Goal: Transaction & Acquisition: Book appointment/travel/reservation

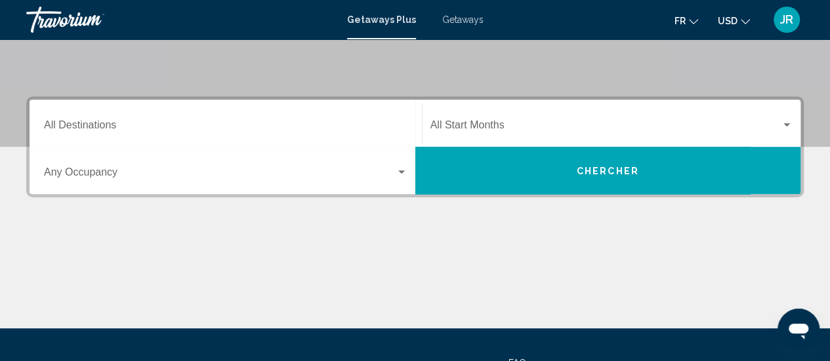
click at [373, 108] on div "Destination All Destinations" at bounding box center [225, 123] width 363 height 41
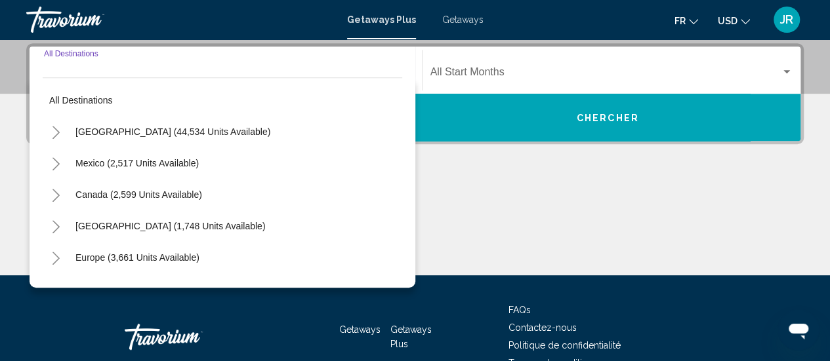
click at [369, 119] on div "United States (44,534 units available)" at bounding box center [222, 131] width 359 height 31
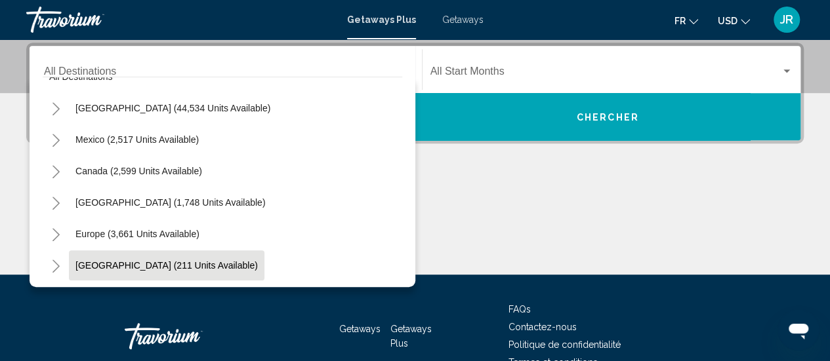
scroll to position [72, 0]
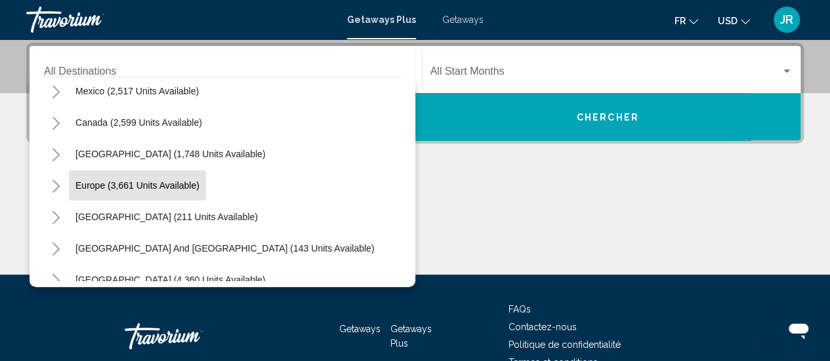
click at [157, 180] on span "Europe (3,661 units available)" at bounding box center [137, 185] width 124 height 10
type input "**********"
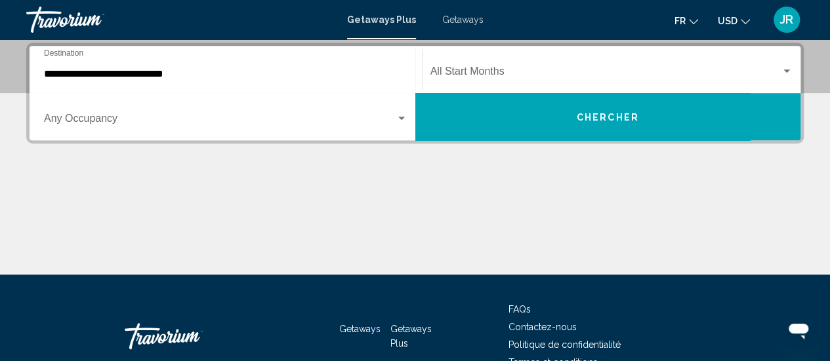
click at [435, 55] on div "Start Month All Start Months" at bounding box center [611, 69] width 363 height 41
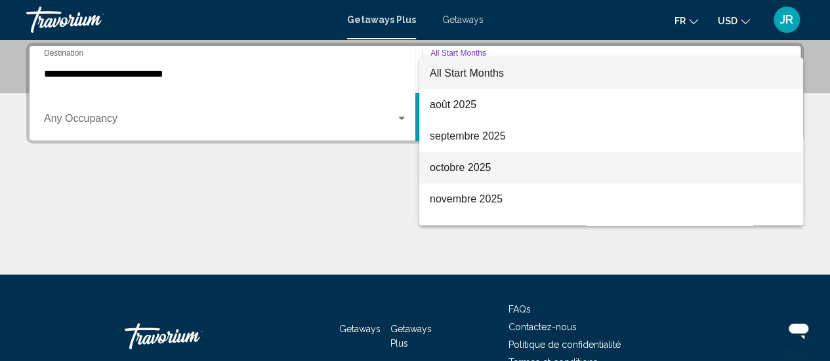
click at [447, 162] on span "octobre 2025" at bounding box center [611, 167] width 363 height 31
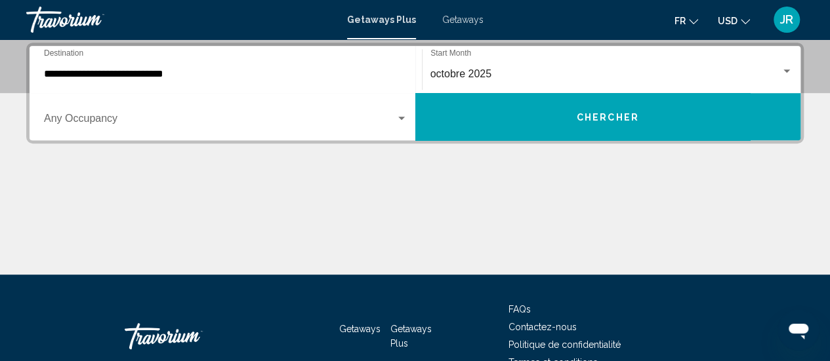
click at [197, 113] on div "Occupancy Any Occupancy" at bounding box center [225, 116] width 363 height 41
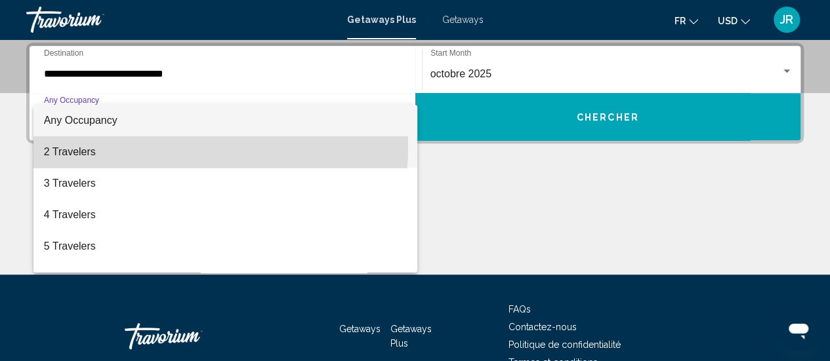
click at [181, 148] on span "2 Travelers" at bounding box center [225, 151] width 363 height 31
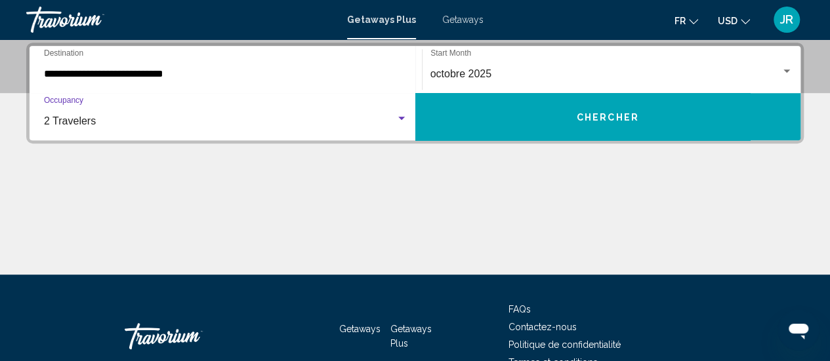
click at [507, 107] on button "Chercher" at bounding box center [608, 116] width 386 height 47
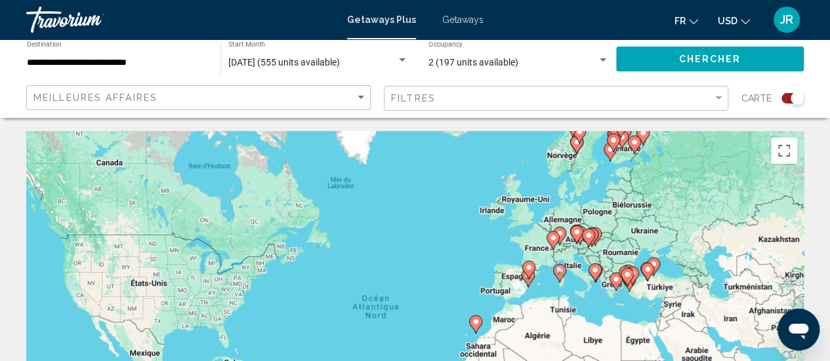
click at [338, 110] on div "Meilleures affaires" at bounding box center [198, 98] width 344 height 27
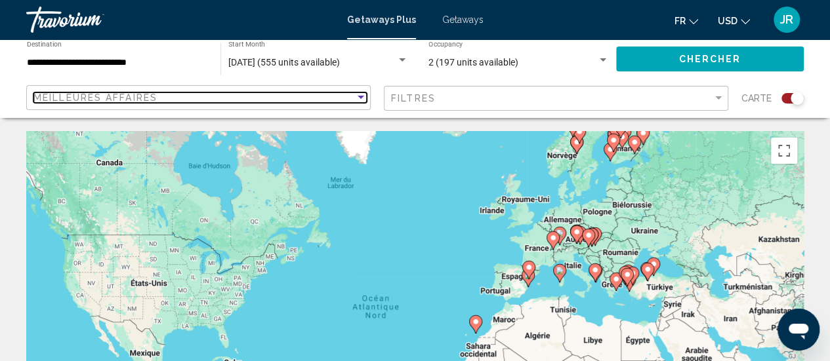
click at [337, 93] on div "Meilleures affaires" at bounding box center [193, 97] width 321 height 10
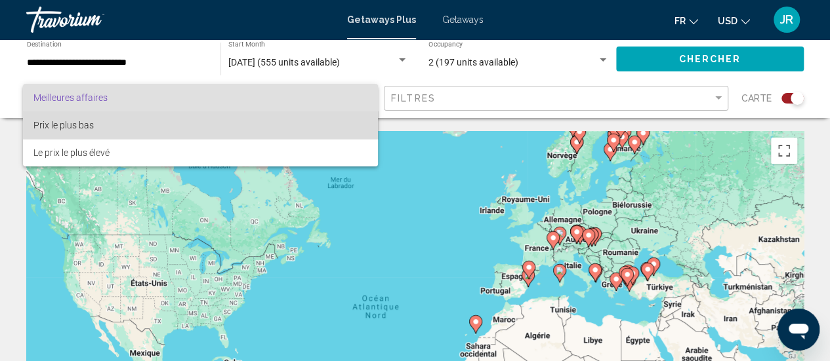
click at [344, 131] on span "Prix ​​le plus bas" at bounding box center [200, 126] width 334 height 28
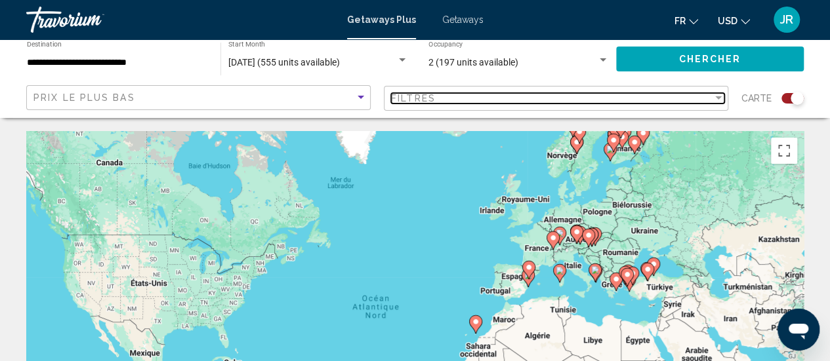
click at [441, 103] on div "Filtres" at bounding box center [551, 98] width 321 height 10
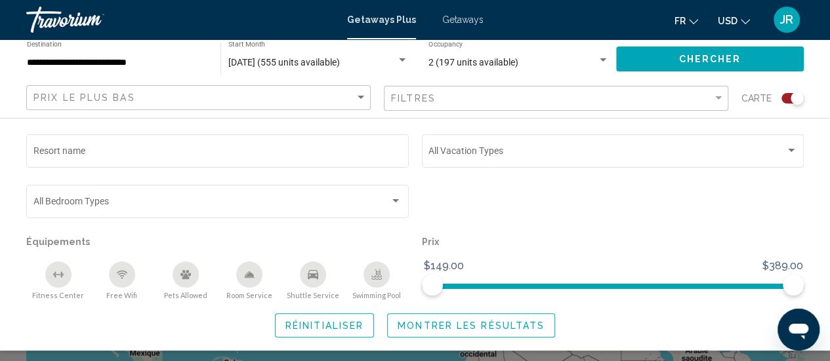
click at [449, 171] on div "Vacation Types All Vacation Types" at bounding box center [613, 157] width 382 height 46
click at [432, 331] on span "Montrer les résultats" at bounding box center [471, 326] width 147 height 10
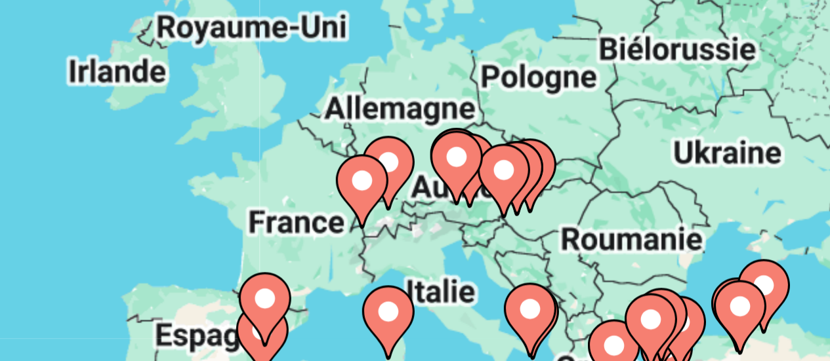
drag, startPoint x: 563, startPoint y: 239, endPoint x: 519, endPoint y: 229, distance: 45.0
click at [519, 229] on icon "Main content" at bounding box center [519, 226] width 12 height 17
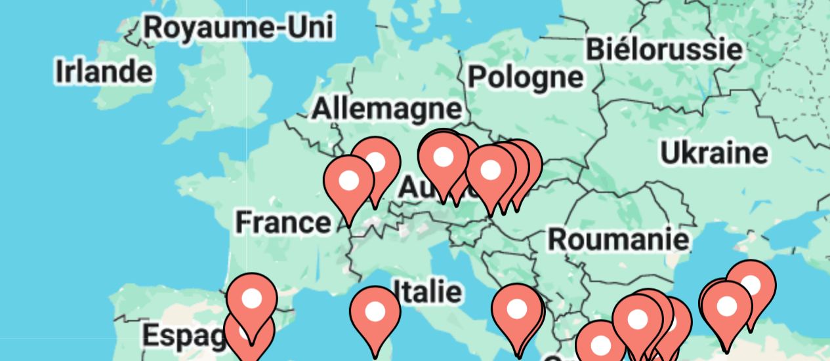
click at [535, 231] on icon "Main content" at bounding box center [533, 225] width 13 height 18
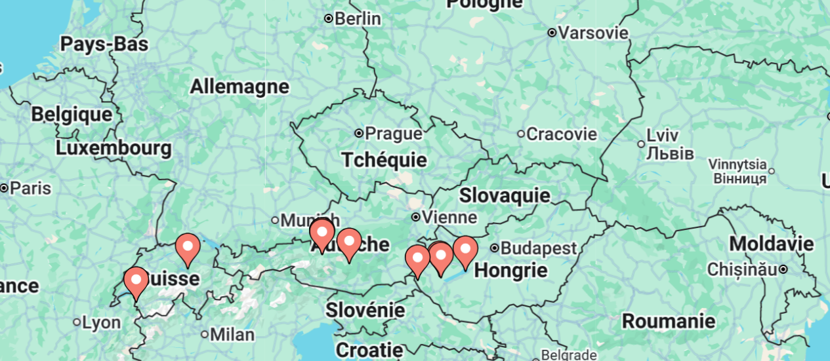
scroll to position [66, 0]
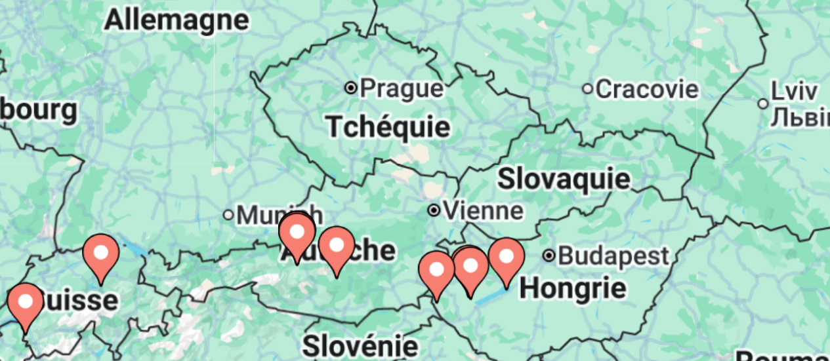
click at [430, 257] on image "Main content" at bounding box center [429, 255] width 8 height 8
type input "**********"
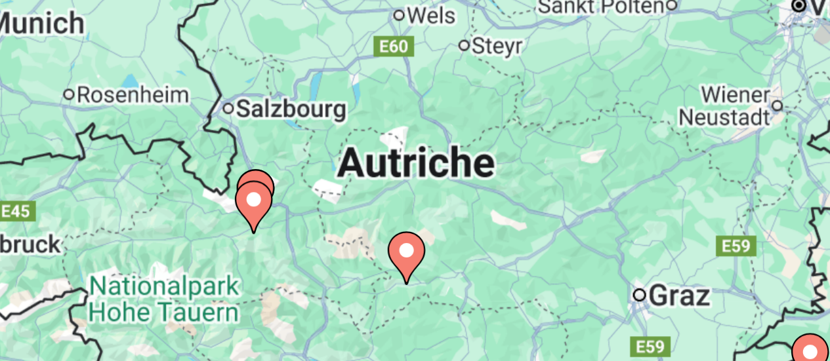
drag, startPoint x: 377, startPoint y: 231, endPoint x: 424, endPoint y: 240, distance: 48.1
click at [424, 240] on div "Pour activer le glissement avec le clavier, appuyez sur Alt+Entrée. Une fois ce…" at bounding box center [414, 263] width 777 height 394
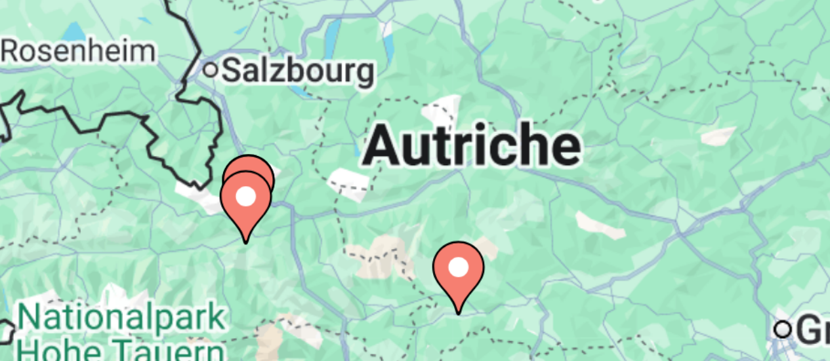
click at [403, 243] on icon "Main content" at bounding box center [402, 242] width 12 height 17
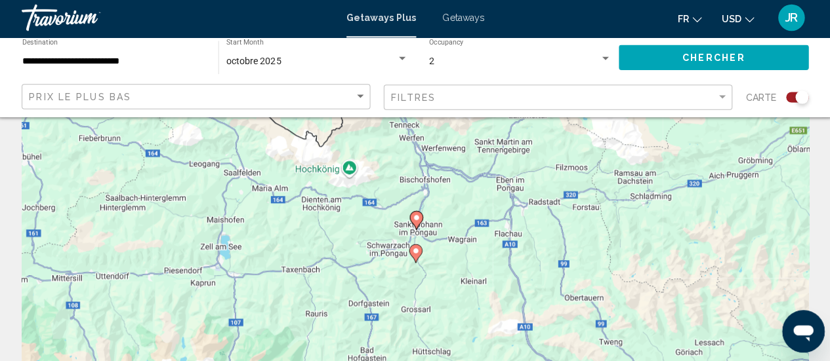
scroll to position [65, 0]
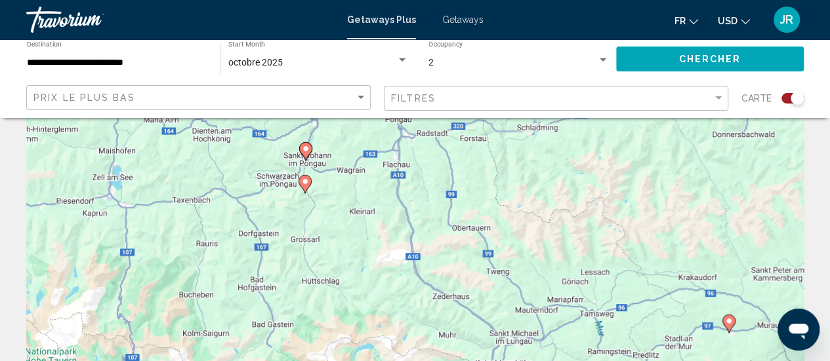
drag, startPoint x: 479, startPoint y: 239, endPoint x: 359, endPoint y: 163, distance: 142.1
click at [359, 163] on div "Pour activer le glissement avec le clavier, appuyez sur Alt+Entrée. Une fois ce…" at bounding box center [414, 263] width 777 height 394
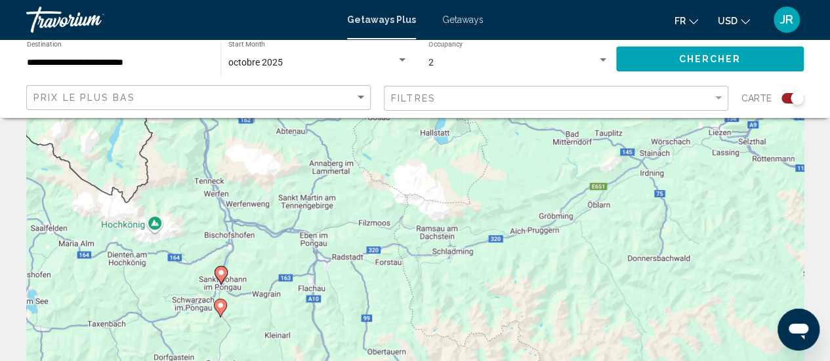
drag, startPoint x: 578, startPoint y: 237, endPoint x: 492, endPoint y: 367, distance: 155.7
click at [492, 297] on html "**********" at bounding box center [415, 115] width 830 height 361
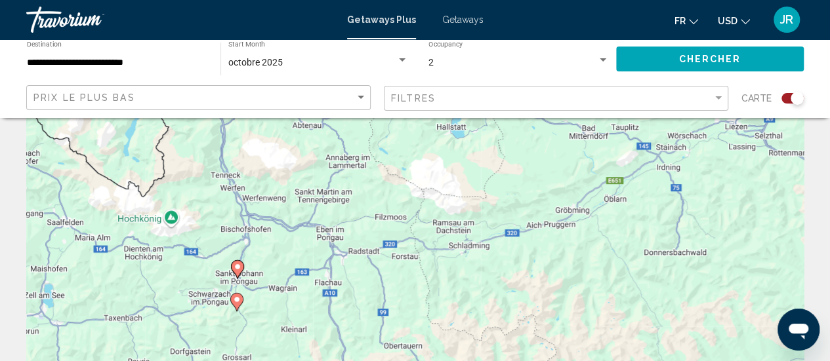
click at [237, 279] on gmp-advanced-marker "Main content" at bounding box center [237, 270] width 13 height 20
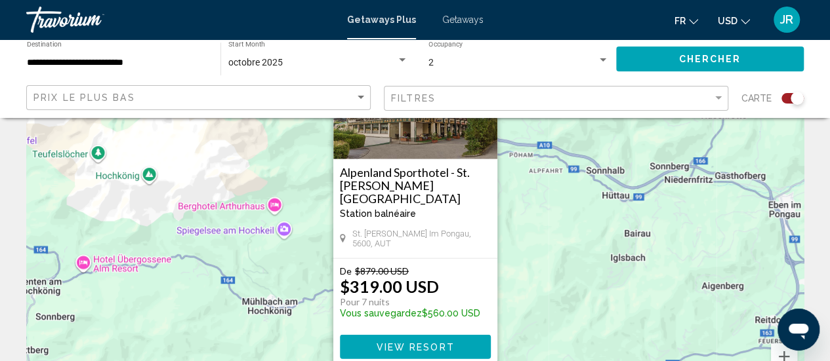
scroll to position [113, 0]
click at [571, 212] on div "Pour activer le glissement avec le clavier, appuyez sur Alt+Entrée. Une fois ce…" at bounding box center [414, 215] width 777 height 394
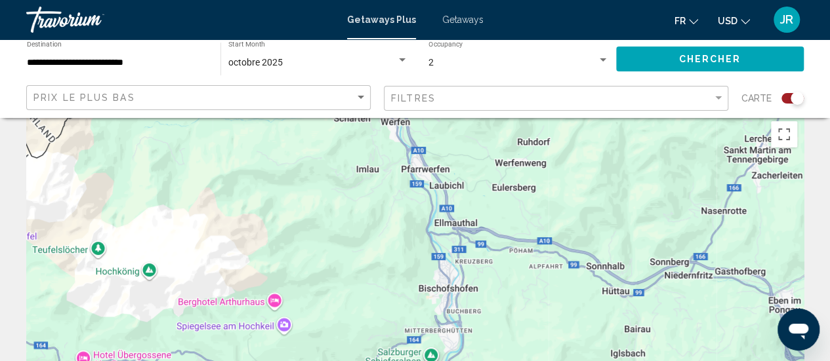
scroll to position [16, 0]
click at [796, 103] on div "Search widget" at bounding box center [796, 98] width 13 height 13
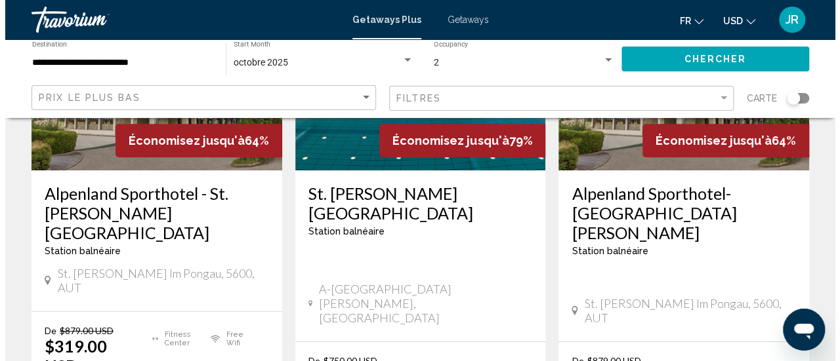
scroll to position [0, 0]
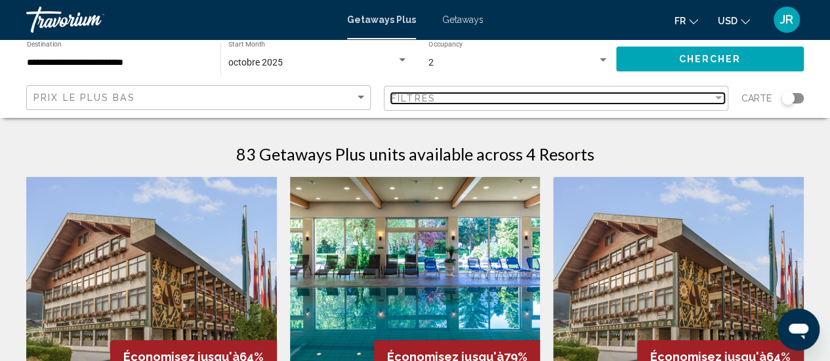
click at [400, 95] on span "Filtres" at bounding box center [413, 98] width 45 height 10
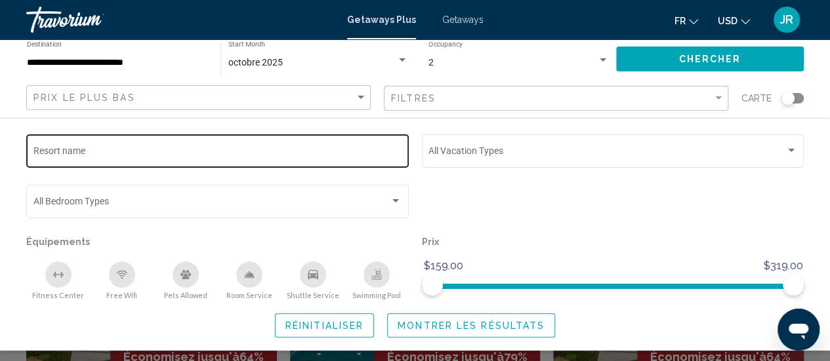
click at [245, 150] on input "Resort name" at bounding box center [217, 153] width 369 height 10
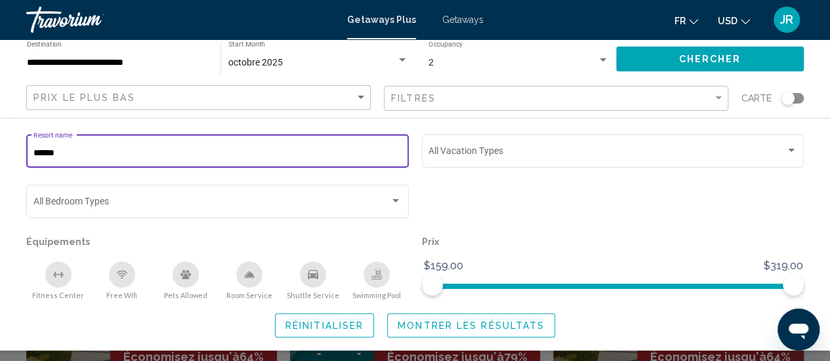
type input "******"
click at [516, 333] on button "Montrer les résultats" at bounding box center [471, 326] width 168 height 24
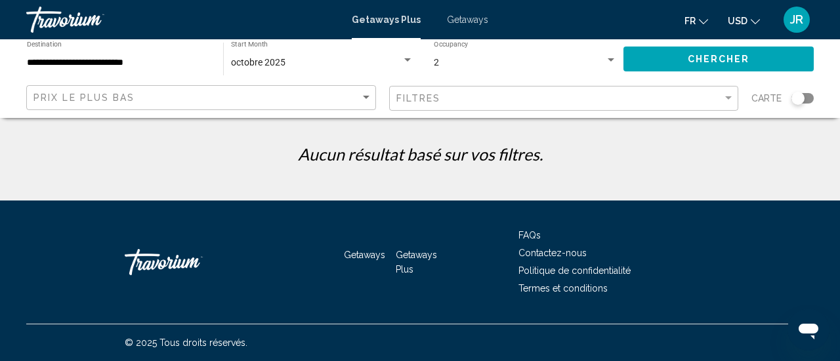
click at [449, 88] on div "Filtres" at bounding box center [565, 99] width 338 height 24
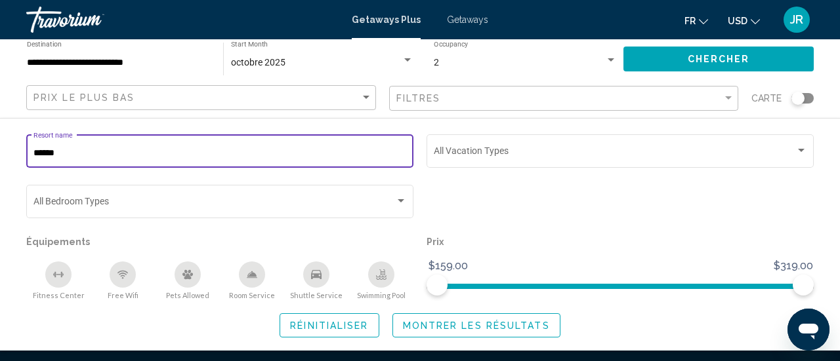
click at [217, 156] on input "******" at bounding box center [219, 153] width 373 height 10
type input "******"
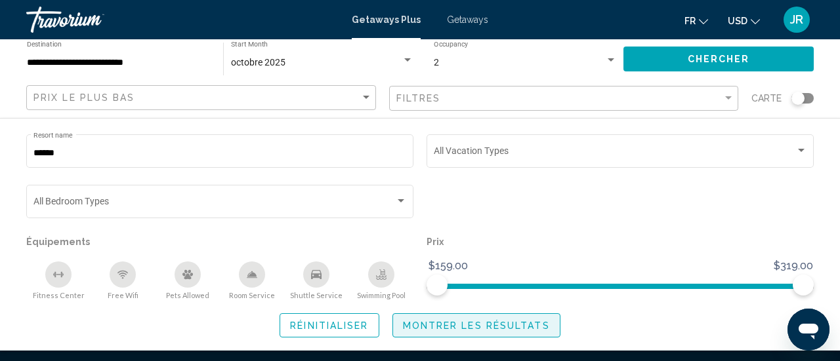
click at [470, 320] on span "Montrer les résultats" at bounding box center [476, 325] width 147 height 10
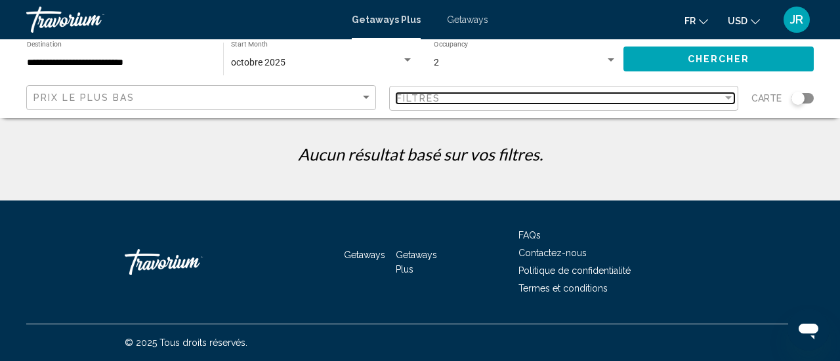
click at [402, 96] on span "Filtres" at bounding box center [418, 98] width 45 height 10
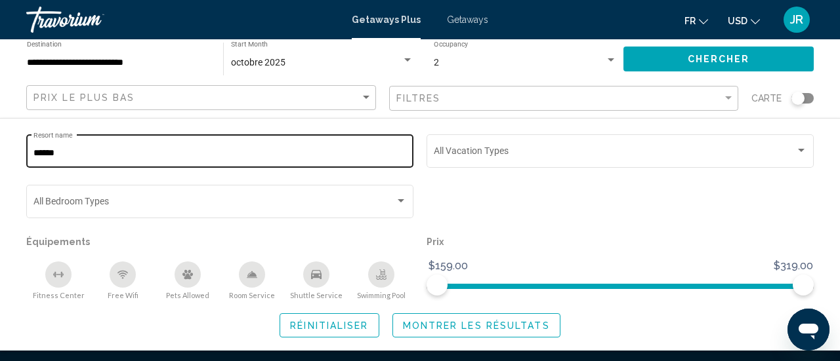
click at [212, 146] on div "****** Resort name" at bounding box center [219, 150] width 373 height 36
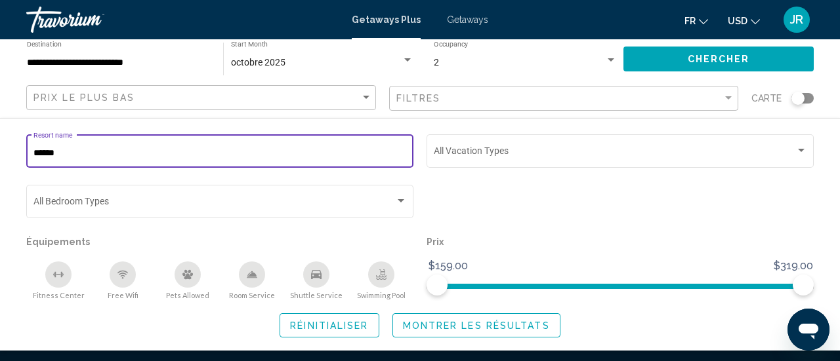
click at [212, 146] on div "****** Resort name" at bounding box center [219, 150] width 373 height 36
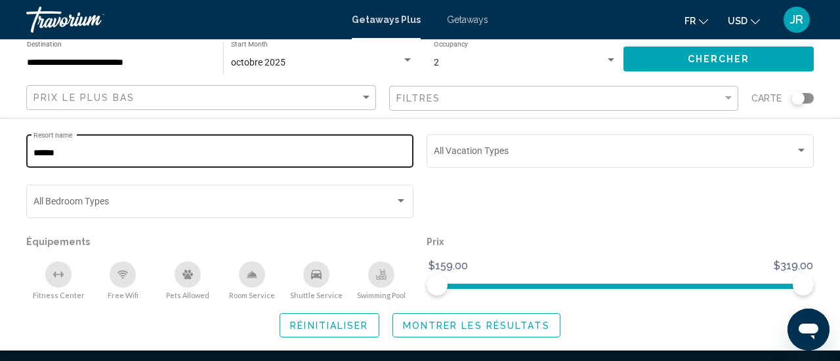
drag, startPoint x: 212, startPoint y: 146, endPoint x: 216, endPoint y: 157, distance: 11.5
click at [216, 157] on div "****** Resort name" at bounding box center [219, 150] width 373 height 36
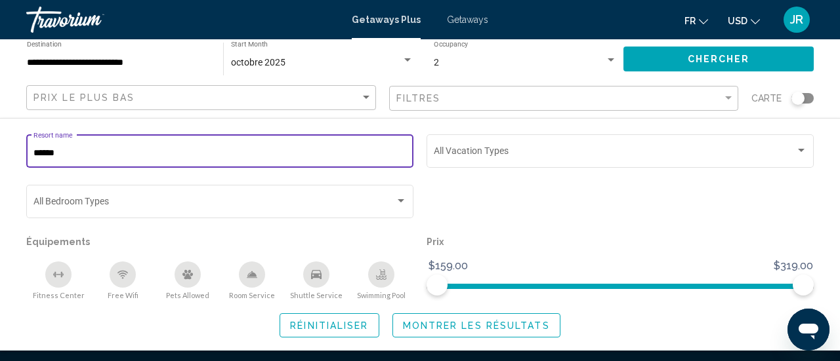
click at [216, 157] on input "******" at bounding box center [219, 153] width 373 height 10
type input "*******"
click at [495, 328] on span "Montrer les résultats" at bounding box center [476, 326] width 147 height 10
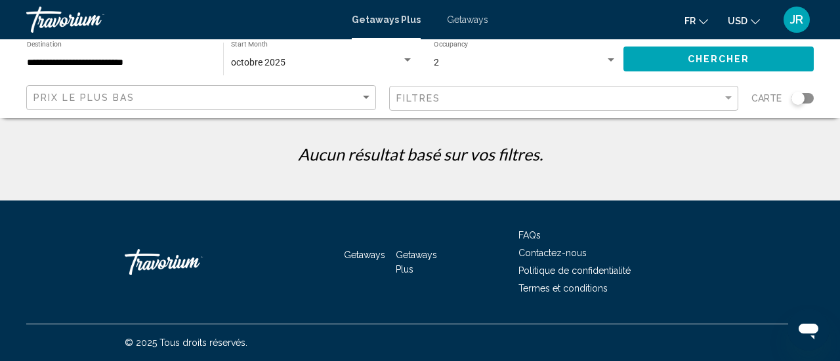
click at [441, 113] on app-map-search-filters "Prix ​​le plus bas Filtres Carte" at bounding box center [419, 98] width 813 height 39
click at [432, 108] on div "Filtres" at bounding box center [565, 99] width 338 height 24
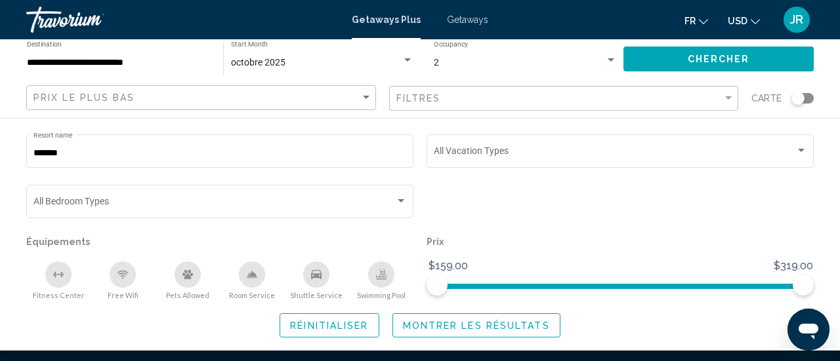
click at [123, 65] on input "**********" at bounding box center [118, 63] width 183 height 10
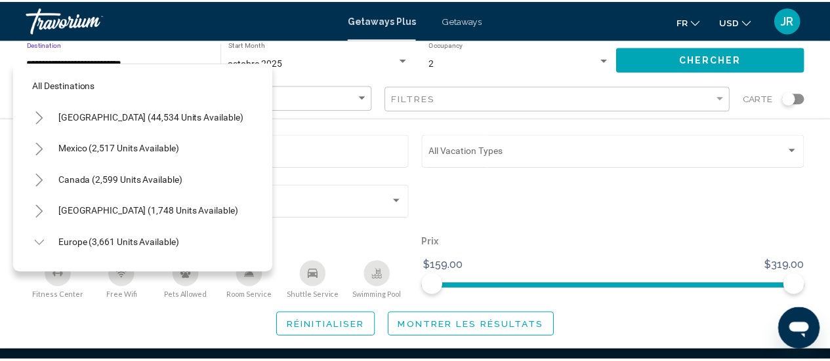
scroll to position [146, 0]
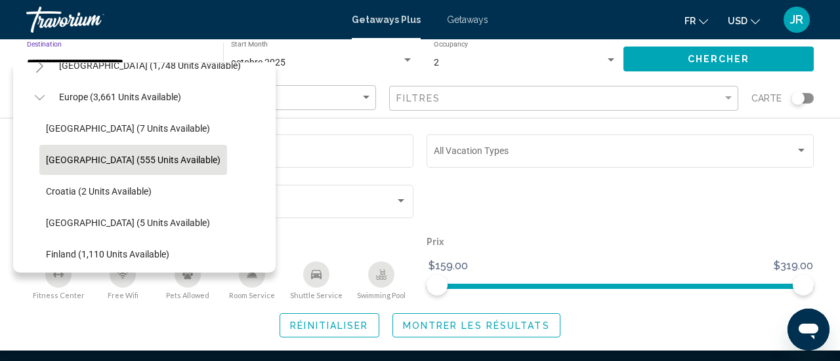
click at [123, 145] on button "Austria (555 units available)" at bounding box center [133, 160] width 188 height 30
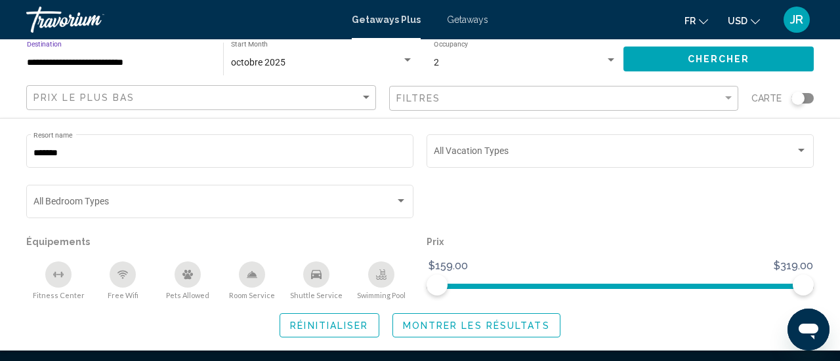
click at [433, 322] on span "Montrer les résultats" at bounding box center [476, 326] width 147 height 10
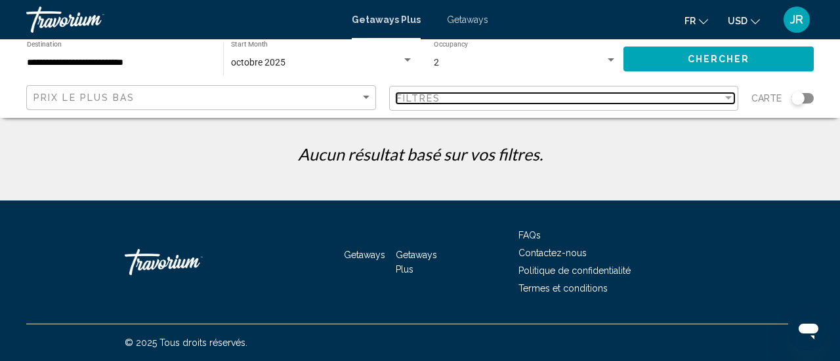
click at [473, 102] on div "Filtres" at bounding box center [559, 98] width 327 height 10
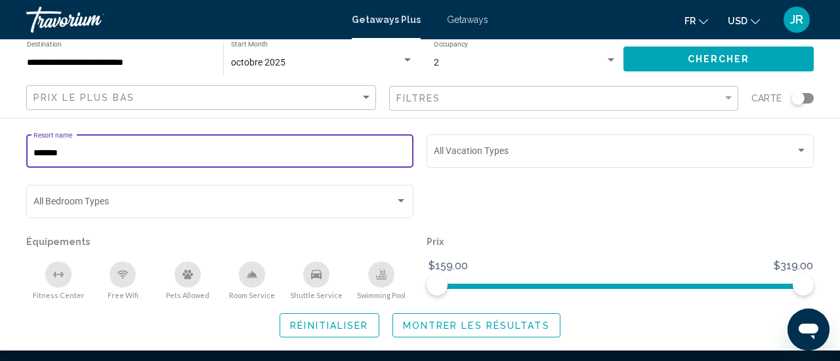
click at [235, 151] on input "*******" at bounding box center [219, 153] width 373 height 10
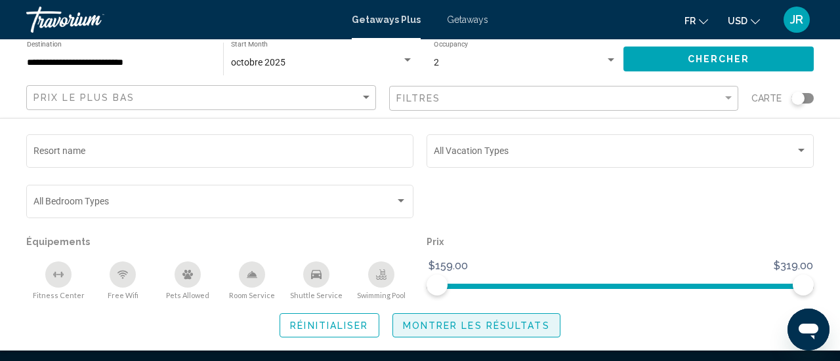
click at [501, 333] on button "Montrer les résultats" at bounding box center [476, 326] width 168 height 24
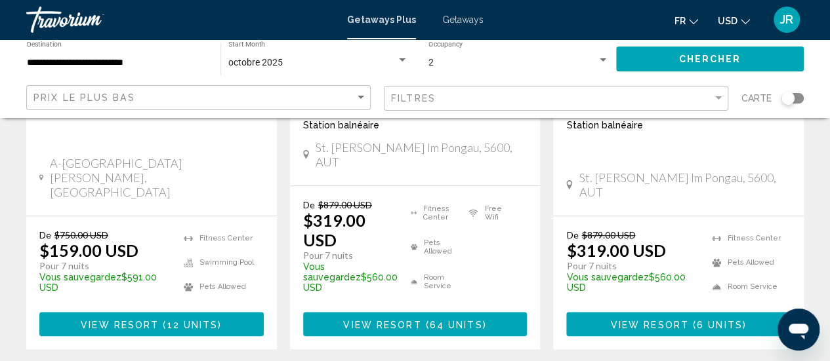
scroll to position [349, 0]
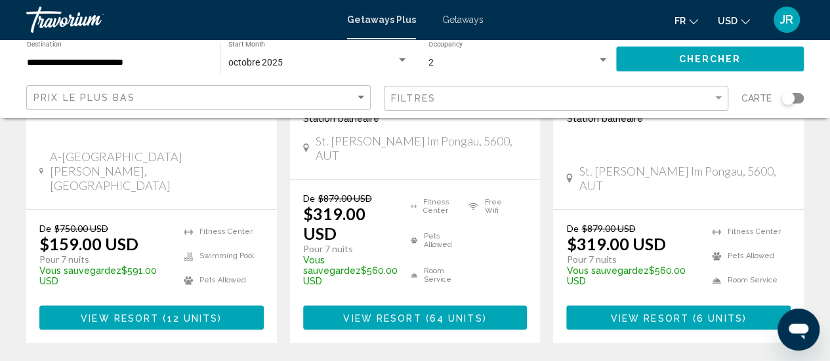
click at [735, 20] on span "USD" at bounding box center [728, 21] width 20 height 10
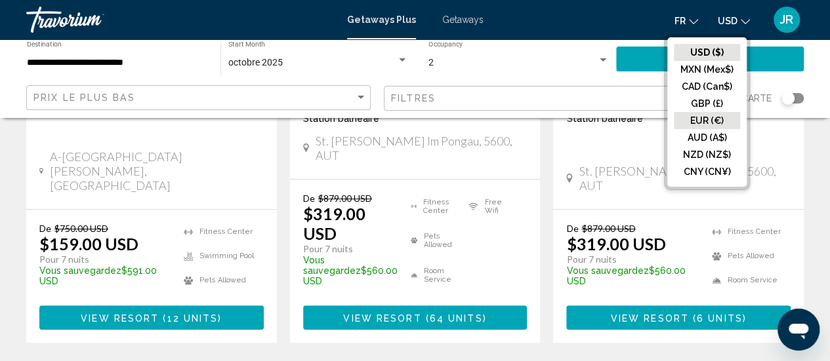
click at [701, 115] on button "EUR (€)" at bounding box center [707, 120] width 66 height 17
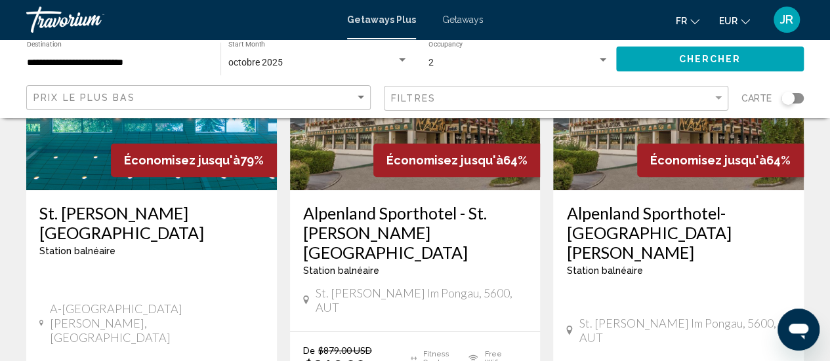
scroll to position [138, 0]
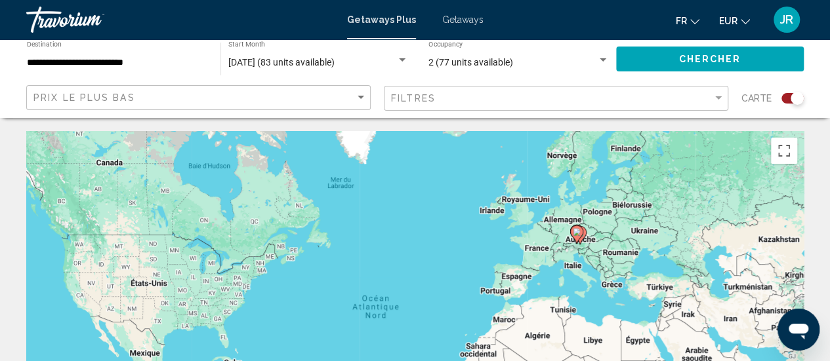
click at [782, 99] on div "Search widget" at bounding box center [792, 98] width 22 height 10
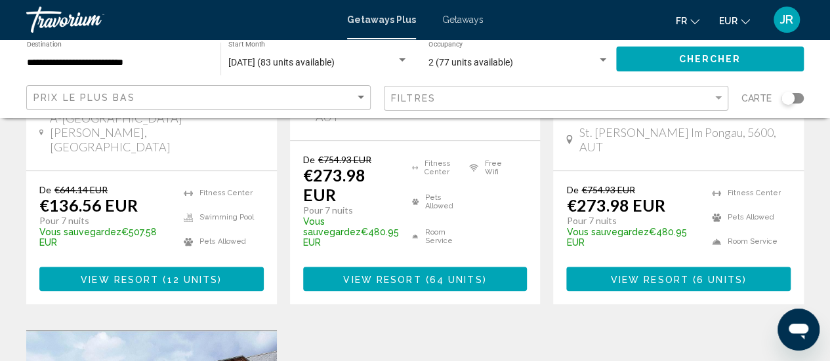
scroll to position [369, 0]
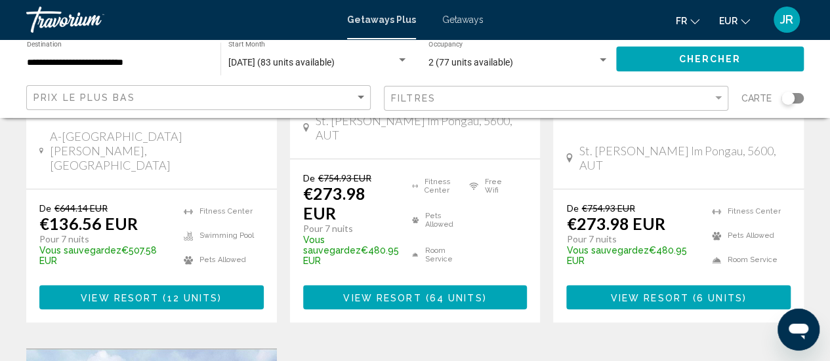
click at [112, 214] on p "€136.56 EUR" at bounding box center [88, 224] width 98 height 20
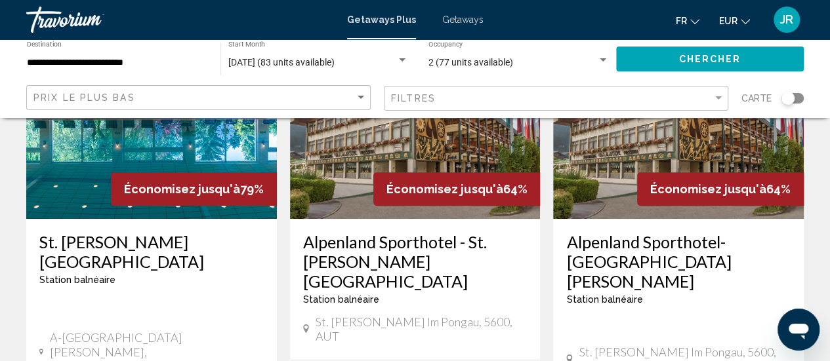
scroll to position [165, 0]
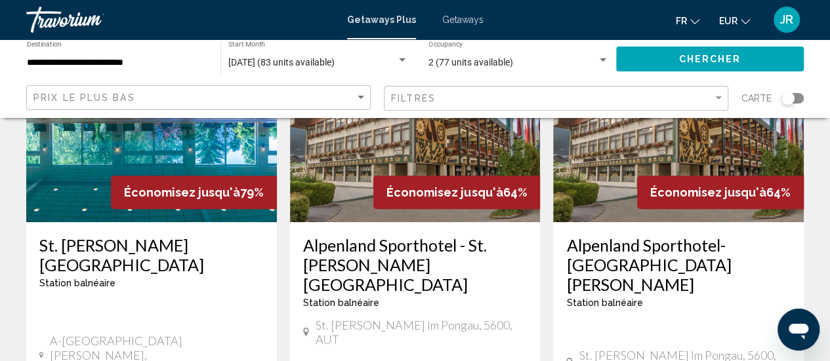
click at [123, 272] on div "St. Johann Alpenland Resort Station balnéaire - Ceci est une station d'adultes …" at bounding box center [151, 267] width 224 height 63
click at [107, 246] on h3 "[GEOGRAPHIC_DATA]" at bounding box center [151, 255] width 224 height 39
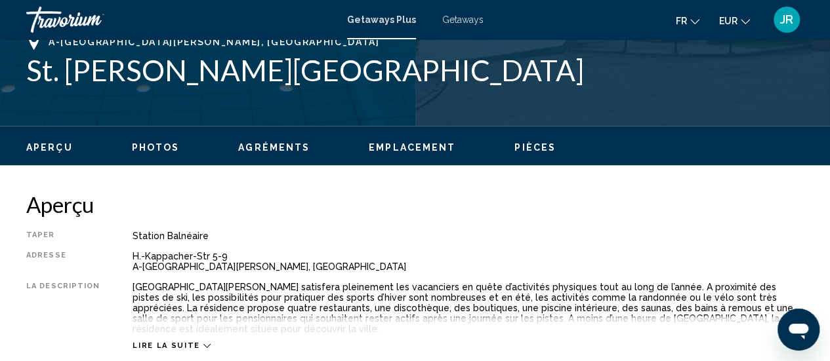
scroll to position [552, 0]
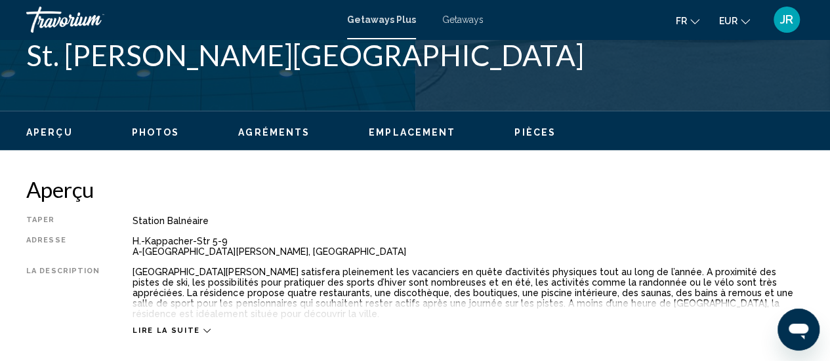
click at [159, 138] on button "Photos" at bounding box center [156, 133] width 48 height 12
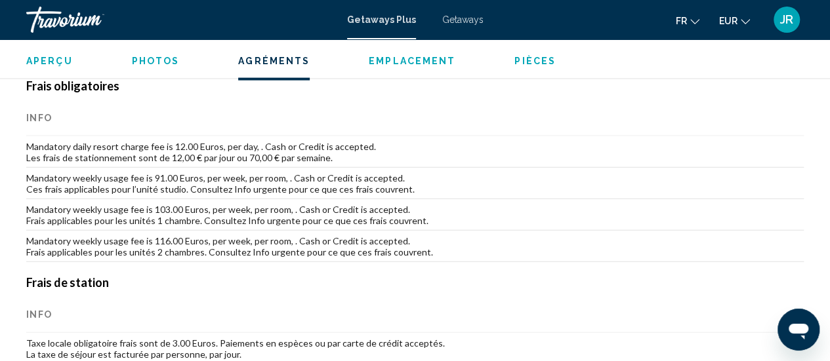
scroll to position [1401, 0]
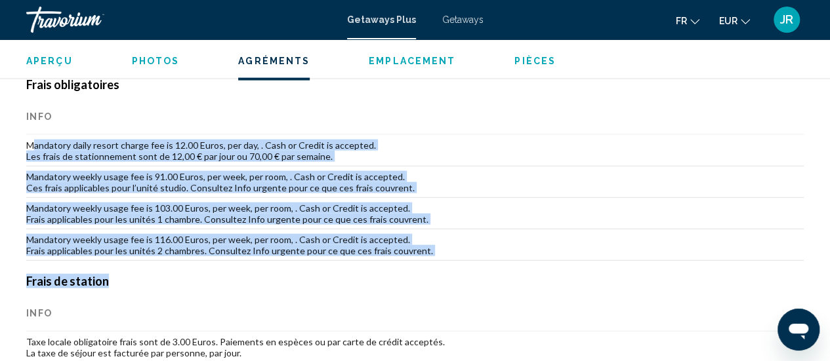
drag, startPoint x: 30, startPoint y: 146, endPoint x: 531, endPoint y: 268, distance: 515.2
drag, startPoint x: 447, startPoint y: 254, endPoint x: 3, endPoint y: 129, distance: 461.3
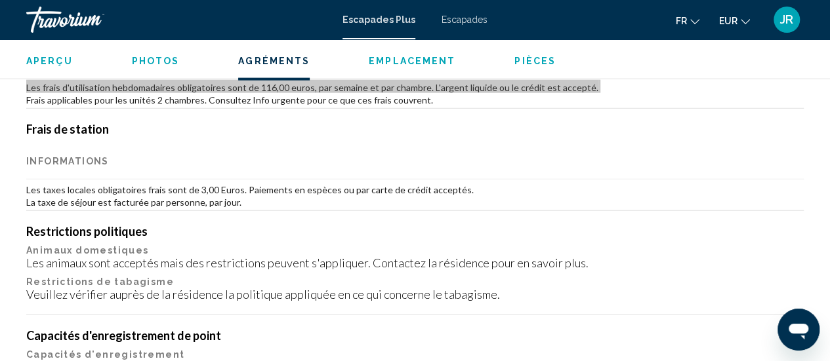
scroll to position [1554, 0]
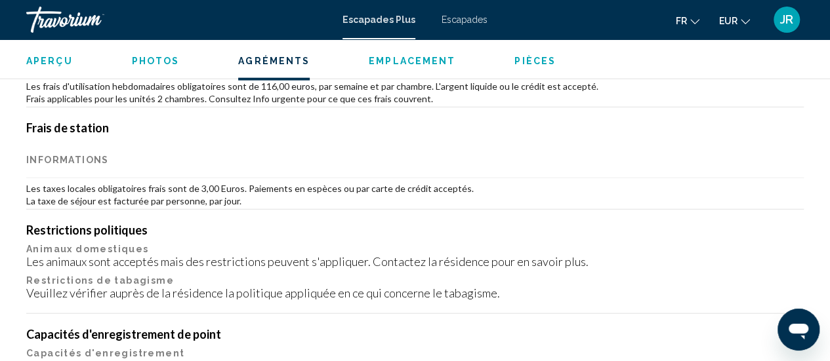
click at [277, 200] on td "Les taxes locales obligatoires frais sont de 3,00 Euros. Paiements en espèces o…" at bounding box center [414, 193] width 777 height 31
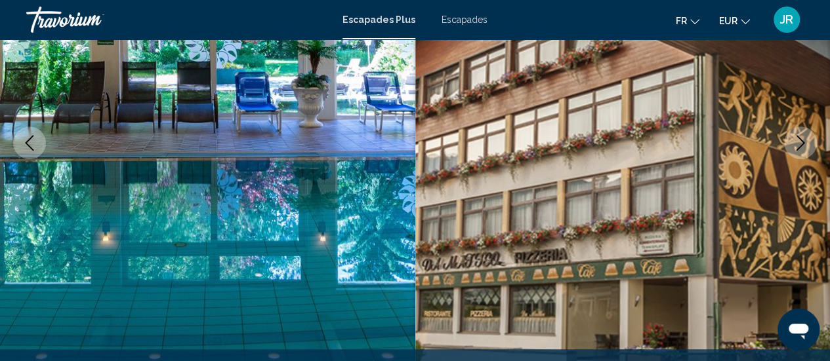
scroll to position [167, 0]
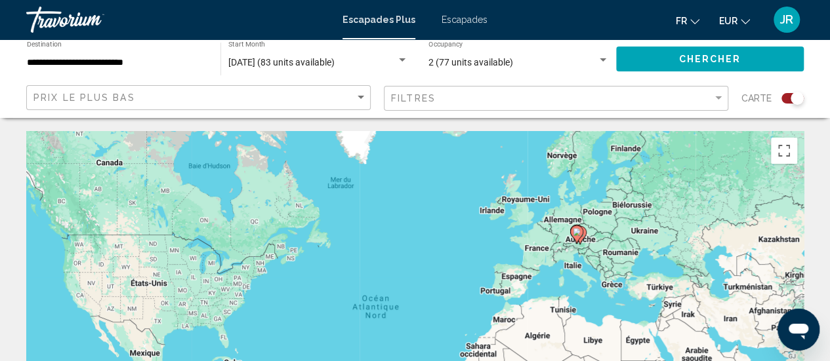
click at [785, 102] on div "Search widget" at bounding box center [792, 98] width 22 height 10
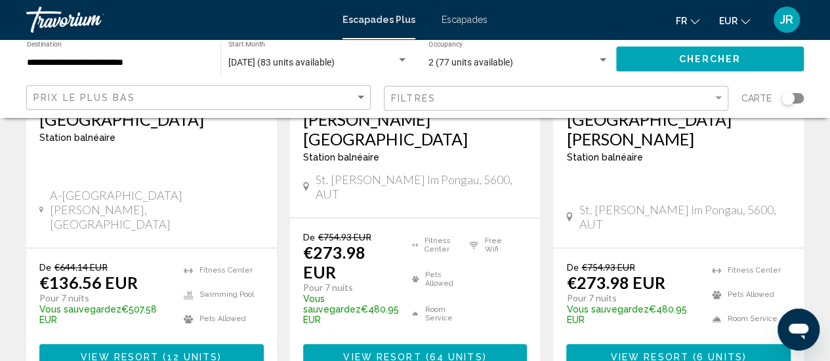
scroll to position [314, 0]
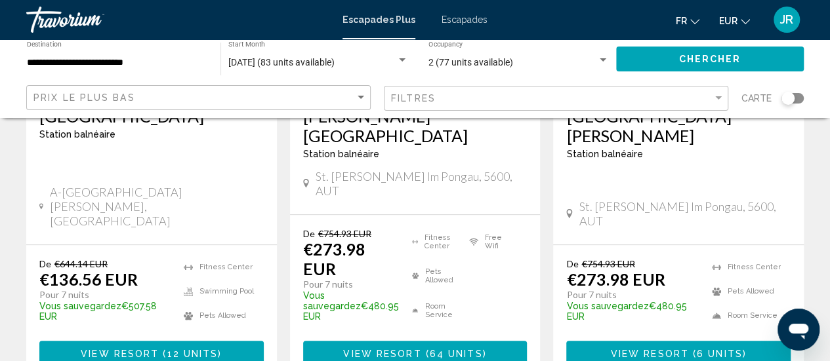
click at [438, 348] on span "64 units" at bounding box center [456, 353] width 53 height 10
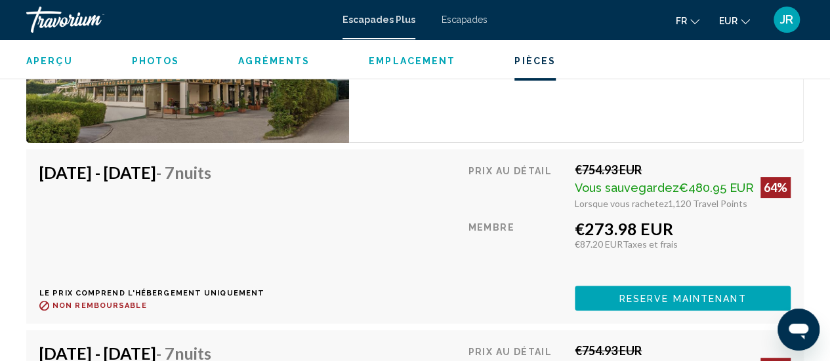
scroll to position [2629, 0]
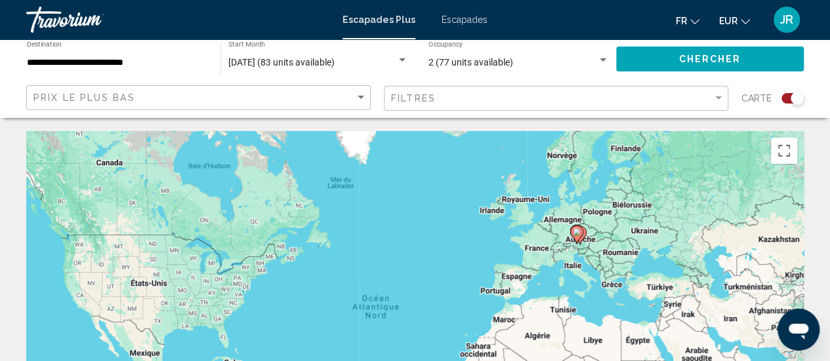
click at [801, 96] on div "Search widget" at bounding box center [796, 98] width 13 height 13
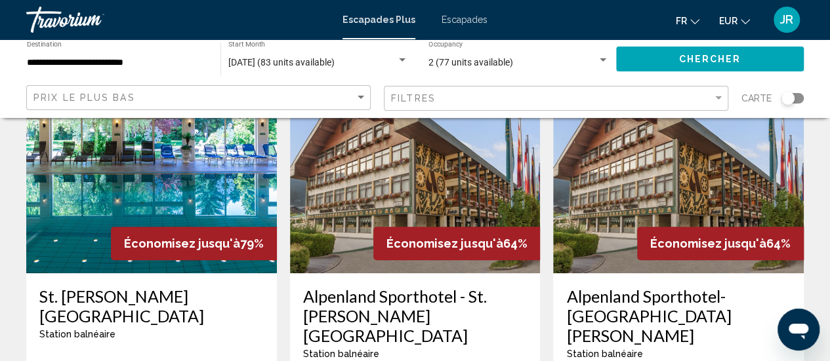
scroll to position [114, 0]
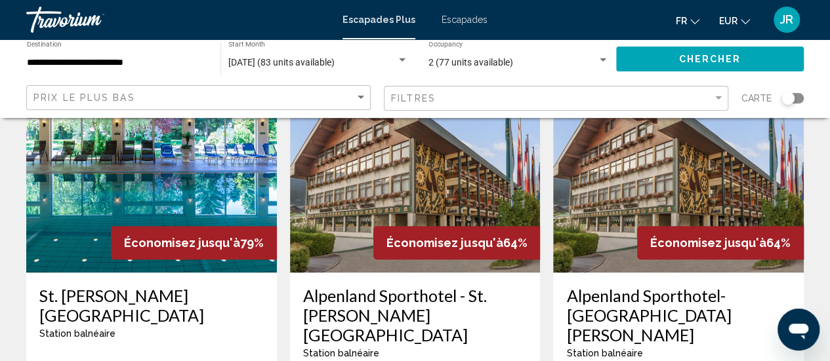
click at [260, 70] on div "octobre 2025 (83 units available) Start Month All Start Months" at bounding box center [318, 59] width 180 height 36
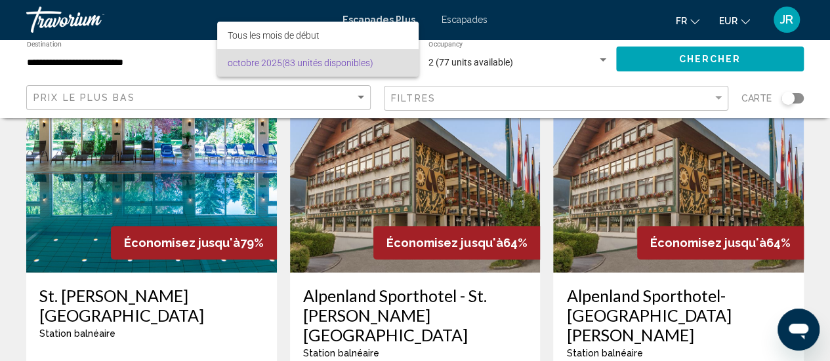
click at [301, 65] on font "(83 unités disponibles)" at bounding box center [327, 63] width 91 height 10
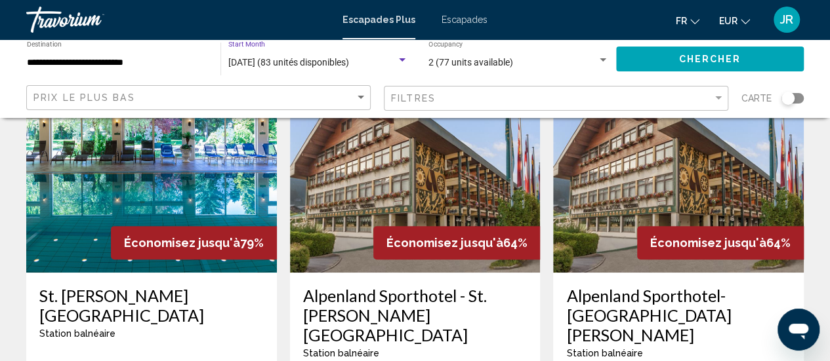
scroll to position [49, 0]
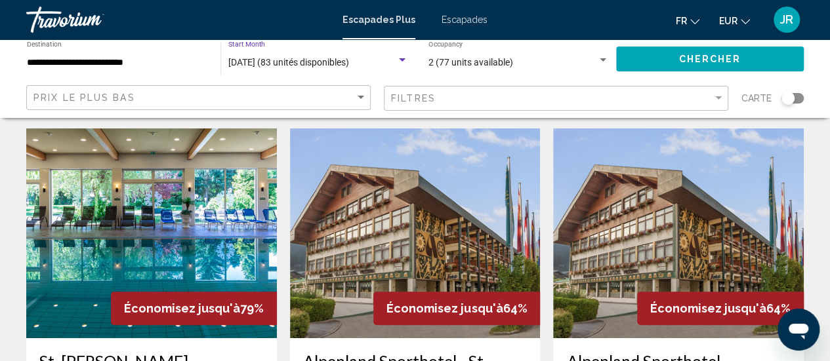
click at [301, 65] on span "octobre 2025 (83 unités disponibles)" at bounding box center [288, 62] width 121 height 10
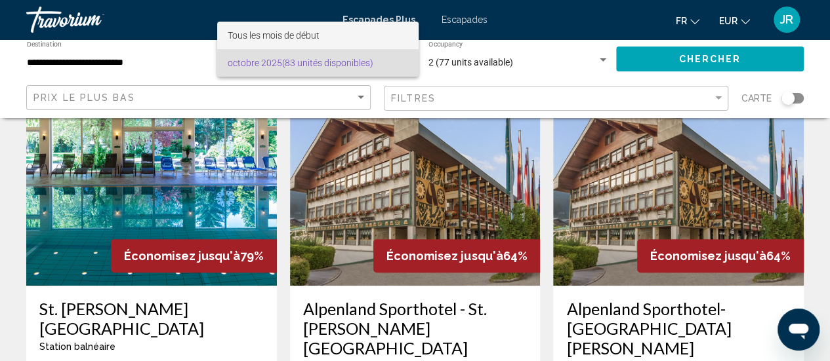
scroll to position [102, 0]
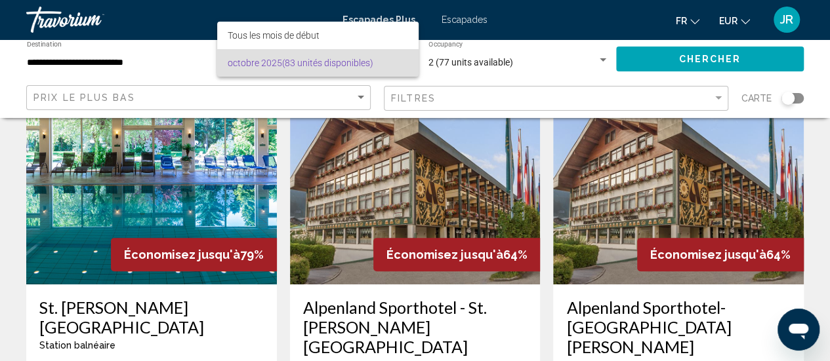
click at [466, 60] on div at bounding box center [415, 180] width 830 height 361
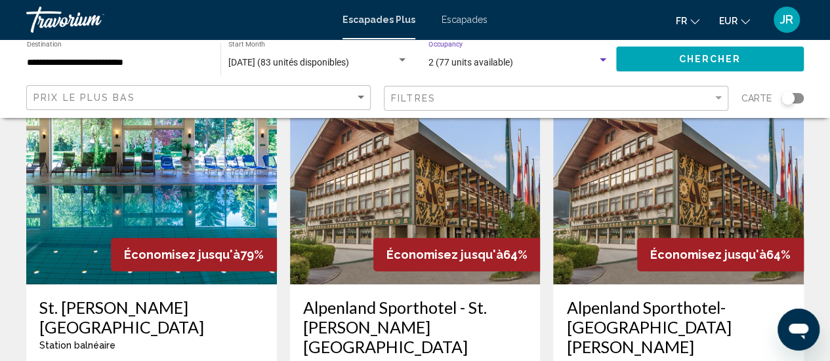
click at [466, 60] on span "2 (77 units available)" at bounding box center [470, 62] width 85 height 10
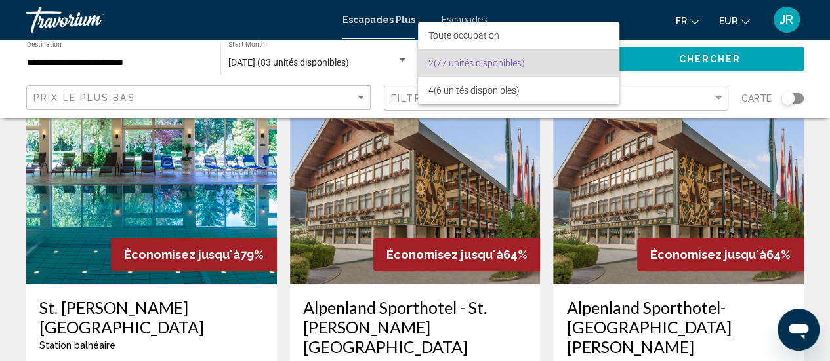
click at [454, 64] on font "(77 unités disponibles)" at bounding box center [479, 63] width 91 height 10
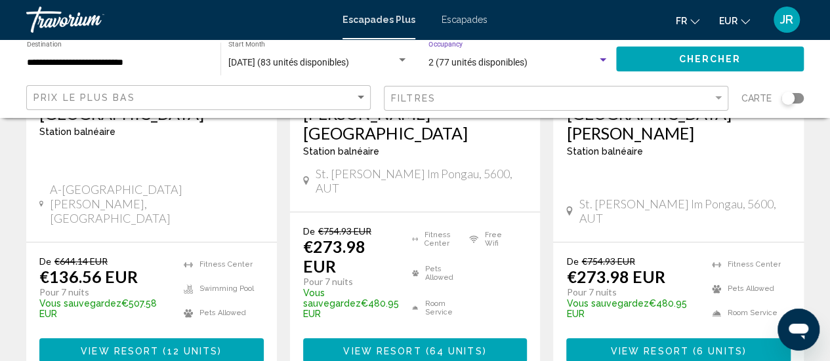
scroll to position [320, 0]
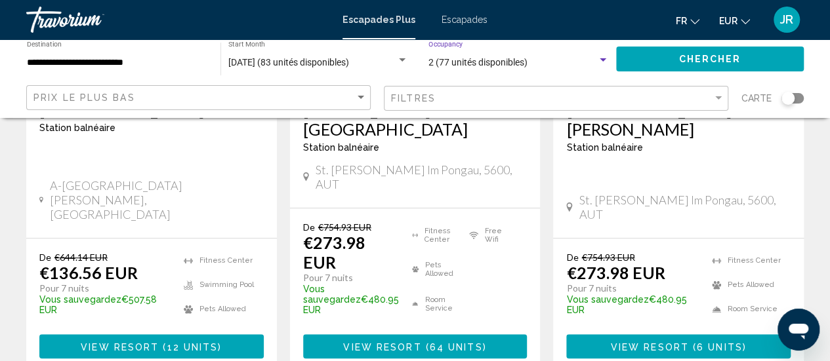
click at [102, 263] on p "€136.56 EUR" at bounding box center [88, 273] width 98 height 20
click at [122, 342] on span "View Resort" at bounding box center [120, 347] width 78 height 10
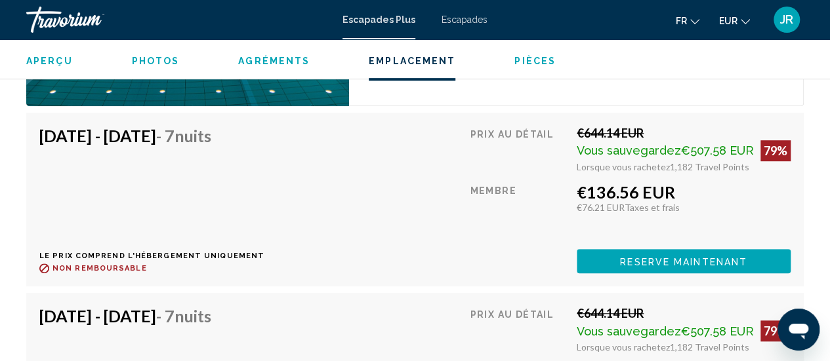
scroll to position [2837, 0]
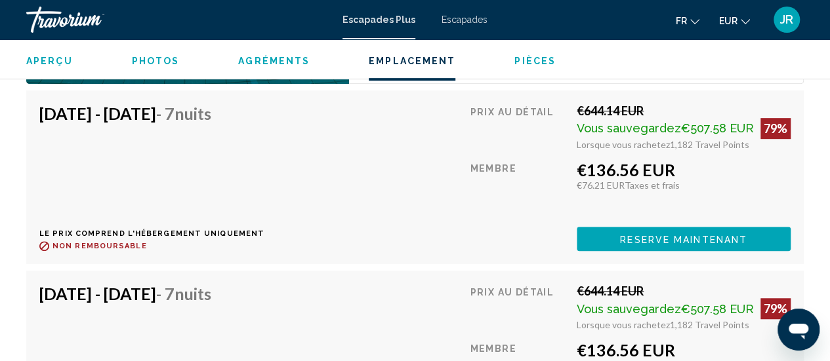
click at [642, 160] on div "€136.56 EUR" at bounding box center [684, 170] width 214 height 20
click at [632, 229] on button "Reserve maintenant" at bounding box center [684, 239] width 214 height 24
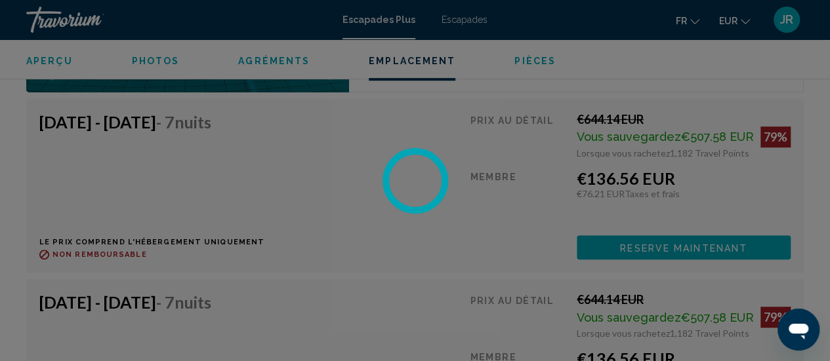
scroll to position [2829, 0]
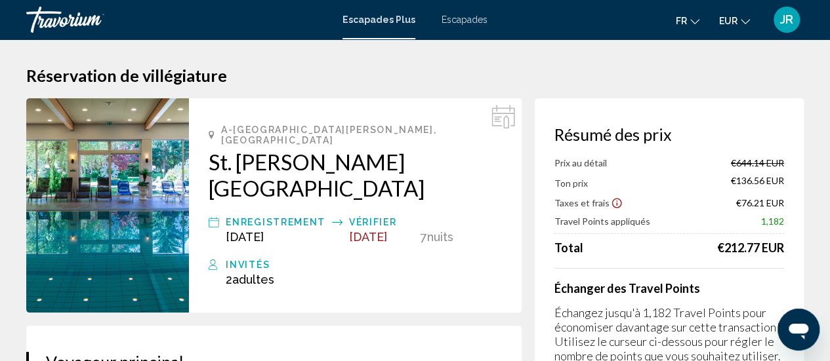
click at [443, 27] on div "Escapades Plus Escapades fr Anglais Espagnol Français italien Portugais russe E…" at bounding box center [415, 20] width 830 height 28
click at [455, 18] on font "Escapades" at bounding box center [464, 19] width 46 height 10
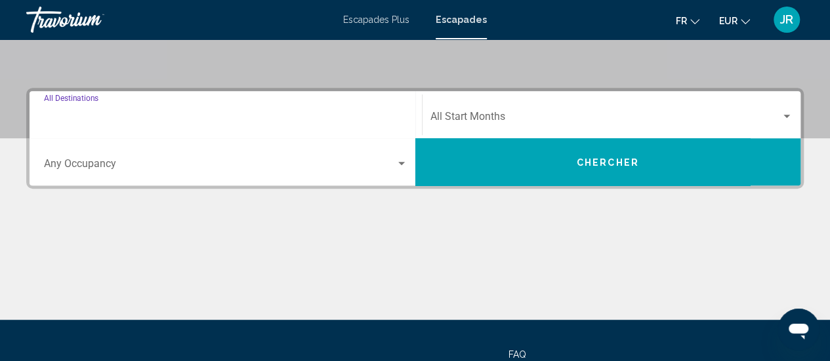
click at [236, 114] on input "Destination All Destinations" at bounding box center [225, 119] width 363 height 12
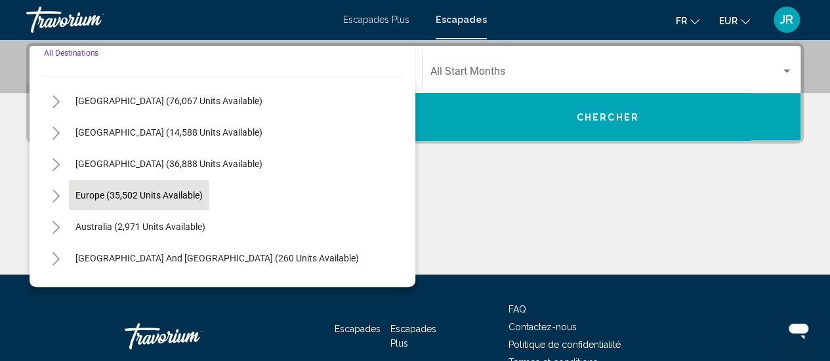
scroll to position [66, 0]
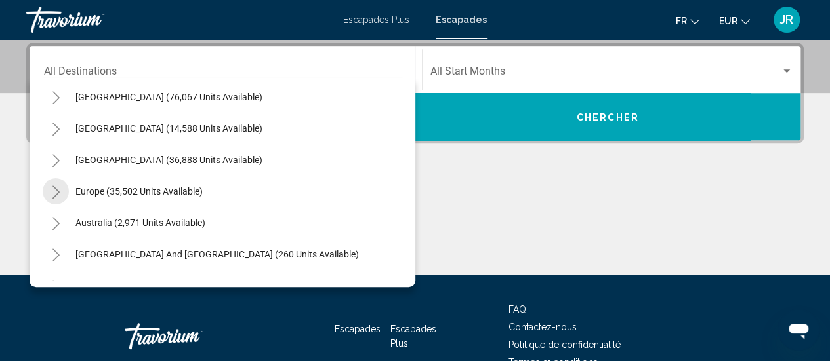
click at [58, 188] on icon "Toggle Europe (35,502 units available)" at bounding box center [56, 192] width 10 height 13
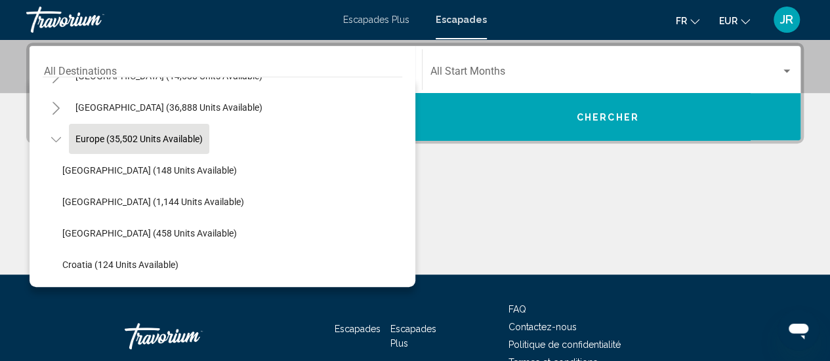
scroll to position [121, 0]
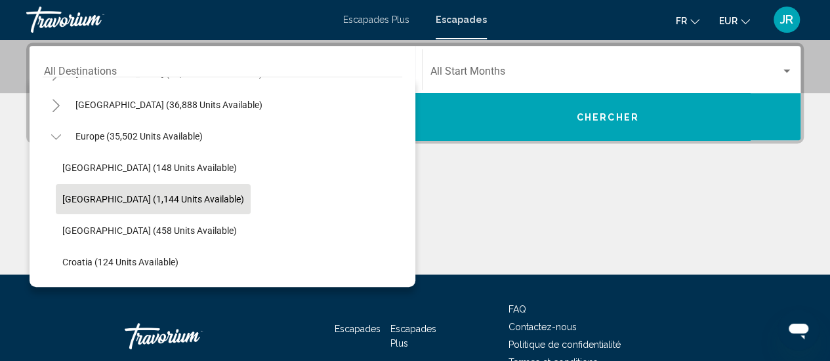
click at [63, 199] on span "[GEOGRAPHIC_DATA] (1,144 units available)" at bounding box center [153, 199] width 182 height 10
type input "**********"
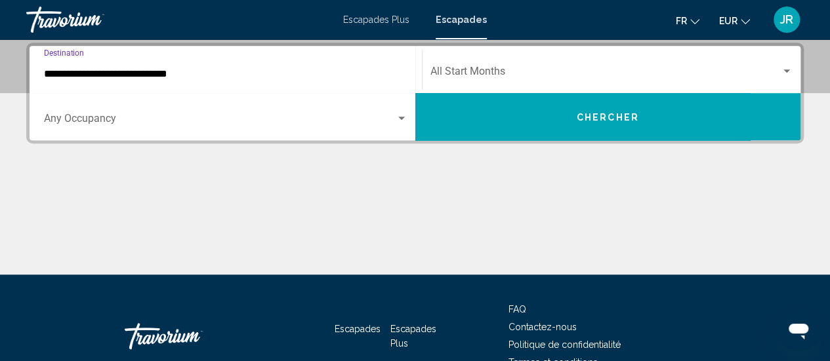
click at [470, 66] on div "Start Month All Start Months" at bounding box center [611, 69] width 363 height 41
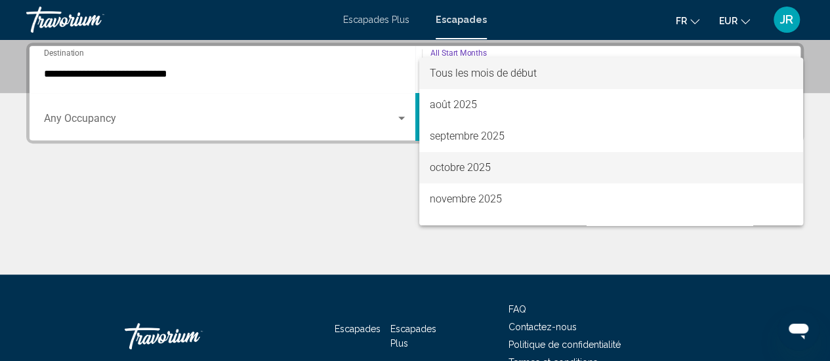
click at [470, 176] on span "octobre 2025" at bounding box center [611, 167] width 363 height 31
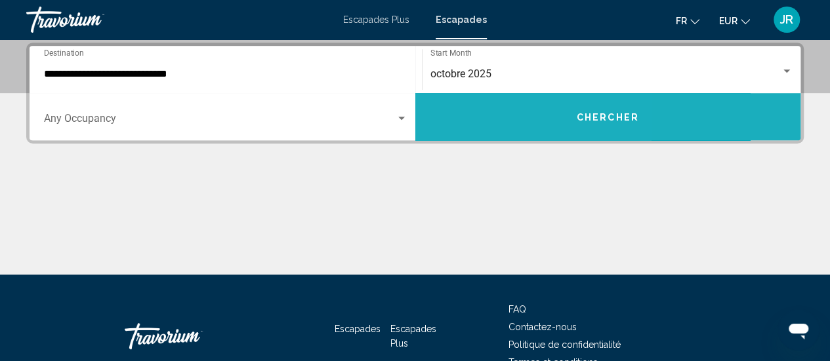
click at [476, 121] on button "Chercher" at bounding box center [608, 116] width 386 height 47
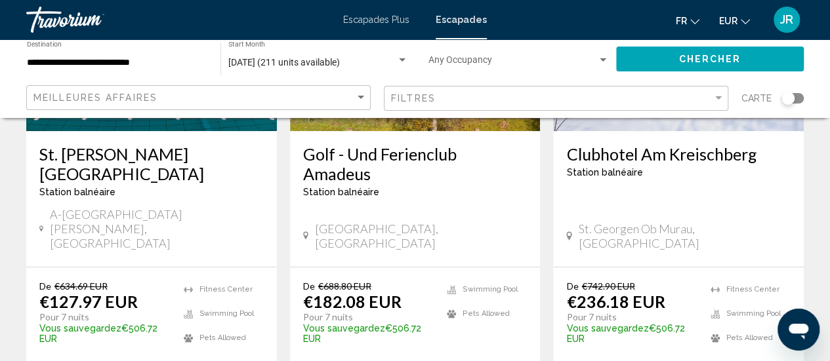
scroll to position [264, 0]
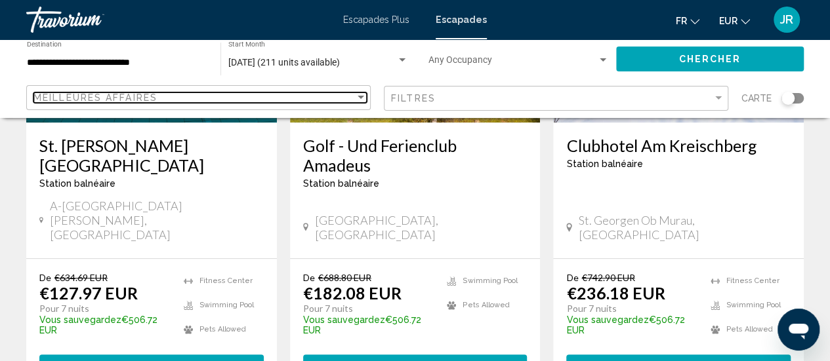
click at [320, 99] on div "Meilleures affaires" at bounding box center [193, 97] width 321 height 10
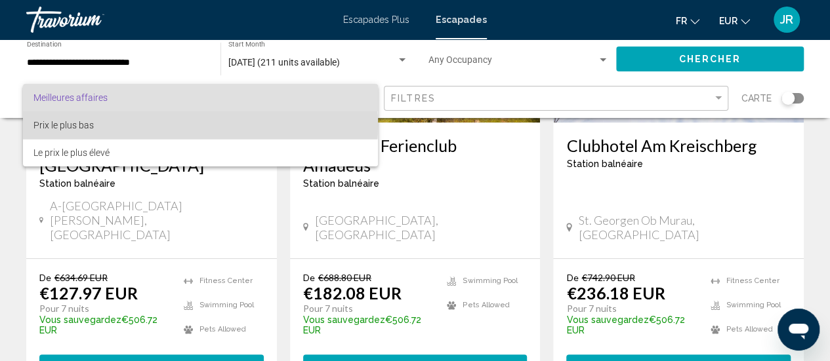
click at [173, 125] on span "Prix le plus bas" at bounding box center [200, 126] width 334 height 28
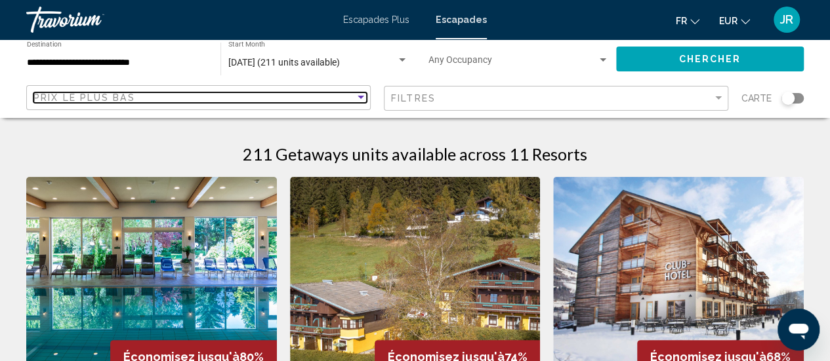
scroll to position [206, 0]
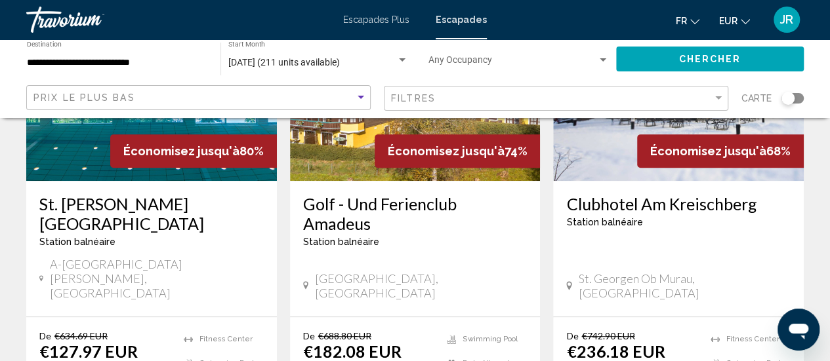
click at [174, 182] on div "St. Johann Alpenland Resort Station balnéaire - Ceci est une station d'adultes …" at bounding box center [151, 249] width 251 height 136
click at [169, 237] on div "Station balnéaire - Ceci est une station d'adultes seulement" at bounding box center [151, 242] width 224 height 10
click at [155, 204] on h3 "[GEOGRAPHIC_DATA]" at bounding box center [151, 213] width 224 height 39
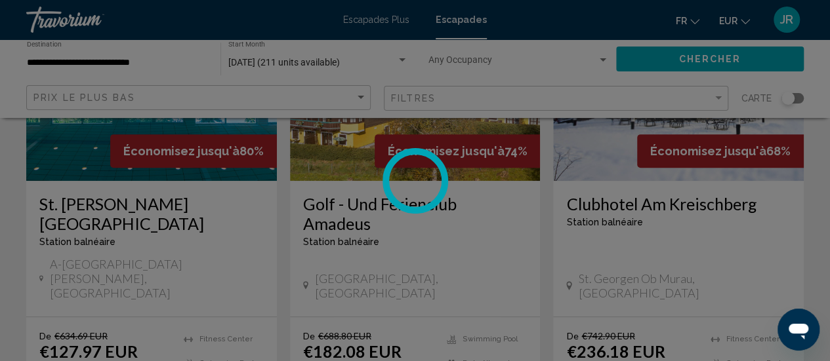
click at [155, 204] on div at bounding box center [415, 180] width 830 height 361
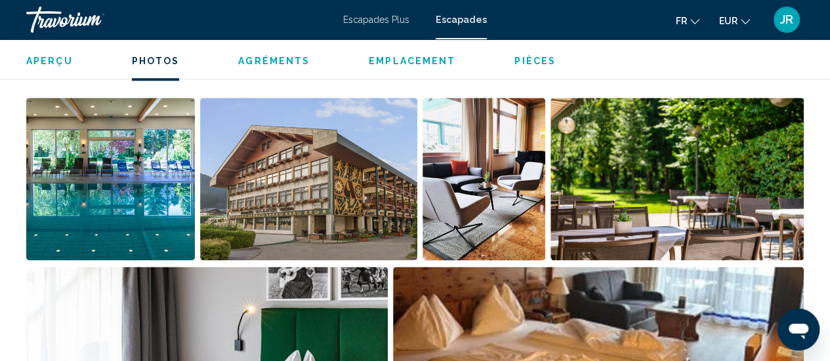
scroll to position [855, 0]
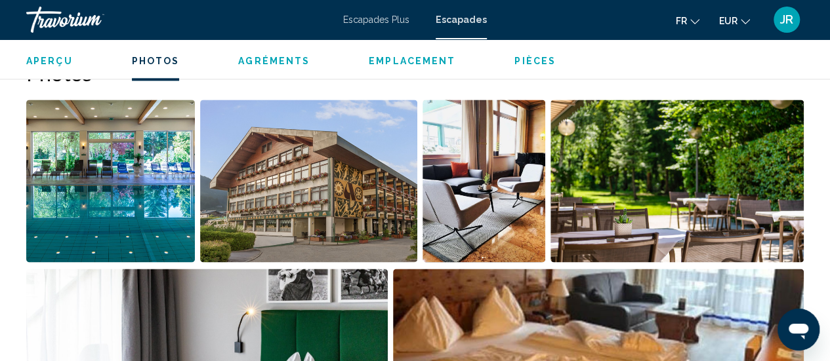
click at [112, 186] on img "Open full-screen image slider" at bounding box center [110, 181] width 169 height 163
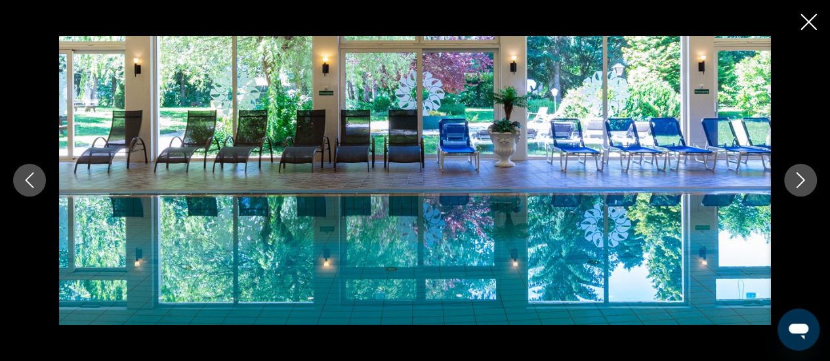
click at [826, 183] on div "Contenu principal" at bounding box center [415, 180] width 830 height 289
click at [781, 171] on div "Contenu principal" at bounding box center [415, 180] width 830 height 289
click at [790, 178] on button "Next image" at bounding box center [800, 180] width 33 height 33
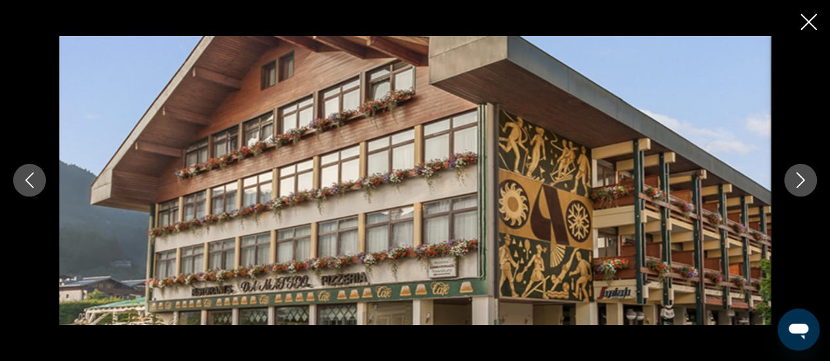
click at [790, 178] on button "Next image" at bounding box center [800, 180] width 33 height 33
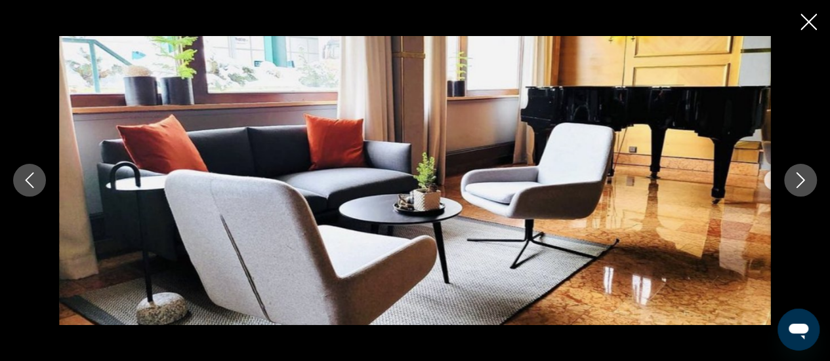
click at [790, 178] on button "Next image" at bounding box center [800, 180] width 33 height 33
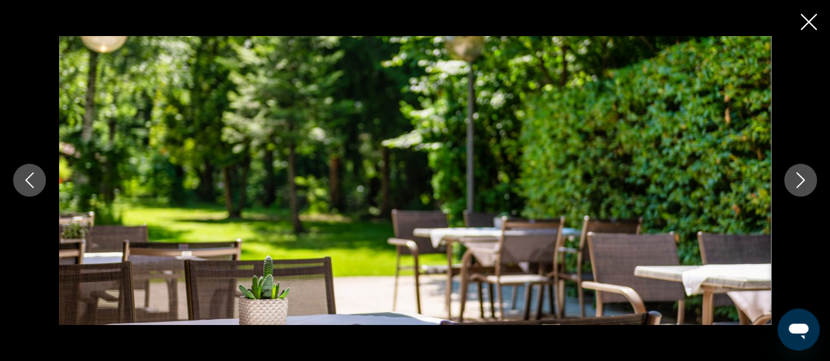
click at [790, 178] on button "Next image" at bounding box center [800, 180] width 33 height 33
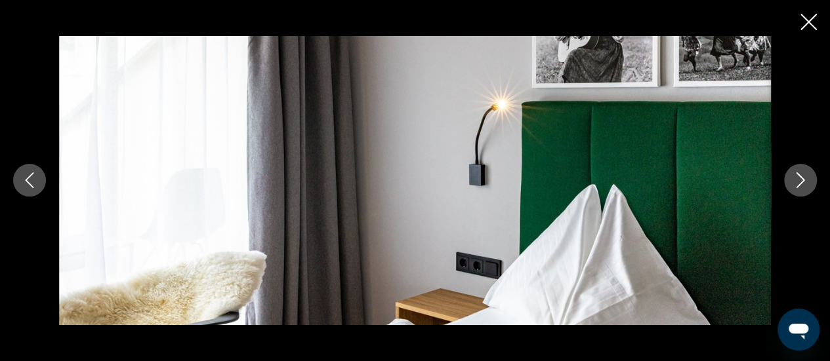
click at [790, 178] on button "Next image" at bounding box center [800, 180] width 33 height 33
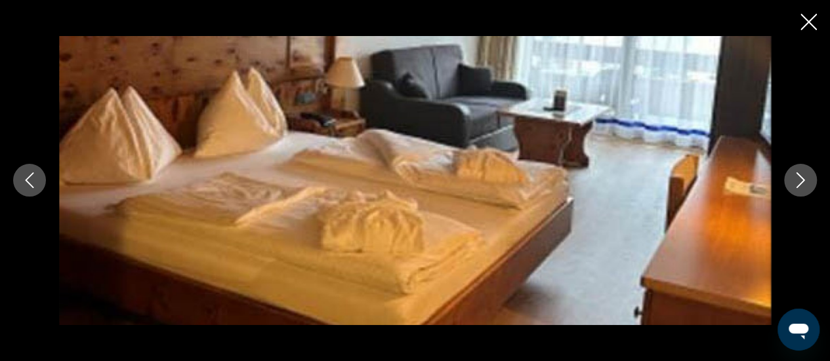
click at [790, 178] on button "Next image" at bounding box center [800, 180] width 33 height 33
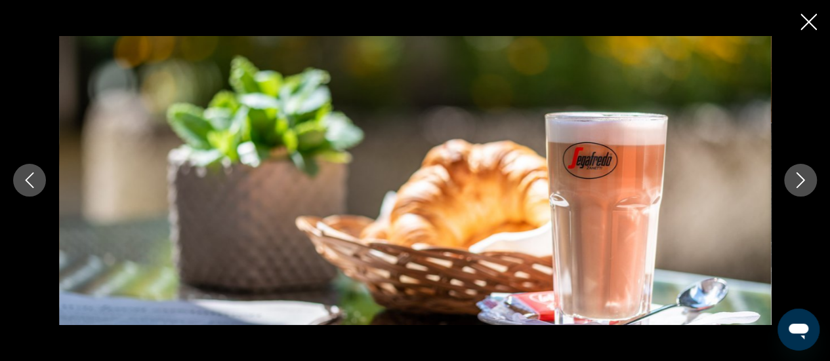
click at [790, 178] on button "Next image" at bounding box center [800, 180] width 33 height 33
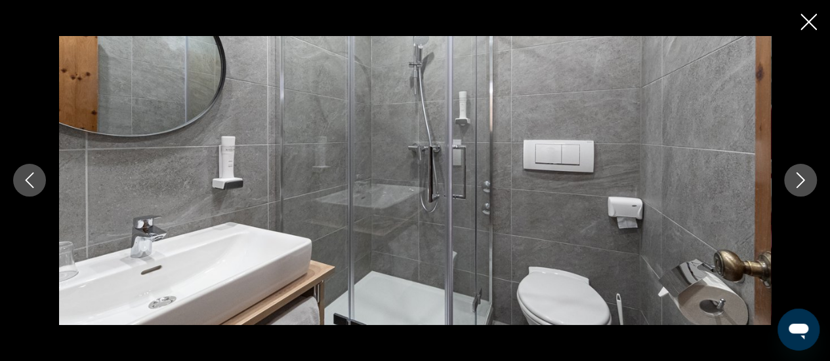
click at [790, 178] on button "Next image" at bounding box center [800, 180] width 33 height 33
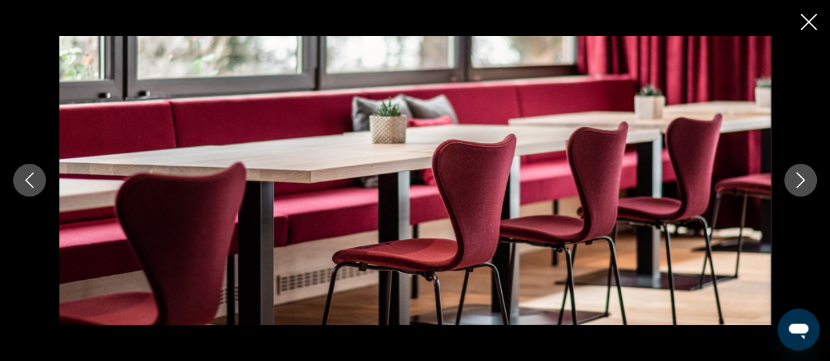
click at [790, 178] on button "Next image" at bounding box center [800, 180] width 33 height 33
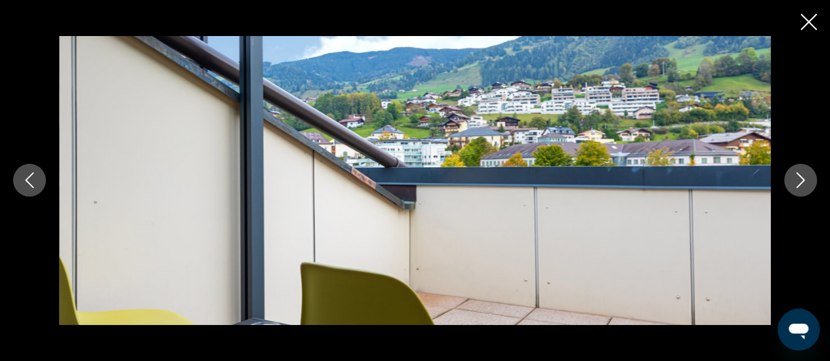
click at [790, 178] on button "Next image" at bounding box center [800, 180] width 33 height 33
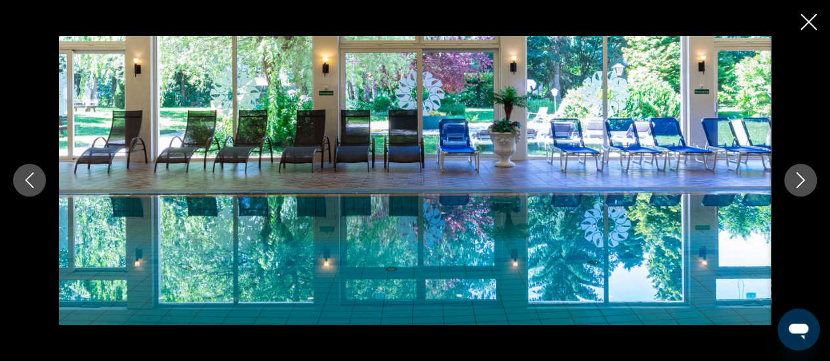
click at [790, 178] on button "Next image" at bounding box center [800, 180] width 33 height 33
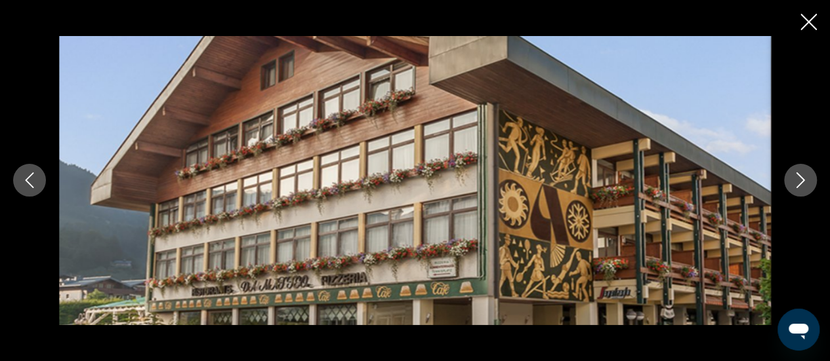
click at [810, 15] on icon "Close slideshow" at bounding box center [808, 22] width 16 height 16
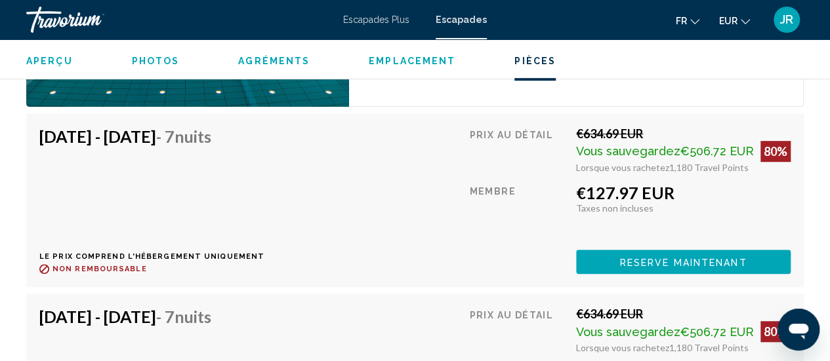
scroll to position [2831, 0]
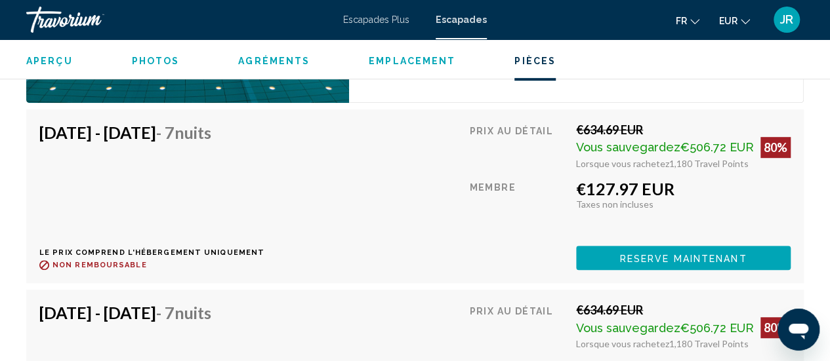
click at [634, 253] on span "Reserve maintenant" at bounding box center [683, 258] width 127 height 10
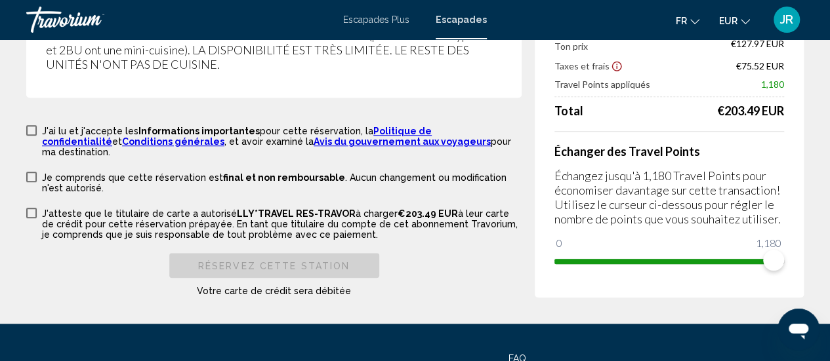
scroll to position [2959, 0]
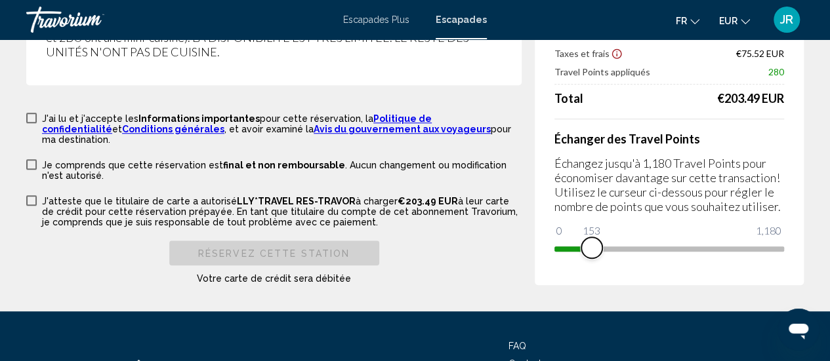
drag, startPoint x: 769, startPoint y: 197, endPoint x: 573, endPoint y: 185, distance: 196.5
click at [573, 247] on ngx-slider "0 1,180 153" at bounding box center [669, 248] width 230 height 3
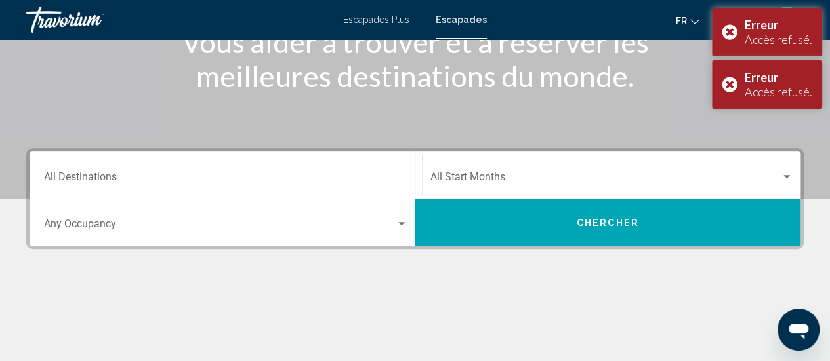
click at [286, 186] on div "Destination All Destinations" at bounding box center [225, 175] width 363 height 41
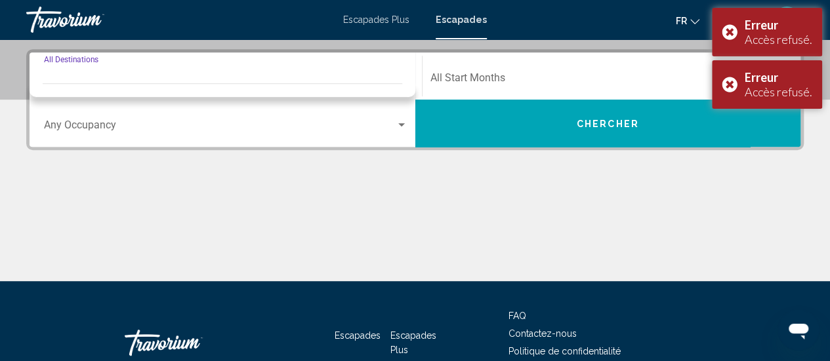
scroll to position [300, 0]
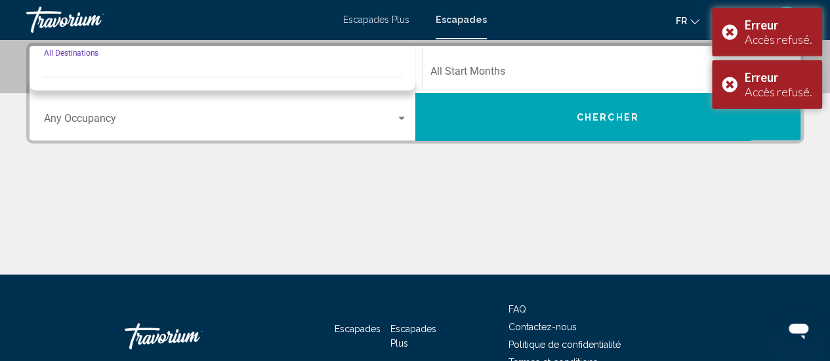
click at [165, 75] on input "Destination All Destinations" at bounding box center [225, 74] width 363 height 12
click at [124, 72] on input "Destination All Destinations" at bounding box center [225, 74] width 363 height 12
click at [514, 198] on div "Contenu principal" at bounding box center [414, 225] width 777 height 98
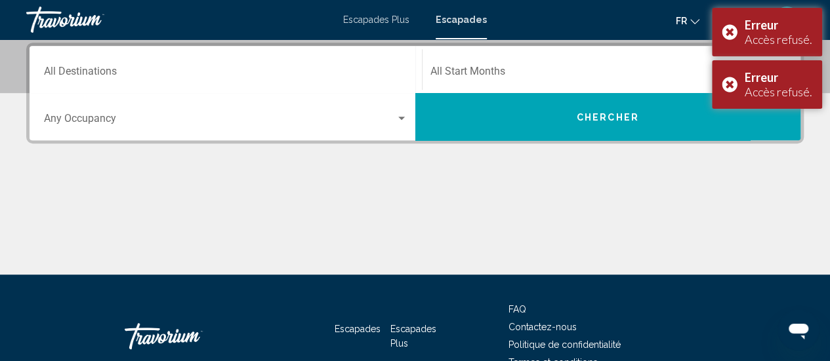
click at [446, 70] on span "Search widget" at bounding box center [605, 74] width 351 height 12
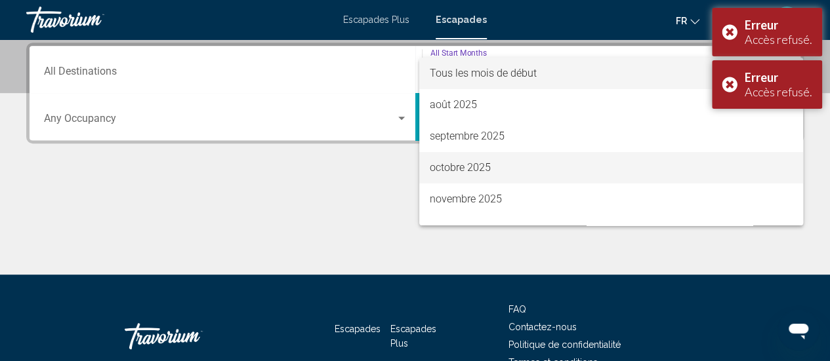
click at [466, 173] on font "octobre 2025" at bounding box center [460, 167] width 61 height 12
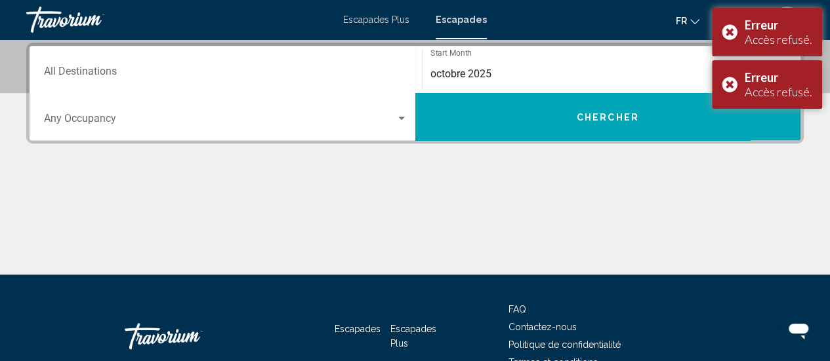
click at [371, 60] on div "Destination All Destinations" at bounding box center [225, 69] width 363 height 41
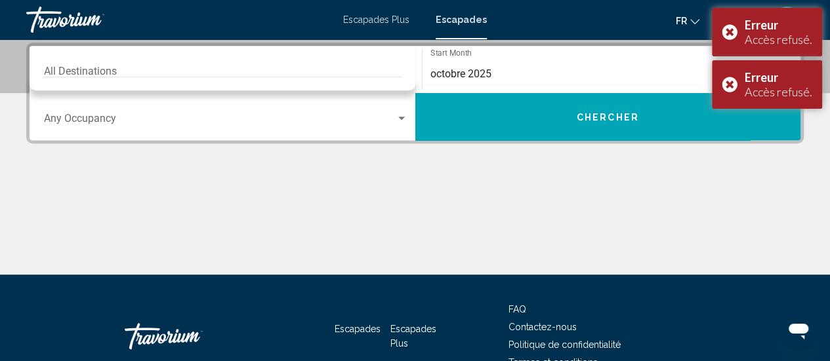
click at [150, 66] on div "Destination All Destinations" at bounding box center [225, 69] width 363 height 41
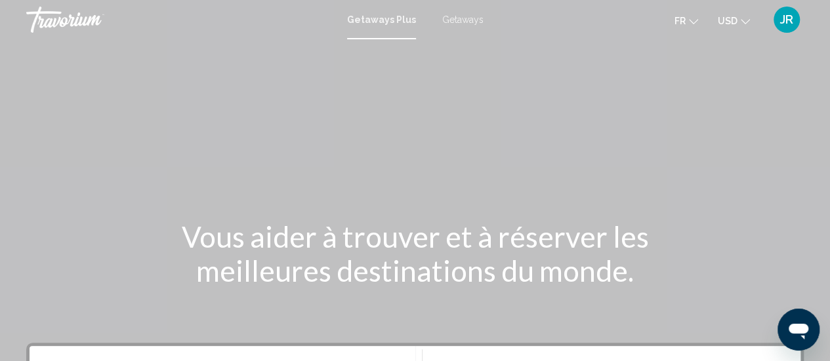
click at [438, 22] on li "Getaways" at bounding box center [456, 19] width 54 height 10
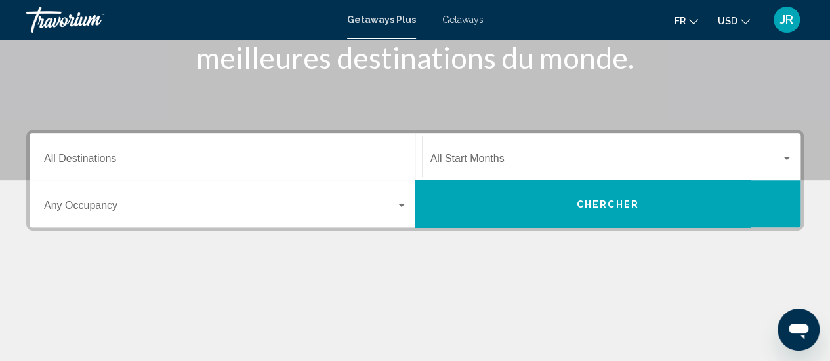
click at [215, 166] on input "Destination All Destinations" at bounding box center [225, 161] width 363 height 12
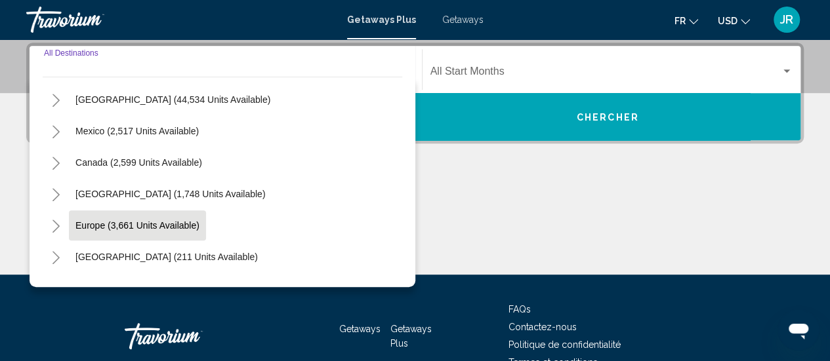
scroll to position [33, 0]
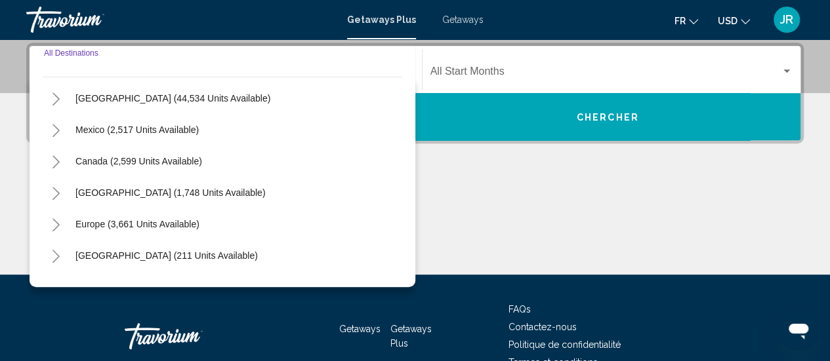
click at [58, 221] on icon "Toggle Europe (3,661 units available)" at bounding box center [56, 224] width 10 height 13
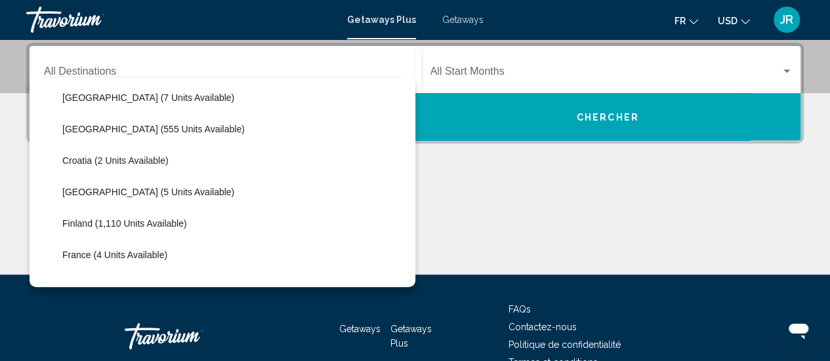
scroll to position [192, 0]
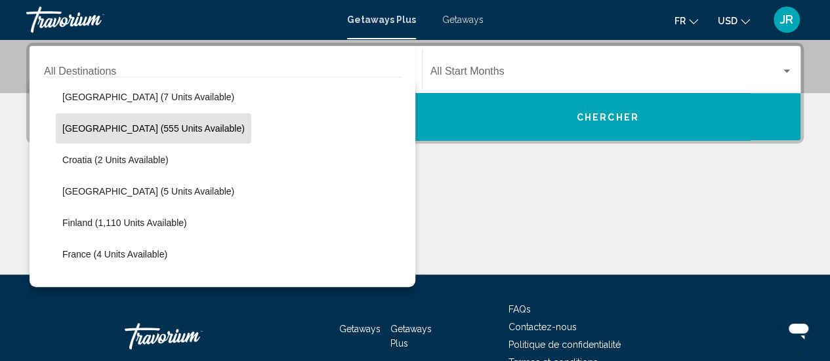
click at [82, 120] on button "Austria (555 units available)" at bounding box center [153, 128] width 195 height 30
type input "**********"
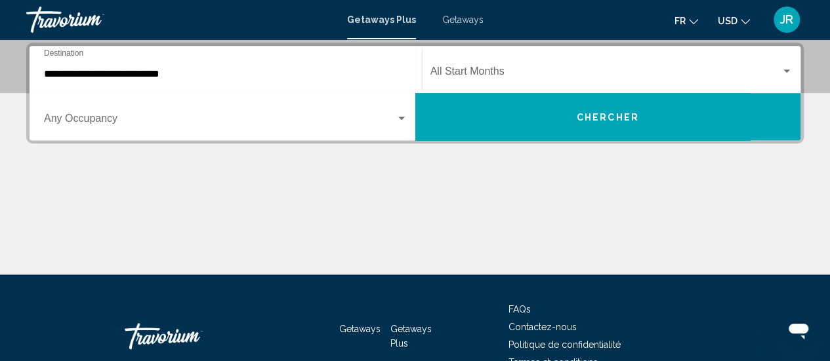
click at [514, 64] on div "Start Month All Start Months" at bounding box center [611, 69] width 363 height 41
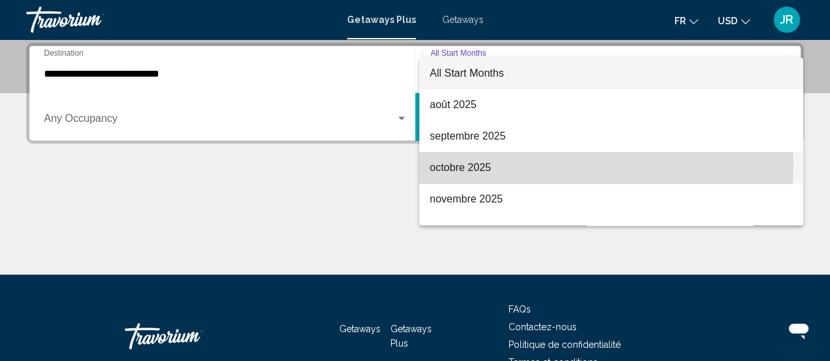
click at [440, 166] on span "octobre 2025" at bounding box center [611, 167] width 363 height 31
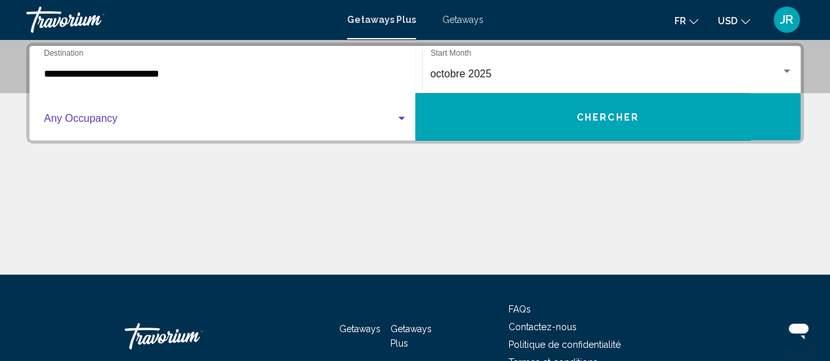
click at [265, 123] on span "Search widget" at bounding box center [220, 121] width 352 height 12
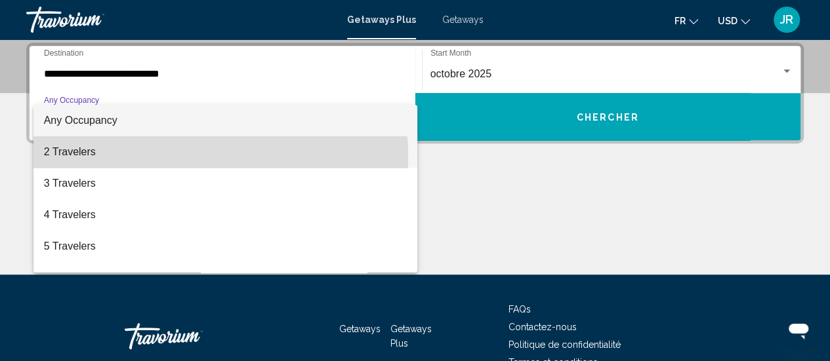
click at [159, 157] on span "2 Travelers" at bounding box center [225, 151] width 363 height 31
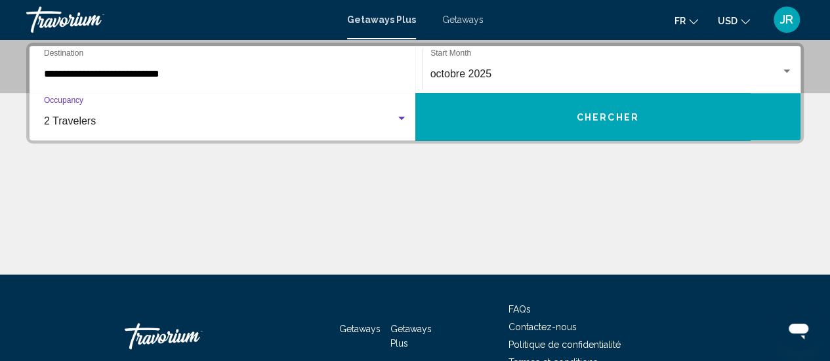
click at [508, 117] on button "Chercher" at bounding box center [608, 116] width 386 height 47
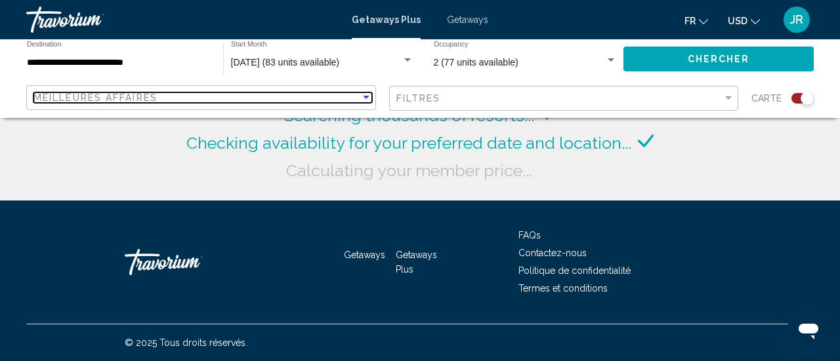
click at [218, 100] on div "Meilleures affaires" at bounding box center [196, 97] width 327 height 10
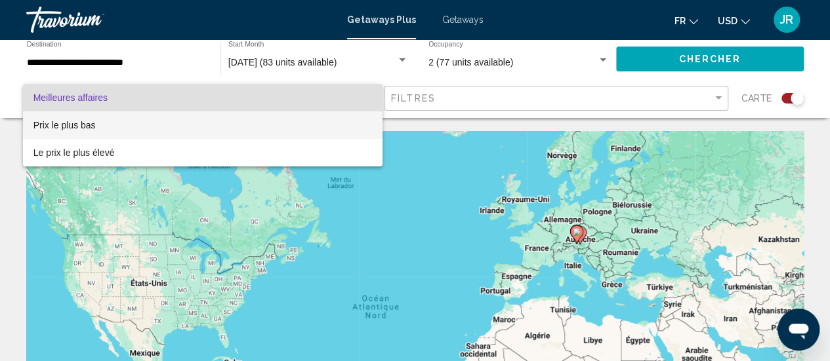
click at [110, 123] on span "Prix ​​le plus bas" at bounding box center [202, 126] width 339 height 28
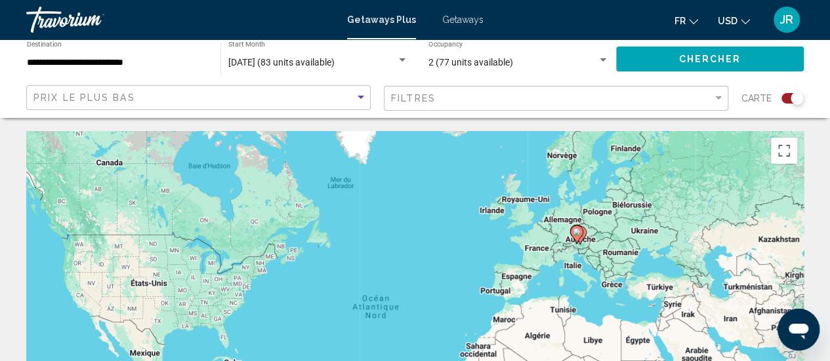
click at [774, 87] on div "Carte" at bounding box center [772, 98] width 62 height 27
click at [791, 102] on div "Search widget" at bounding box center [796, 98] width 13 height 13
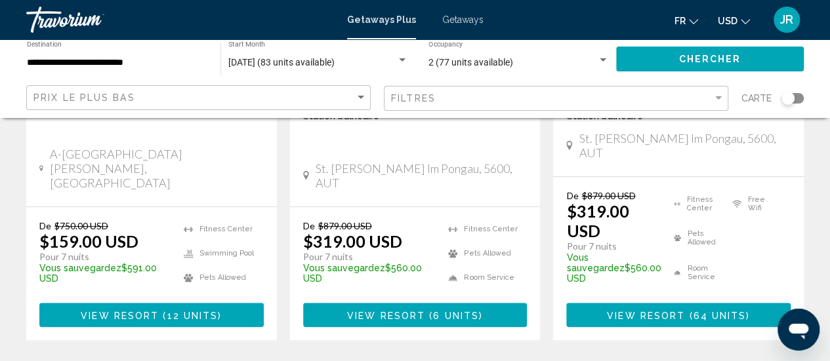
scroll to position [365, 0]
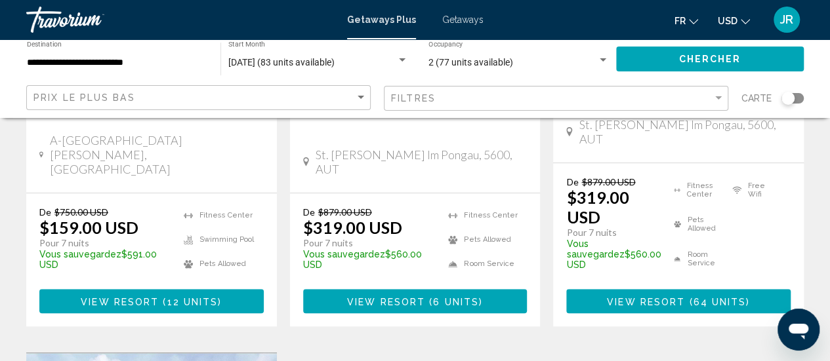
click at [121, 218] on p "$159.00 USD" at bounding box center [88, 228] width 99 height 20
click at [109, 295] on div "De $750.00 USD $159.00 USD Pour 7 nuits Vous sauvegardez $591.00 USD temp 4.3 F…" at bounding box center [151, 260] width 251 height 133
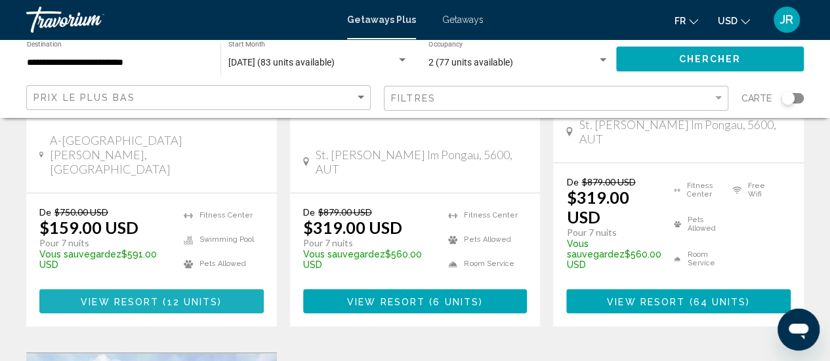
click at [101, 289] on button "View Resort ( 12 units )" at bounding box center [151, 301] width 224 height 24
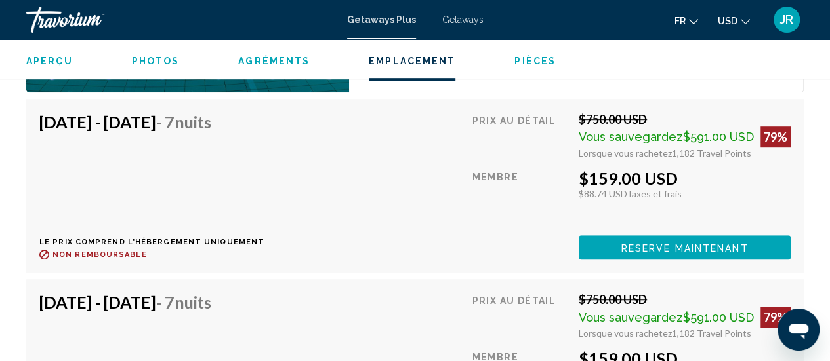
scroll to position [2874, 0]
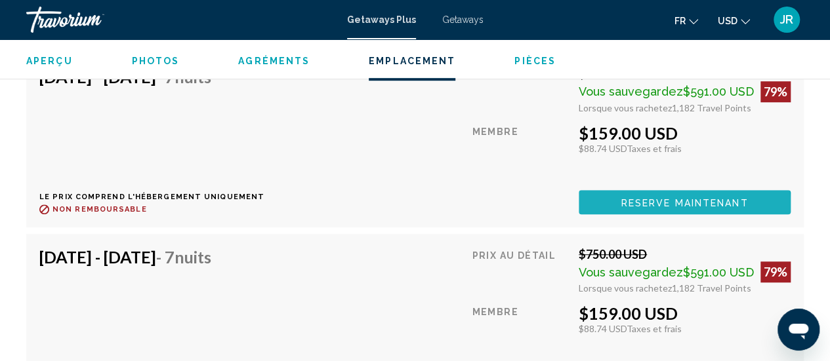
click at [666, 209] on button "Reserve maintenant" at bounding box center [685, 202] width 212 height 24
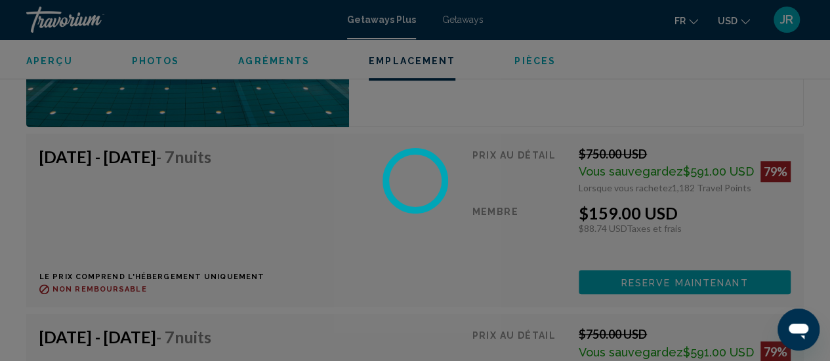
scroll to position [2795, 0]
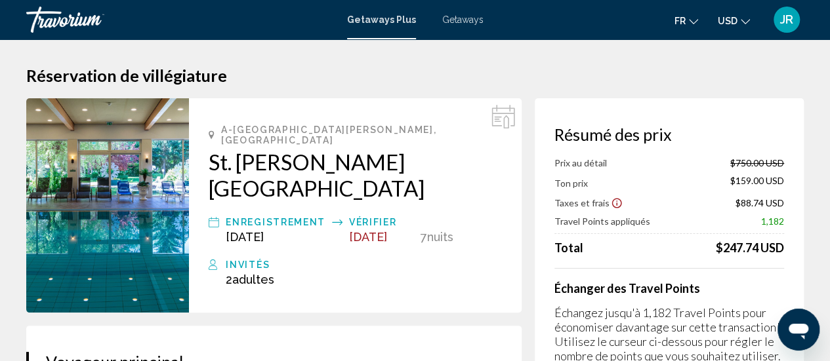
click at [450, 21] on span "Getaways" at bounding box center [462, 19] width 41 height 10
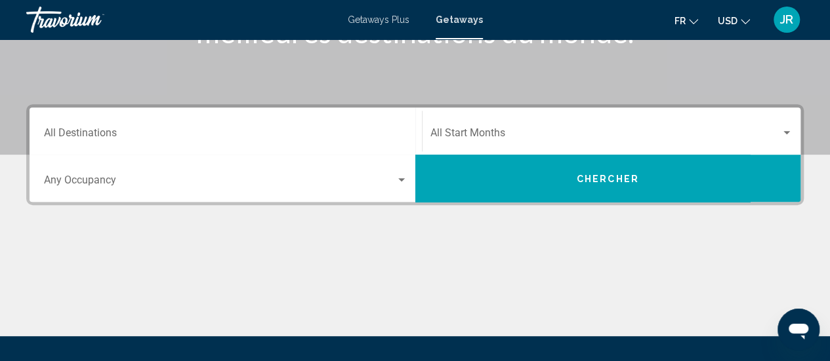
click at [189, 142] on div "Destination All Destinations" at bounding box center [225, 131] width 363 height 41
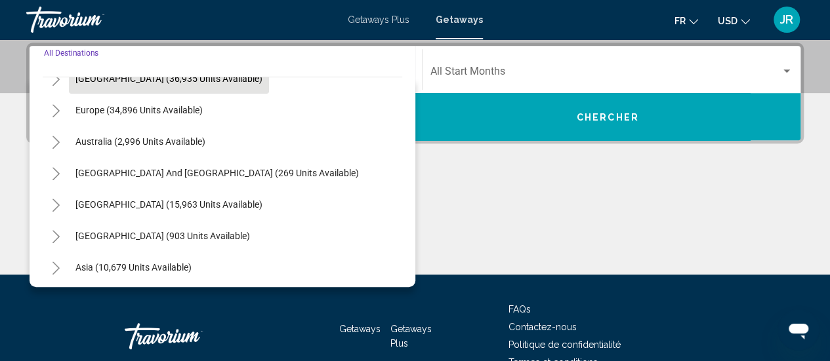
scroll to position [151, 0]
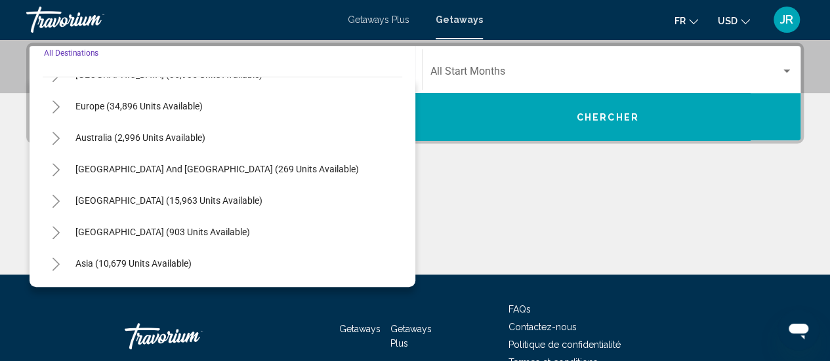
click at [56, 106] on icon "Toggle Europe (34,896 units available)" at bounding box center [56, 106] width 10 height 13
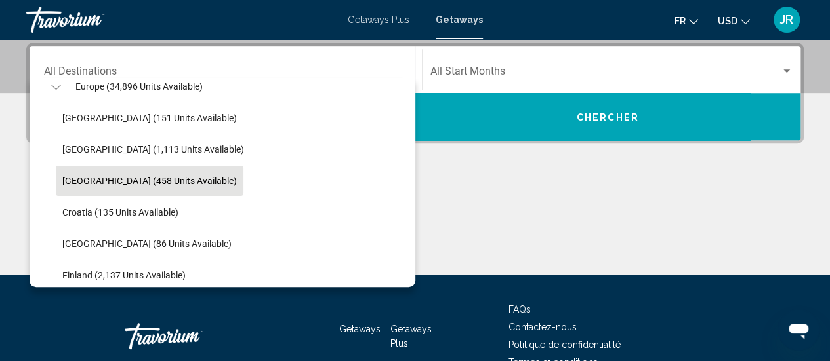
scroll to position [168, 0]
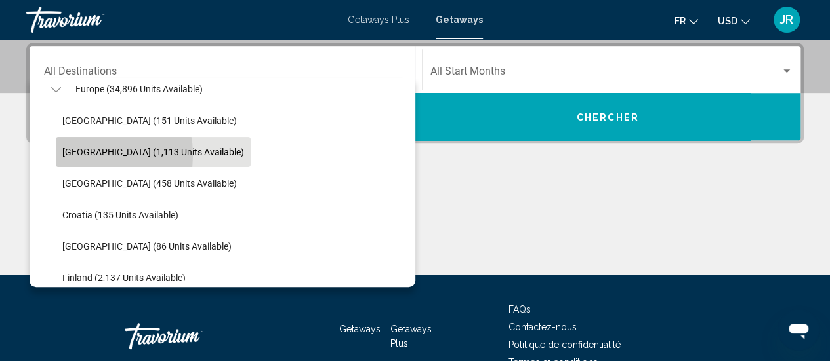
click at [76, 155] on span "[GEOGRAPHIC_DATA] (1,113 units available)" at bounding box center [153, 152] width 182 height 10
type input "**********"
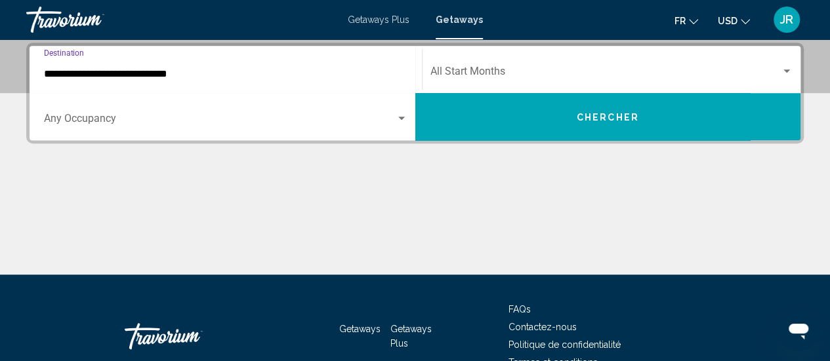
click at [454, 62] on div "Start Month All Start Months" at bounding box center [611, 69] width 363 height 41
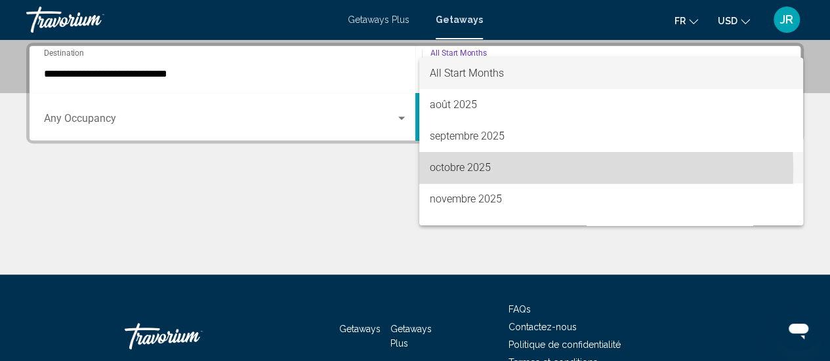
click at [458, 170] on span "octobre 2025" at bounding box center [611, 167] width 363 height 31
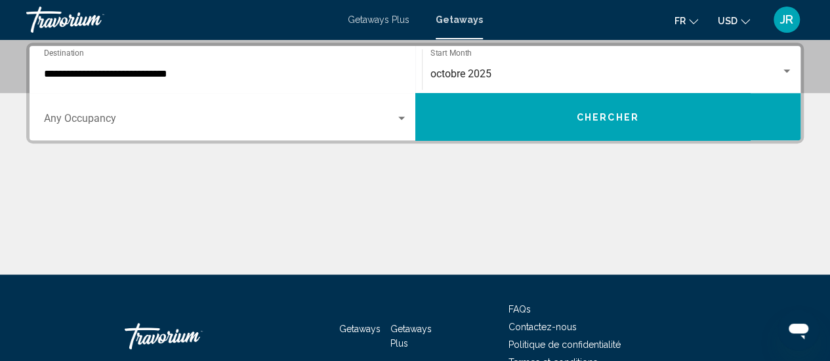
click at [258, 132] on div "Occupancy Any Occupancy" at bounding box center [225, 116] width 363 height 41
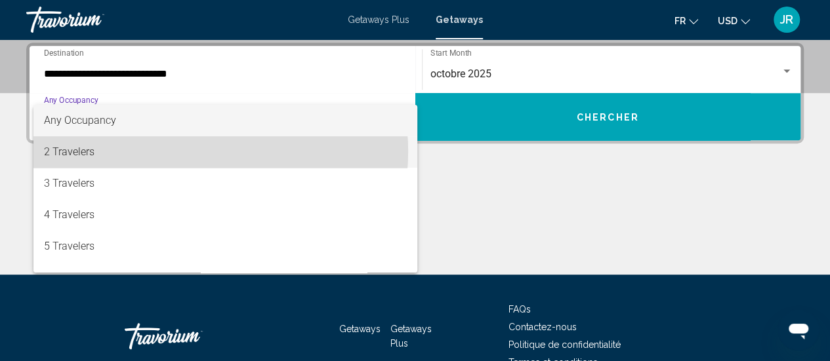
click at [190, 152] on span "2 Travelers" at bounding box center [225, 151] width 363 height 31
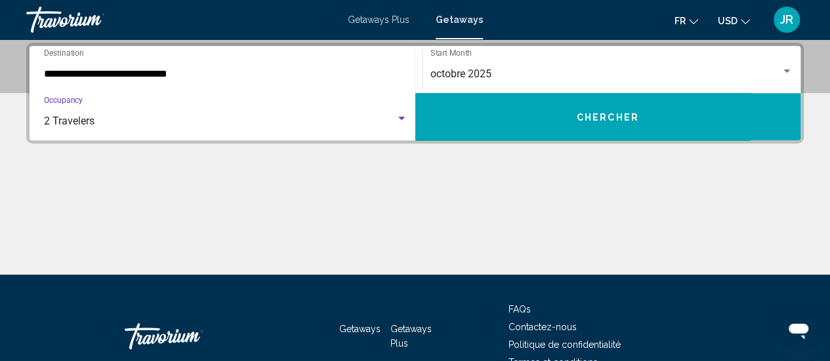
click at [559, 111] on button "Chercher" at bounding box center [608, 116] width 386 height 47
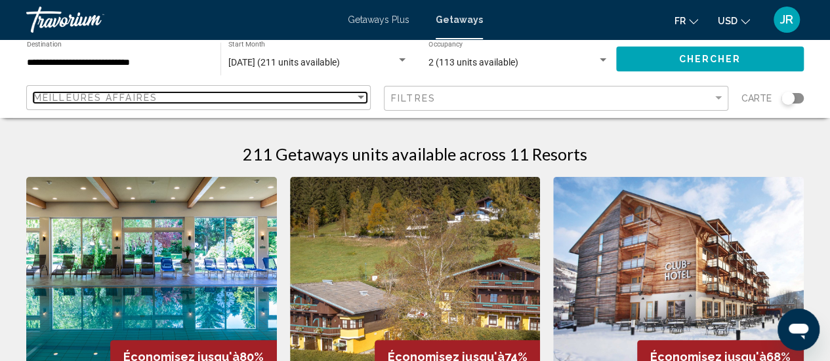
click at [256, 100] on div "Meilleures affaires" at bounding box center [193, 97] width 321 height 10
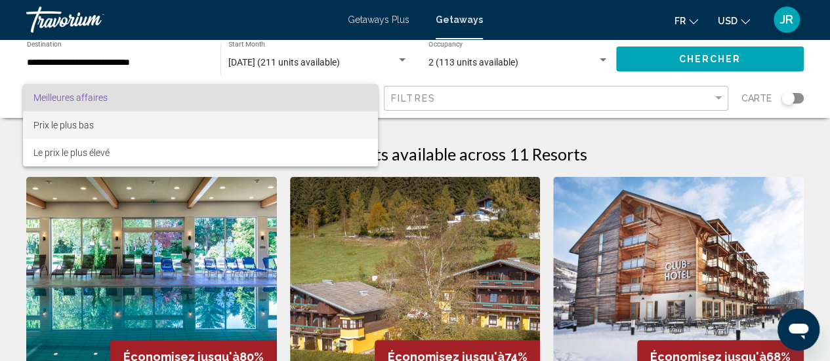
click at [245, 134] on span "Prix ​​le plus bas" at bounding box center [200, 126] width 334 height 28
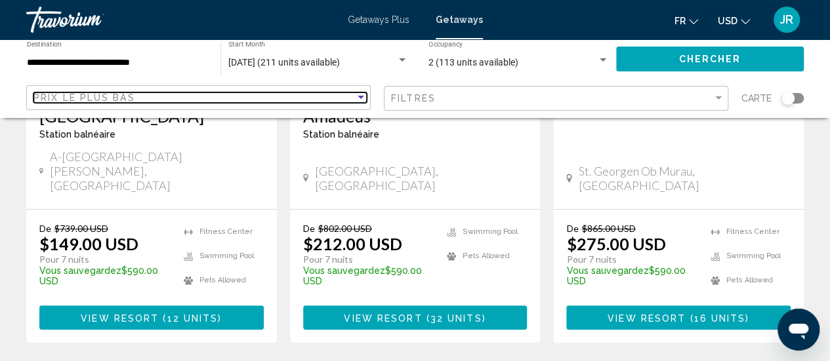
scroll to position [316, 0]
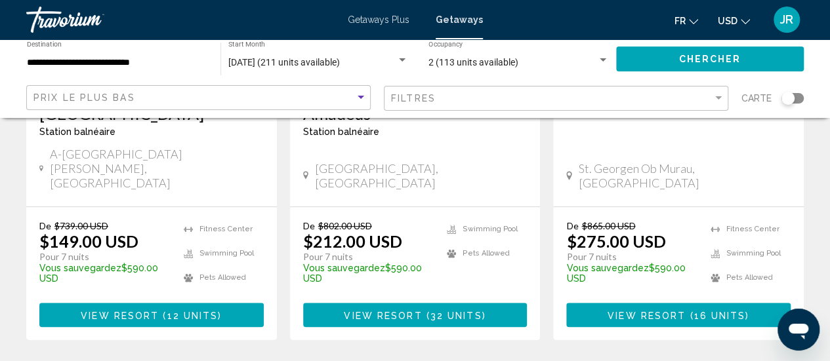
click at [152, 310] on span "View Resort" at bounding box center [120, 315] width 78 height 10
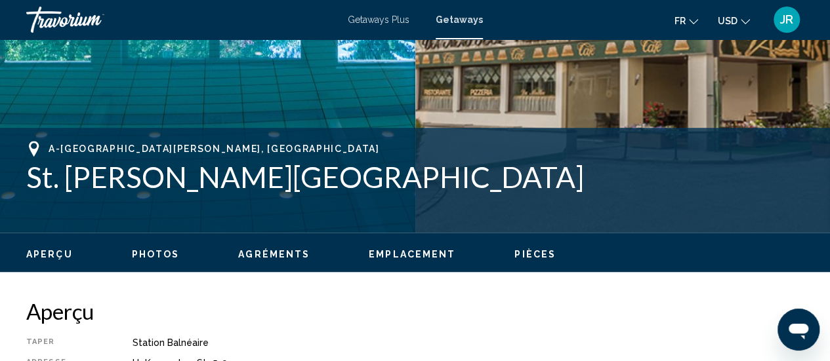
scroll to position [597, 0]
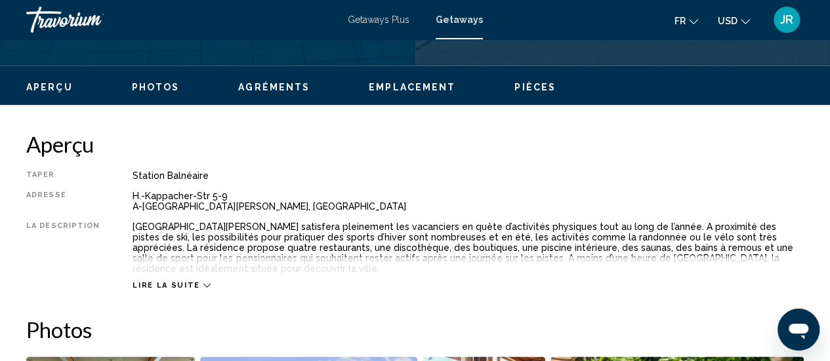
click at [289, 82] on span "Agréments" at bounding box center [274, 87] width 72 height 10
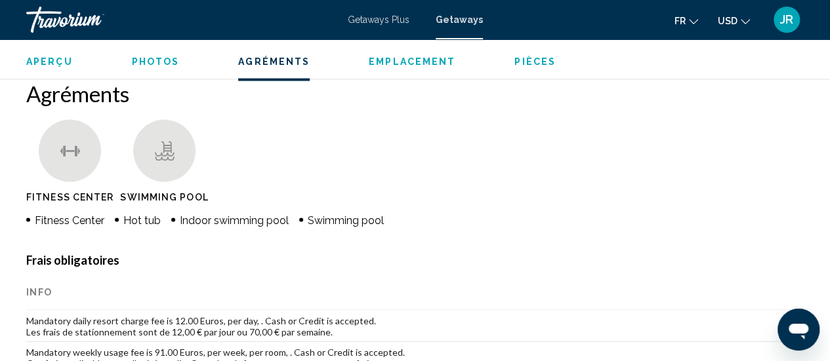
scroll to position [1239, 0]
click at [538, 57] on span "Pièces" at bounding box center [534, 61] width 41 height 10
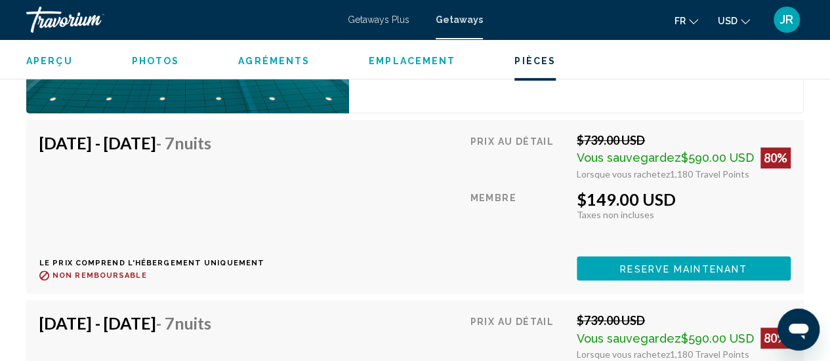
scroll to position [2822, 0]
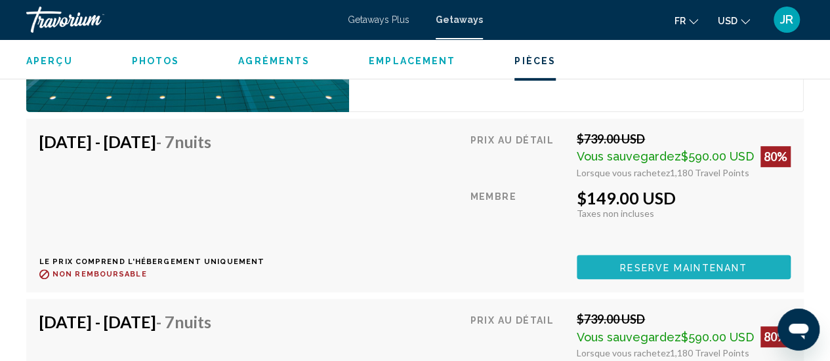
click at [579, 275] on button "Reserve maintenant" at bounding box center [684, 267] width 214 height 24
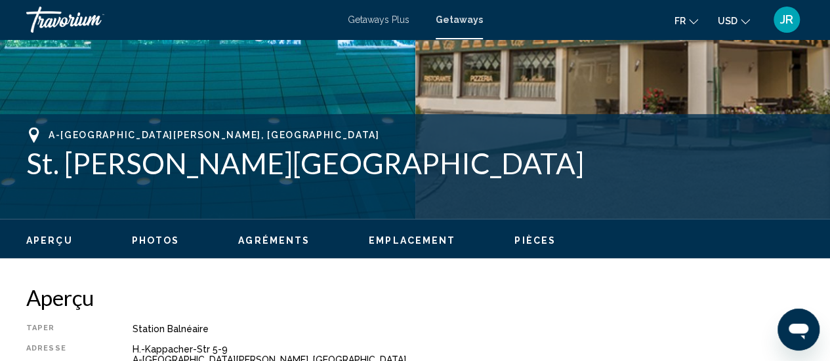
scroll to position [509, 0]
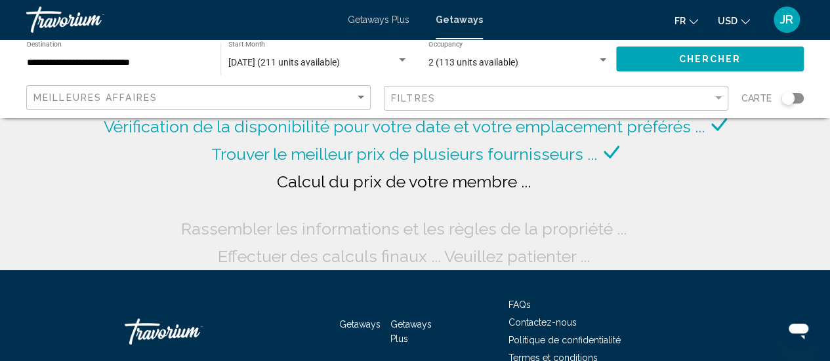
click at [317, 103] on div "Meilleures affaires" at bounding box center [199, 98] width 333 height 24
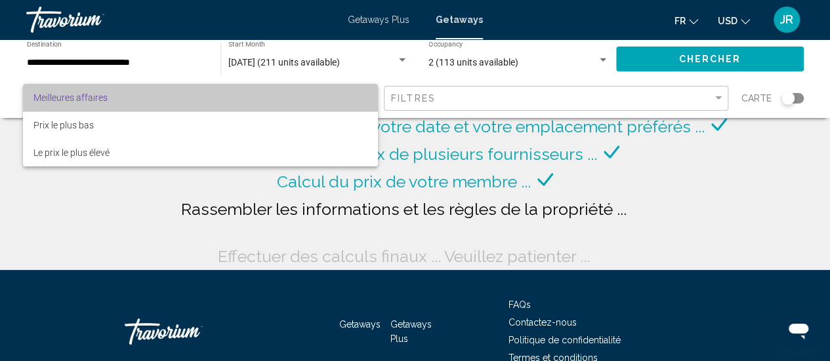
click at [317, 103] on span "Meilleures affaires" at bounding box center [200, 98] width 334 height 28
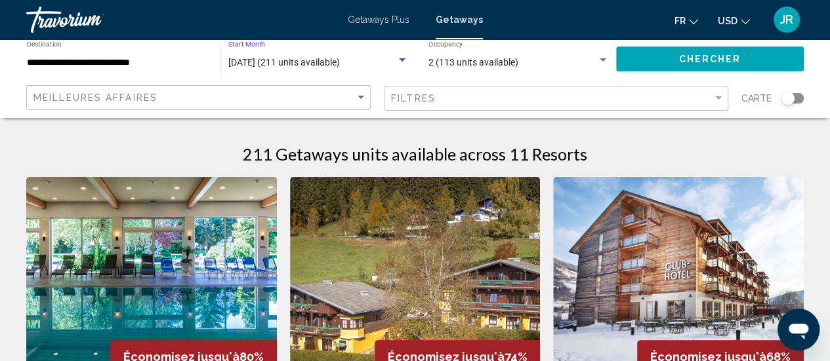
click at [283, 62] on span "octobre 2025 (211 units available)" at bounding box center [284, 62] width 112 height 10
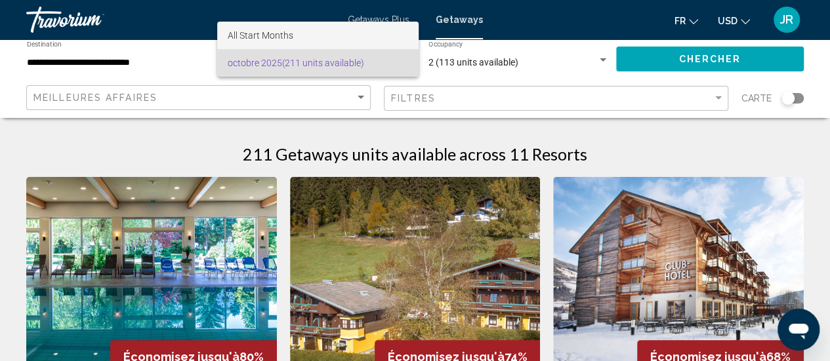
scroll to position [42, 0]
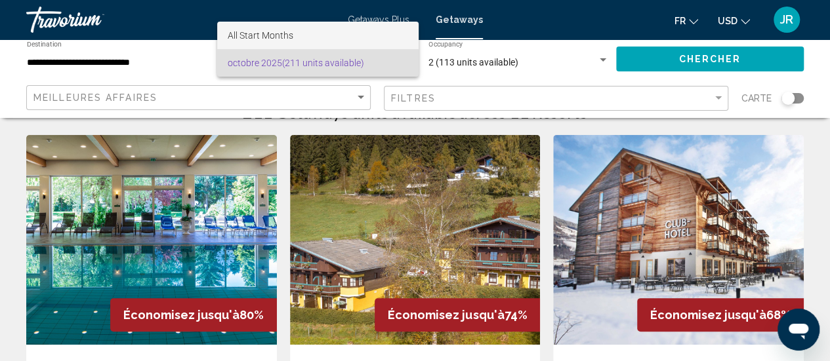
click at [315, 27] on span "All Start Months" at bounding box center [318, 36] width 180 height 28
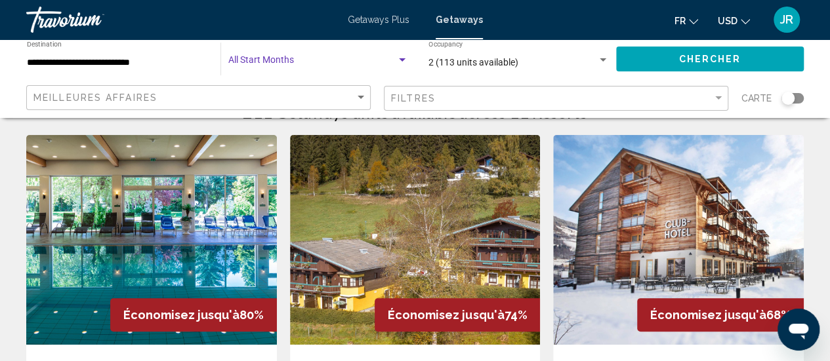
click at [295, 60] on span "Search widget" at bounding box center [312, 63] width 168 height 10
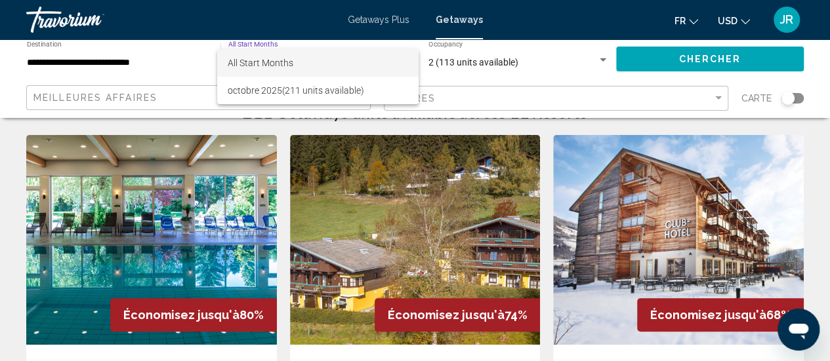
click at [176, 64] on div at bounding box center [415, 180] width 830 height 361
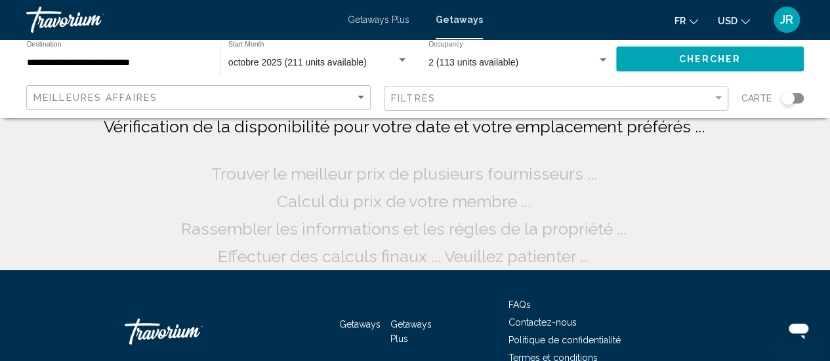
click at [306, 73] on div "octobre 2025 (211 units available) Start Month All Start Months" at bounding box center [318, 59] width 180 height 36
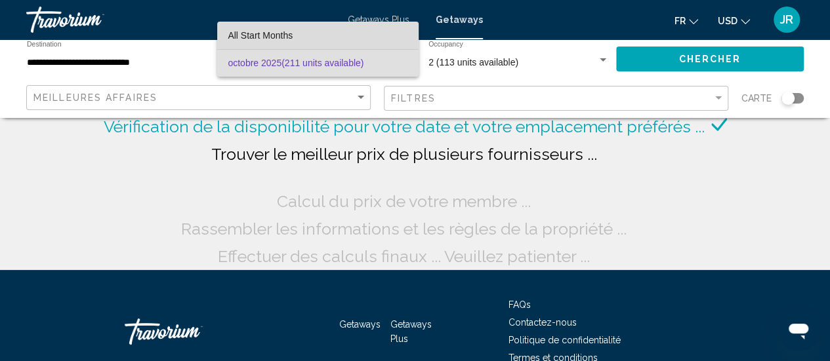
click at [297, 30] on span "All Start Months" at bounding box center [318, 36] width 180 height 28
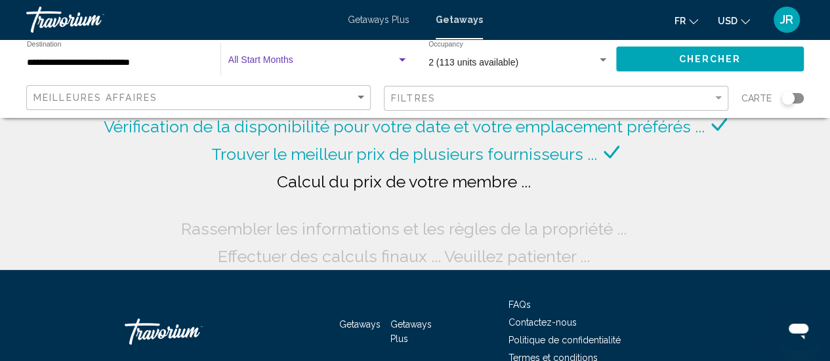
click at [154, 68] on input "**********" at bounding box center [117, 63] width 180 height 10
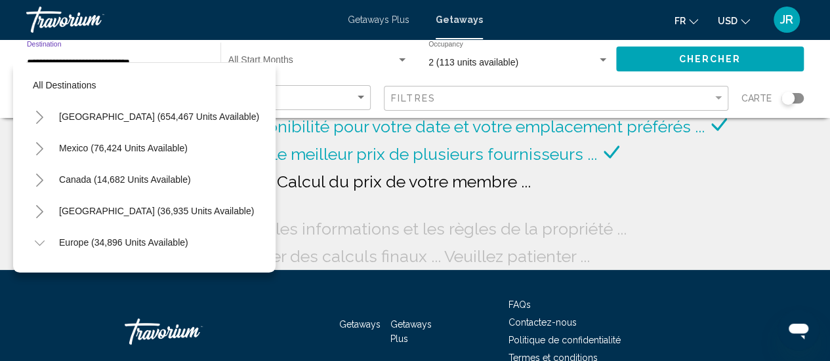
scroll to position [146, 0]
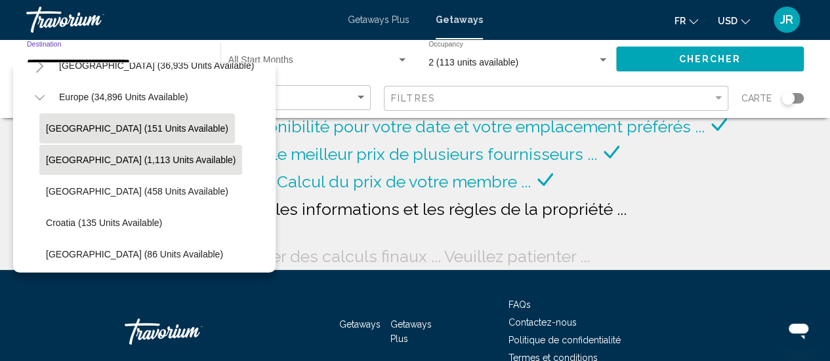
click at [81, 139] on button "[GEOGRAPHIC_DATA] (151 units available)" at bounding box center [136, 128] width 195 height 30
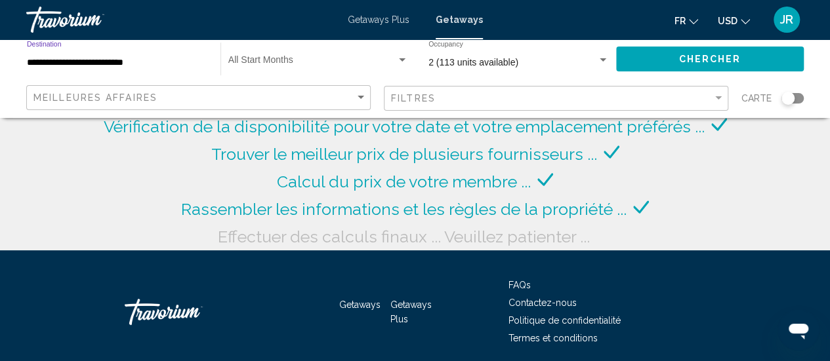
click at [83, 65] on input "**********" at bounding box center [117, 63] width 180 height 10
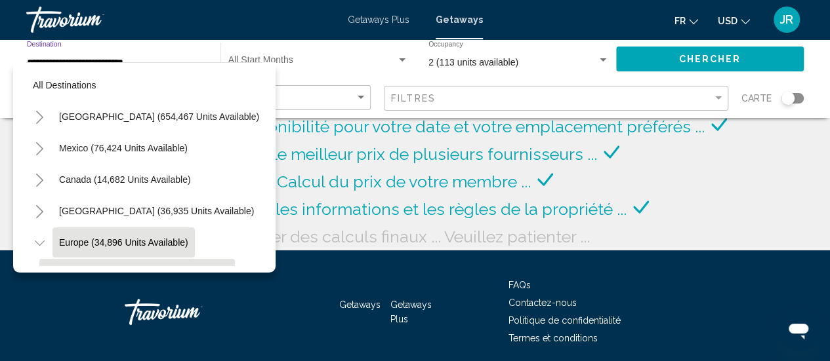
scroll to position [114, 0]
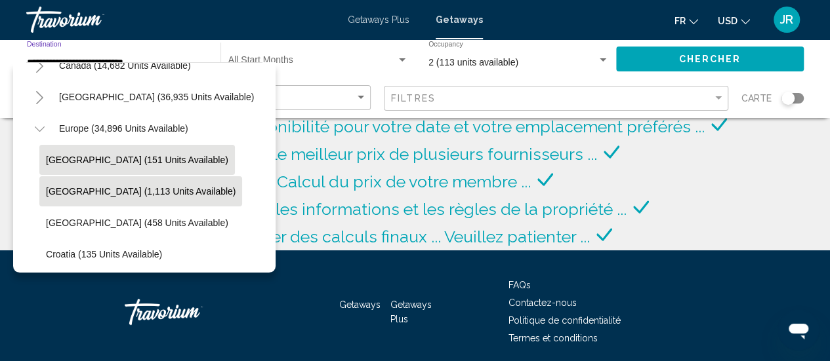
click at [68, 179] on button "[GEOGRAPHIC_DATA] (1,113 units available)" at bounding box center [140, 191] width 203 height 30
type input "**********"
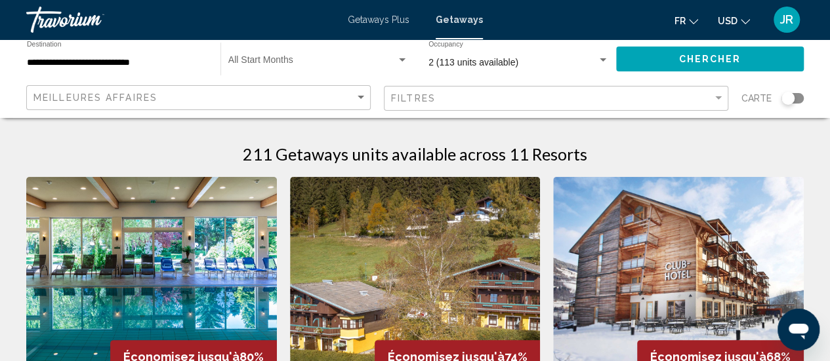
click at [247, 56] on div "Start Month All Start Months" at bounding box center [318, 59] width 180 height 36
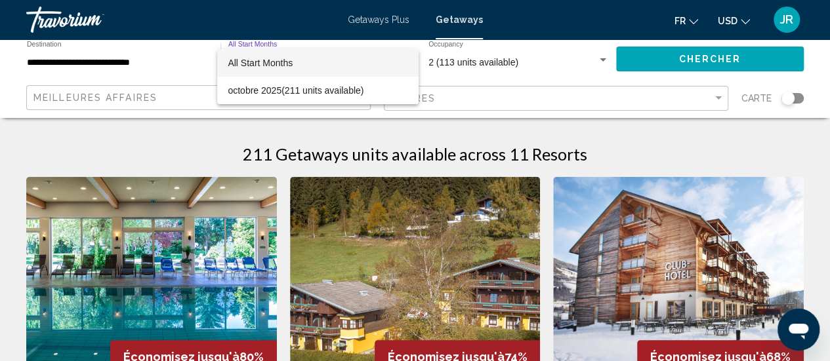
click at [88, 25] on div at bounding box center [415, 180] width 830 height 361
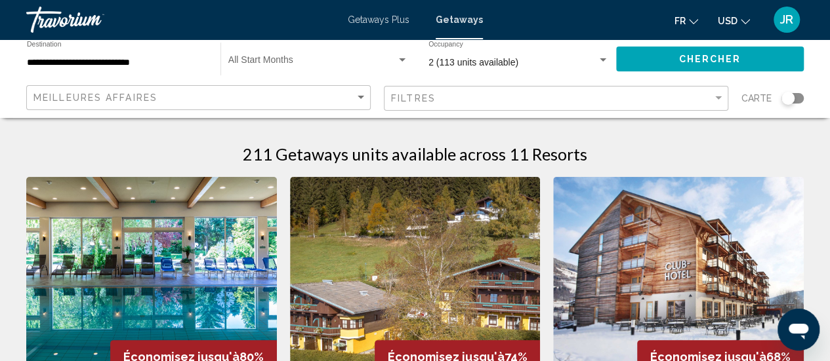
click at [461, 17] on span "Getaways" at bounding box center [459, 19] width 47 height 10
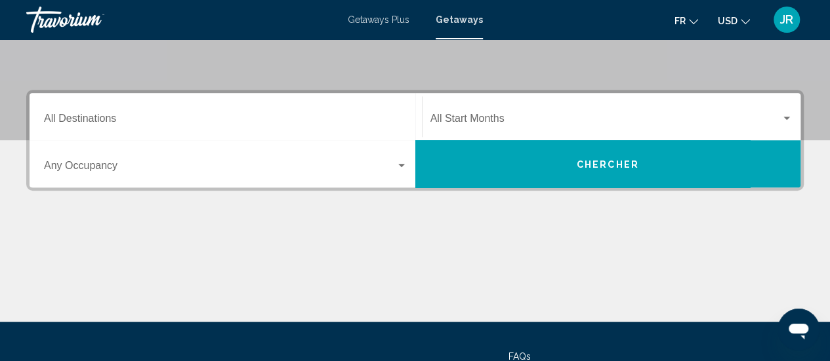
click at [223, 141] on mat-form-field "Occupancy Any Occupancy" at bounding box center [225, 164] width 379 height 47
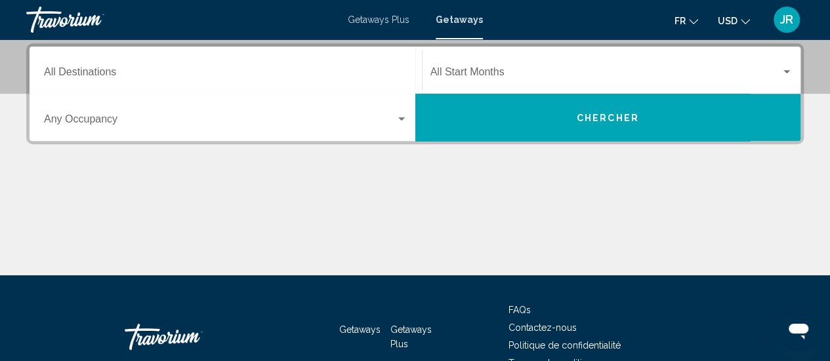
scroll to position [300, 0]
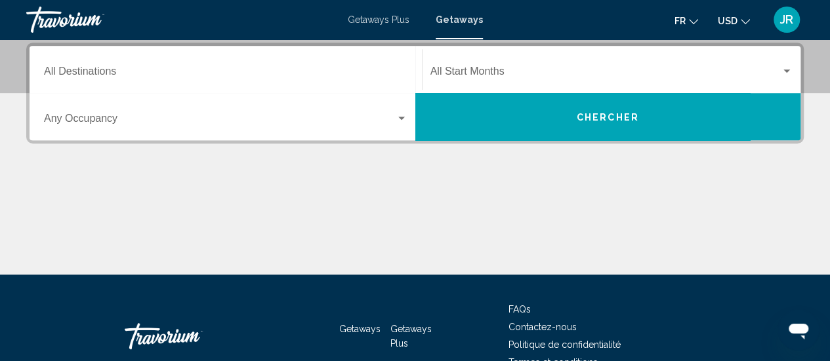
click at [232, 89] on div "Destination All Destinations" at bounding box center [225, 69] width 363 height 41
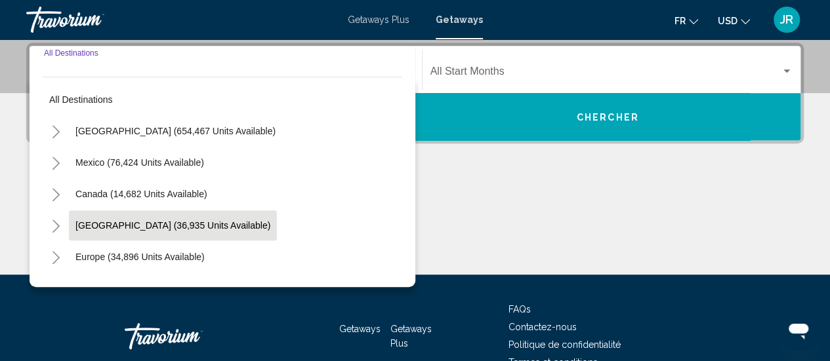
scroll to position [73, 0]
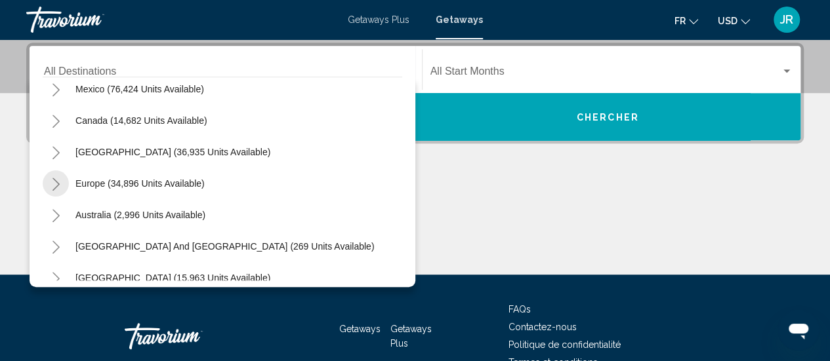
click at [51, 183] on icon "Toggle Europe (34,896 units available)" at bounding box center [56, 184] width 10 height 13
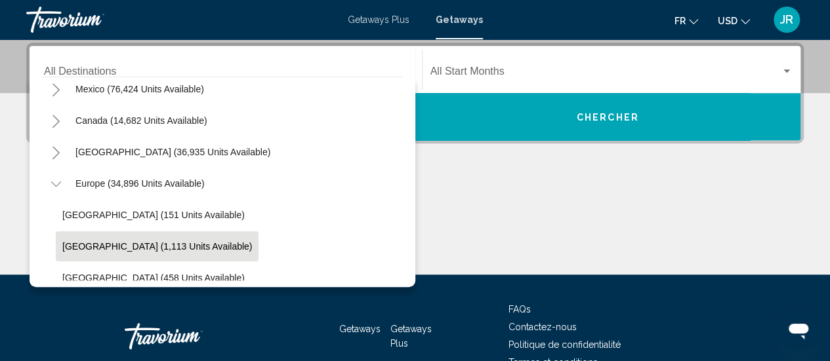
click at [84, 250] on span "[GEOGRAPHIC_DATA] (1,113 units available)" at bounding box center [157, 246] width 190 height 10
type input "**********"
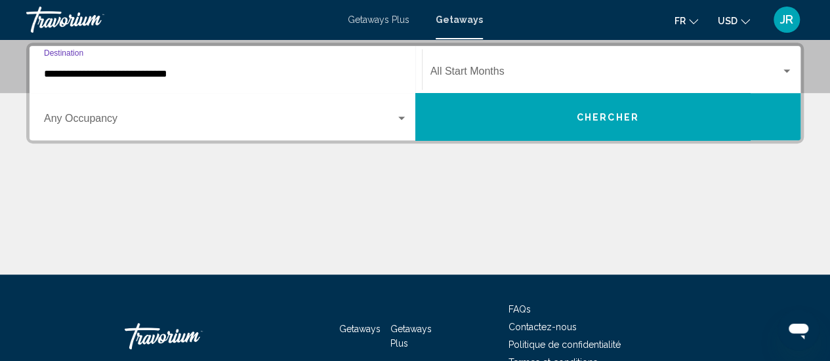
click at [471, 56] on div "Start Month All Start Months" at bounding box center [611, 69] width 363 height 41
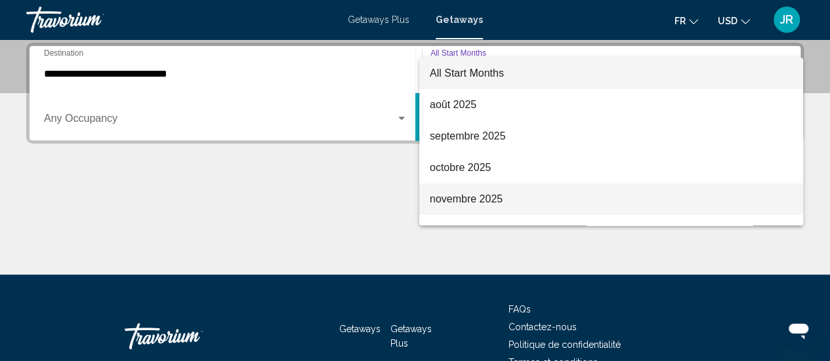
click at [462, 197] on span "novembre 2025" at bounding box center [611, 199] width 363 height 31
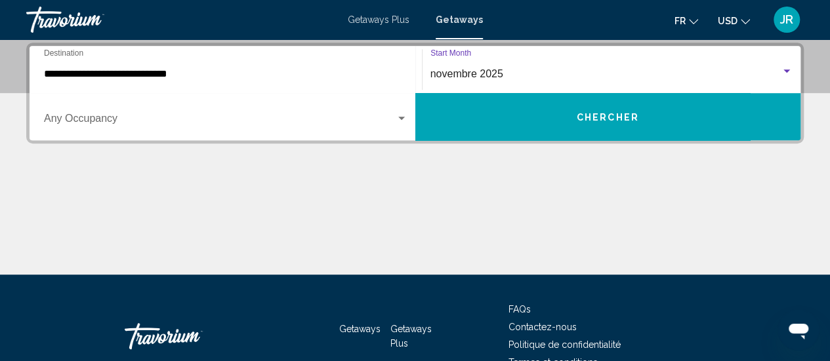
click at [256, 115] on span "Search widget" at bounding box center [220, 121] width 352 height 12
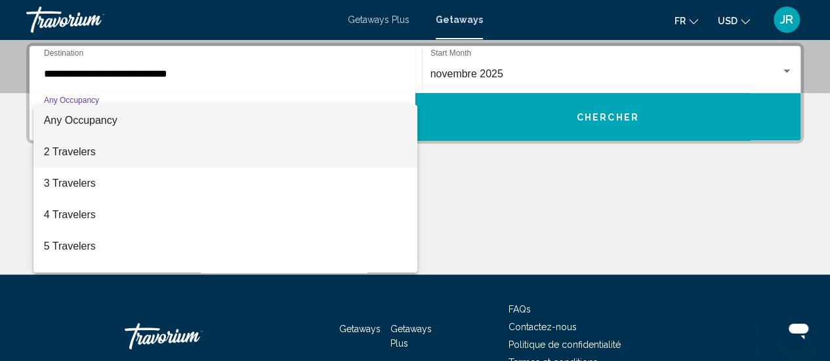
click at [229, 155] on span "2 Travelers" at bounding box center [225, 151] width 363 height 31
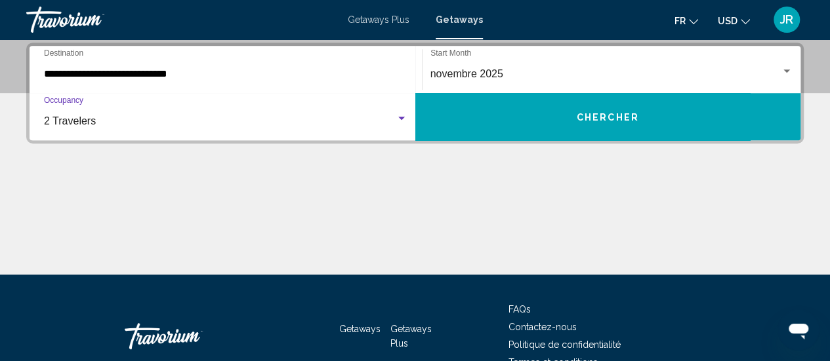
click at [311, 117] on div "2 Travelers" at bounding box center [220, 121] width 352 height 12
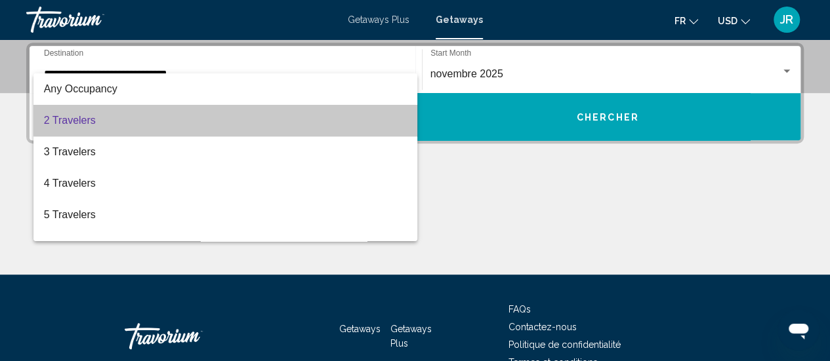
click at [266, 112] on span "2 Travelers" at bounding box center [225, 120] width 363 height 31
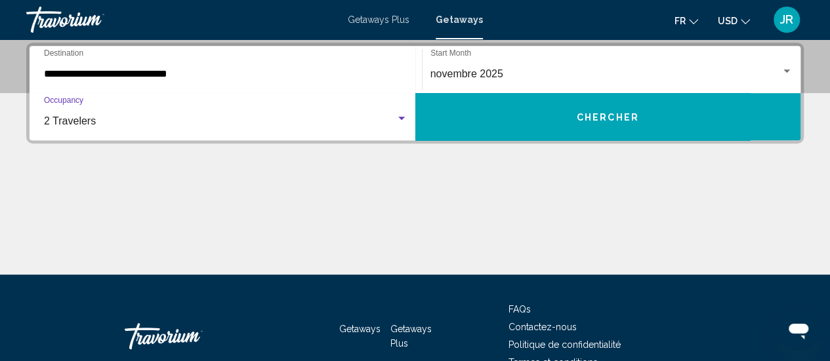
click at [248, 120] on div "2 Travelers" at bounding box center [220, 121] width 352 height 12
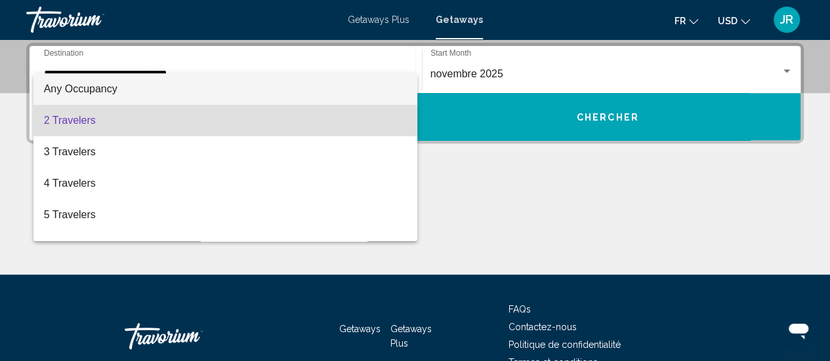
click at [203, 83] on span "Any Occupancy" at bounding box center [225, 88] width 363 height 31
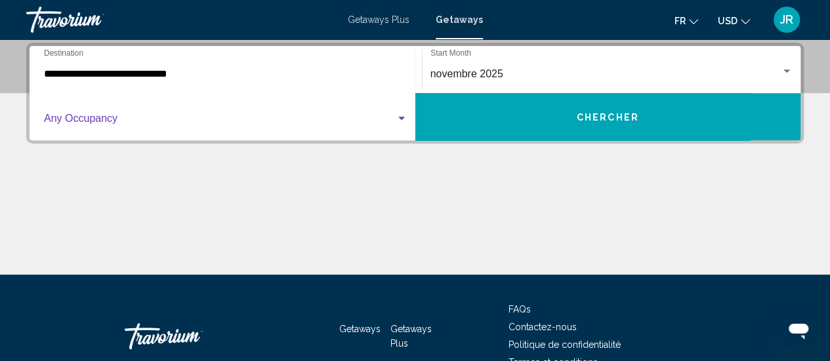
click at [520, 113] on button "Chercher" at bounding box center [608, 116] width 386 height 47
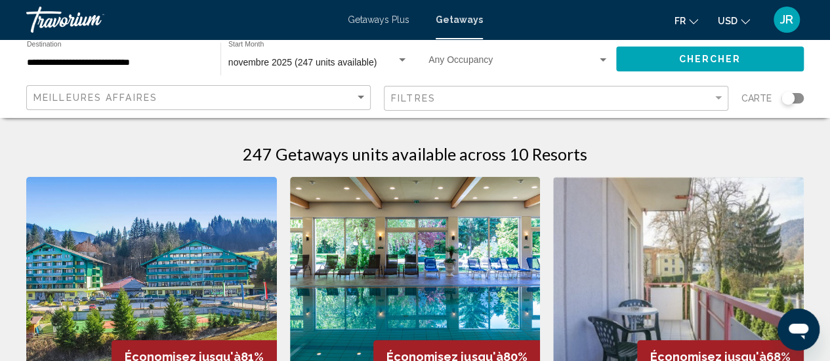
click at [467, 52] on div "Occupancy Any Occupancy" at bounding box center [518, 59] width 180 height 36
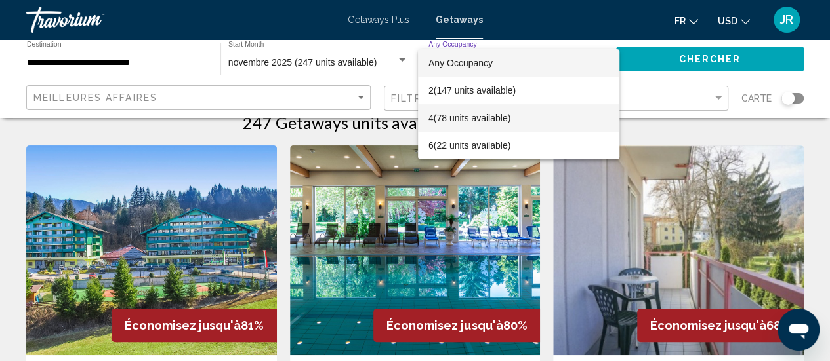
scroll to position [38, 0]
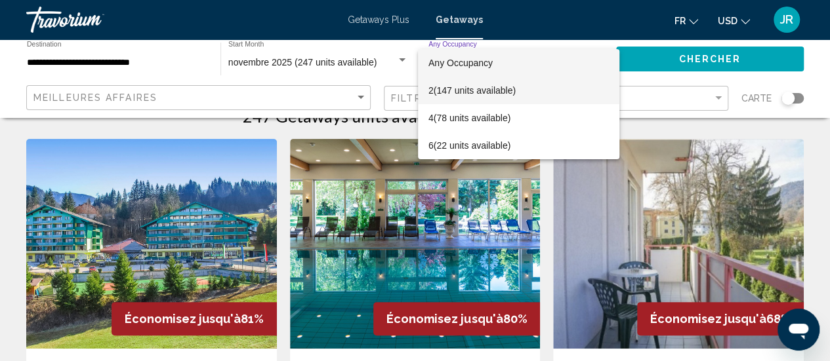
click at [493, 91] on span "2 (147 units available)" at bounding box center [518, 91] width 180 height 28
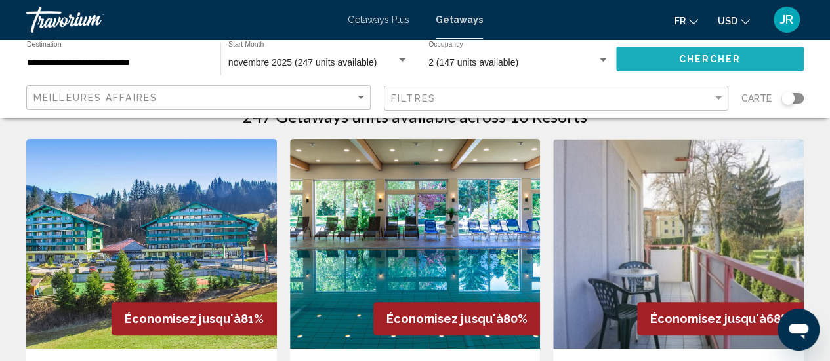
click at [714, 54] on span "Chercher" at bounding box center [709, 59] width 62 height 10
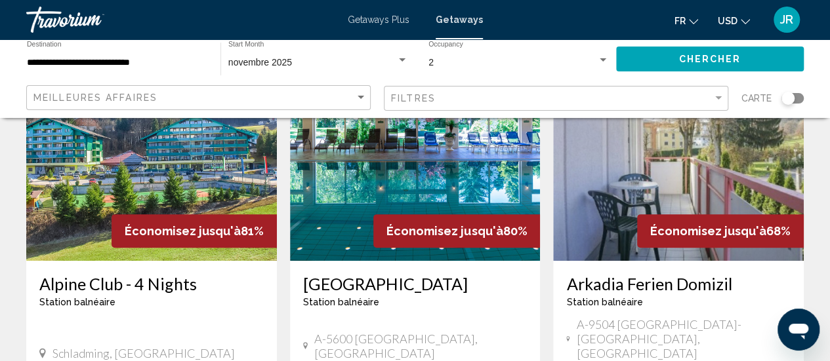
scroll to position [128, 0]
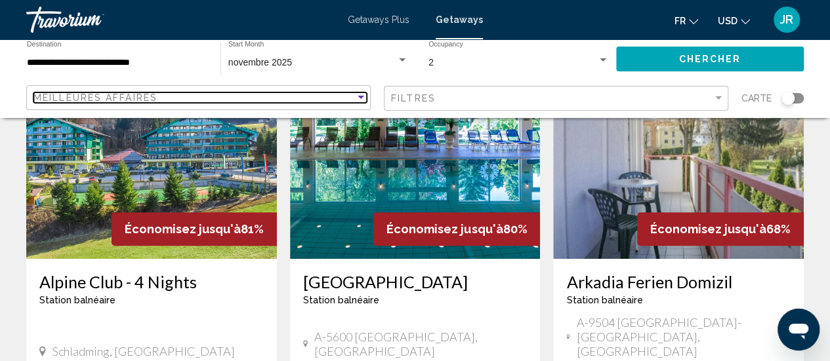
click at [115, 96] on span "Meilleures affaires" at bounding box center [95, 97] width 124 height 10
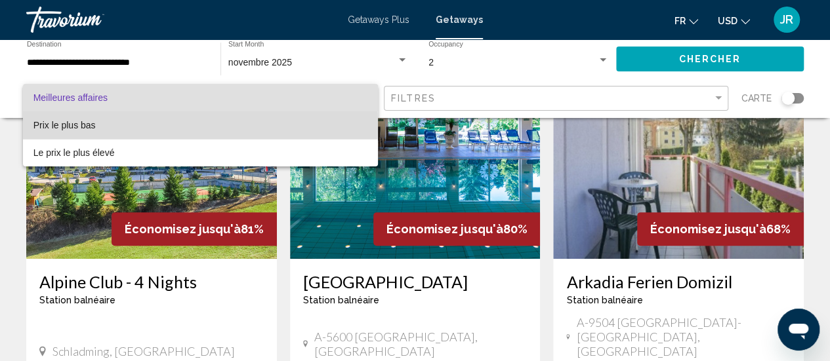
click at [98, 124] on span "Prix ​​le plus bas" at bounding box center [200, 126] width 334 height 28
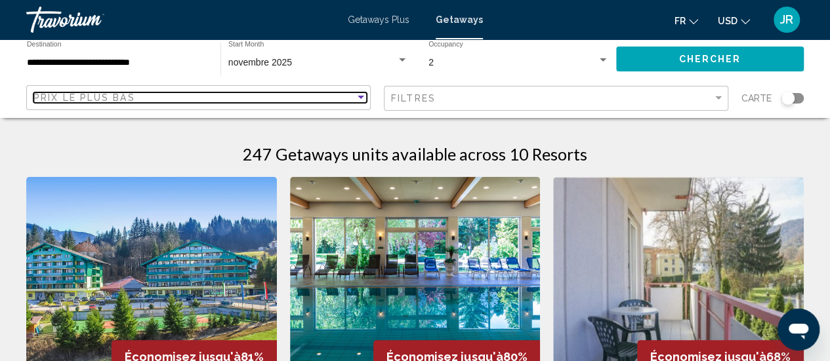
scroll to position [1, 0]
click at [141, 94] on div "Prix ​​le plus bas" at bounding box center [193, 97] width 321 height 10
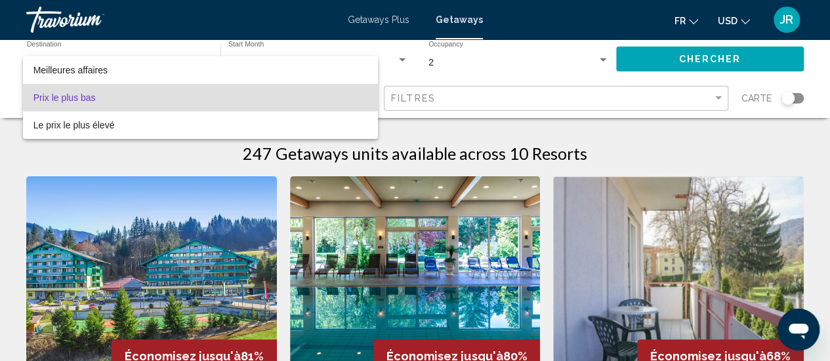
click at [105, 100] on span "Prix ​​le plus bas" at bounding box center [200, 98] width 334 height 28
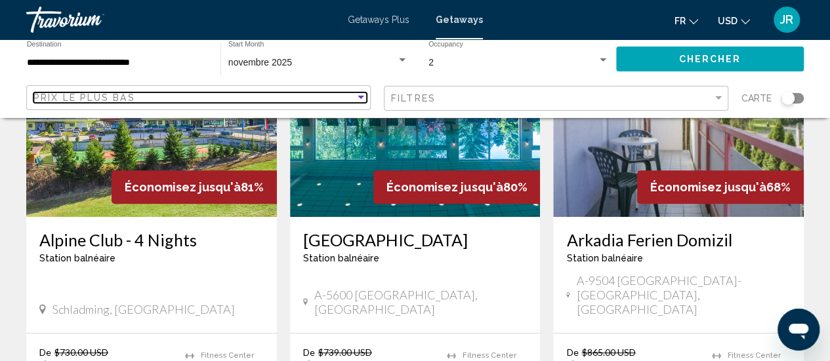
scroll to position [171, 0]
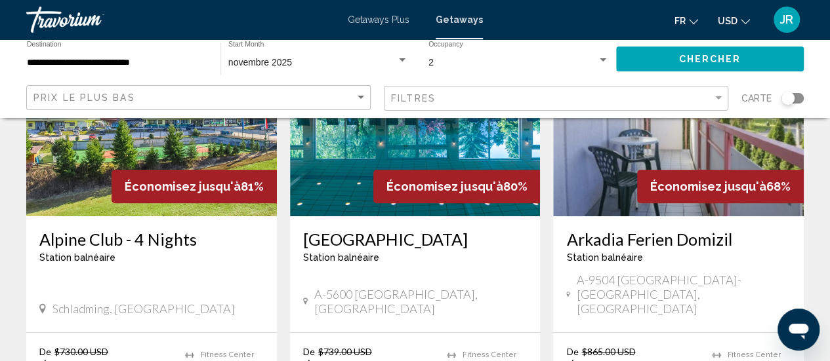
click at [97, 195] on img "Main content" at bounding box center [151, 112] width 251 height 210
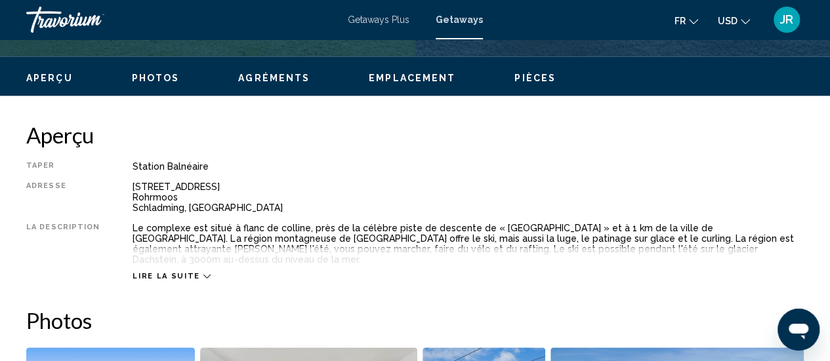
click at [134, 73] on span "Photos" at bounding box center [156, 78] width 48 height 10
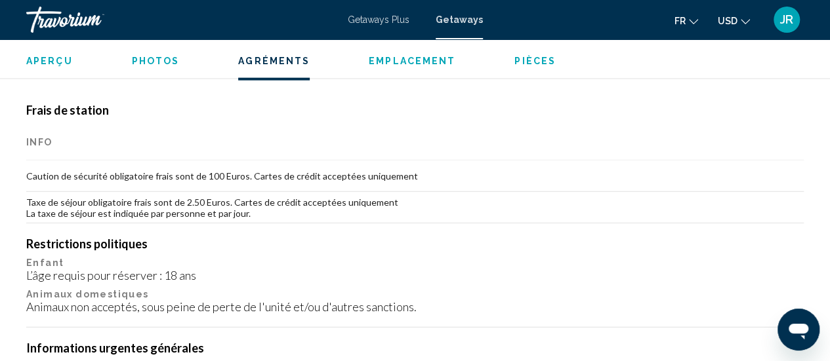
scroll to position [1462, 0]
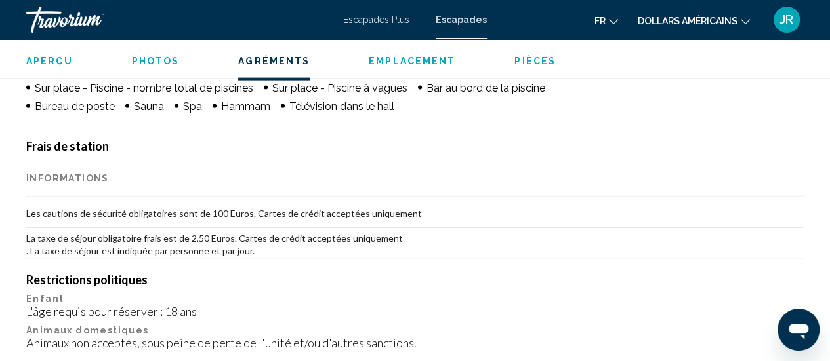
click at [413, 160] on th "Informations" at bounding box center [414, 178] width 777 height 37
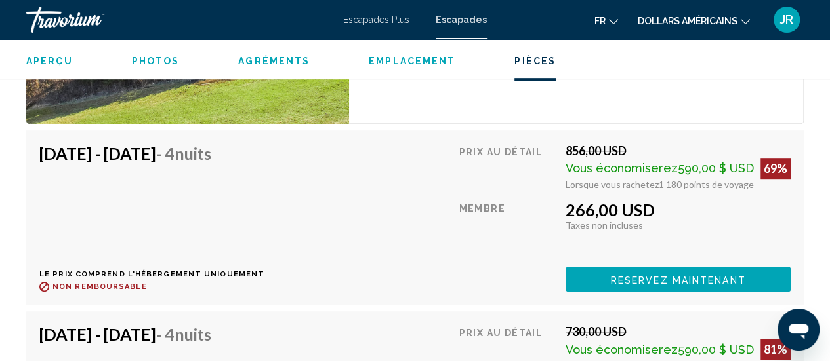
scroll to position [2795, 0]
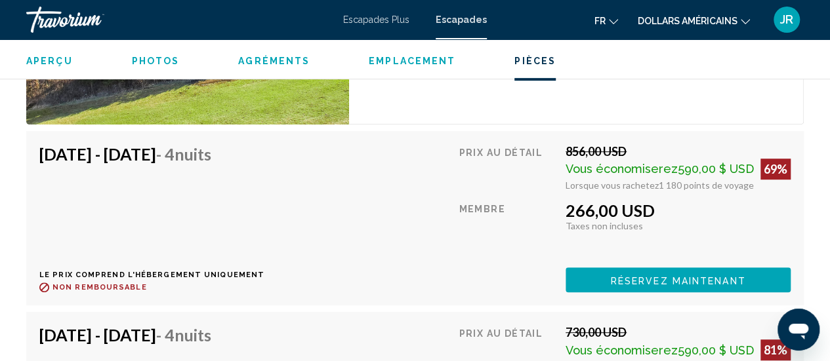
click at [656, 24] on font "dollars américains" at bounding box center [688, 21] width 100 height 10
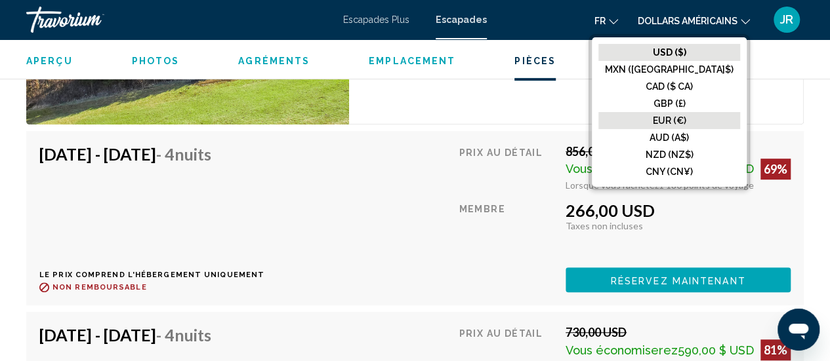
click at [686, 117] on font "EUR (€)" at bounding box center [669, 120] width 33 height 10
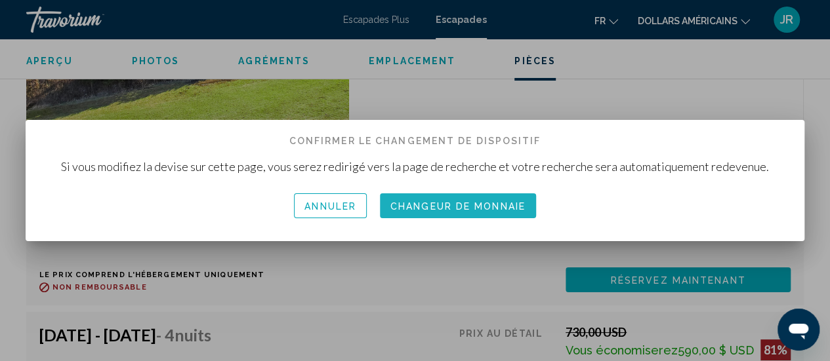
click at [425, 210] on font "Changeur de monnaie" at bounding box center [457, 206] width 135 height 10
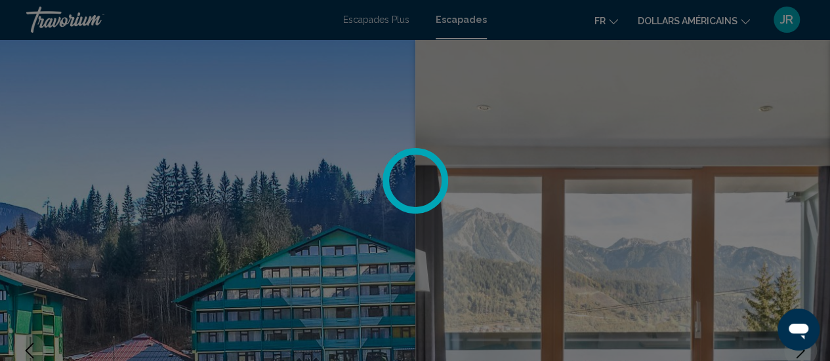
scroll to position [2795, 0]
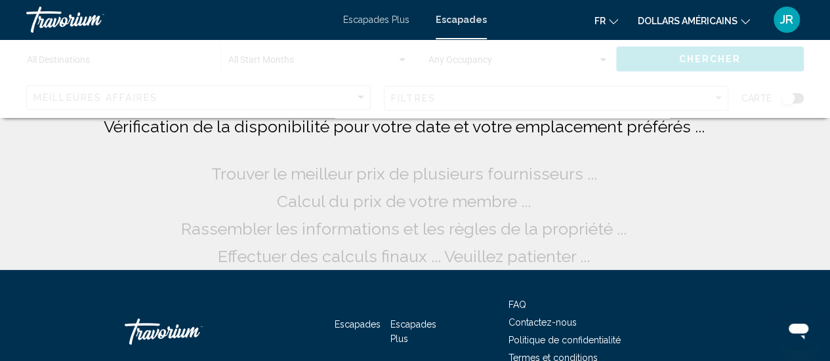
click at [690, 9] on li "dollars américains USD ($) MXN ([GEOGRAPHIC_DATA]$) CAD ($ CA) GBP (£) EUR (€) …" at bounding box center [694, 19] width 112 height 21
click at [690, 11] on button "dollars américains USD ($) MXN ([GEOGRAPHIC_DATA]$) CAD ($ CA) GBP (£) EUR (€) …" at bounding box center [694, 20] width 112 height 19
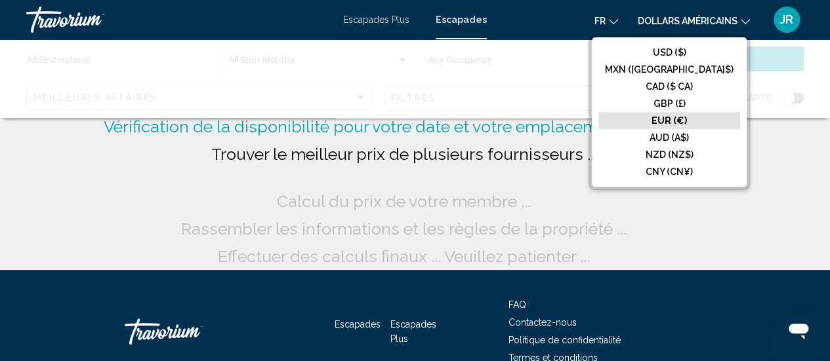
click at [680, 119] on font "EUR (€)" at bounding box center [668, 120] width 35 height 10
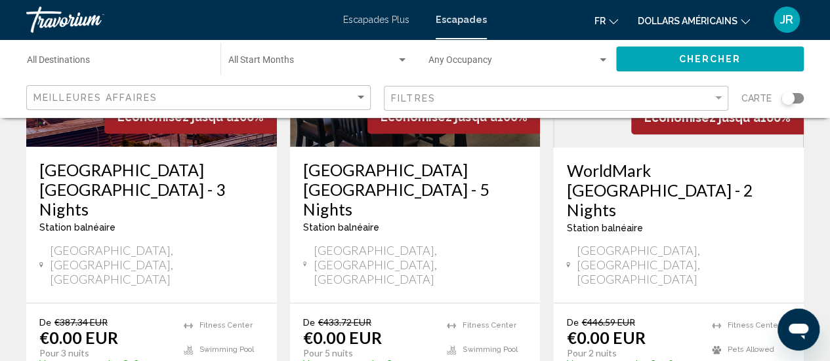
scroll to position [256, 0]
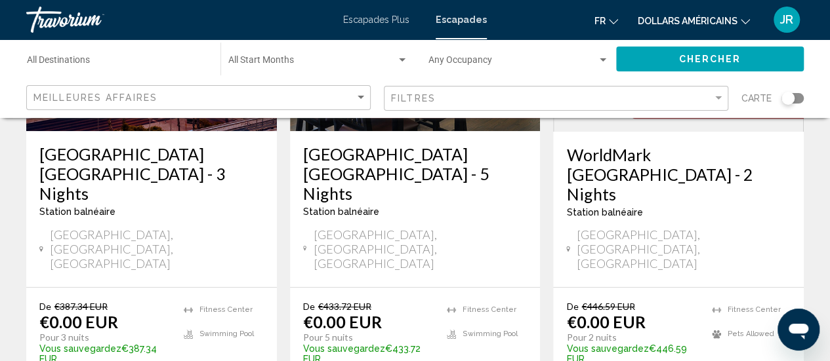
click at [147, 79] on mat-form-field "Destination All Destinations" at bounding box center [117, 59] width 194 height 41
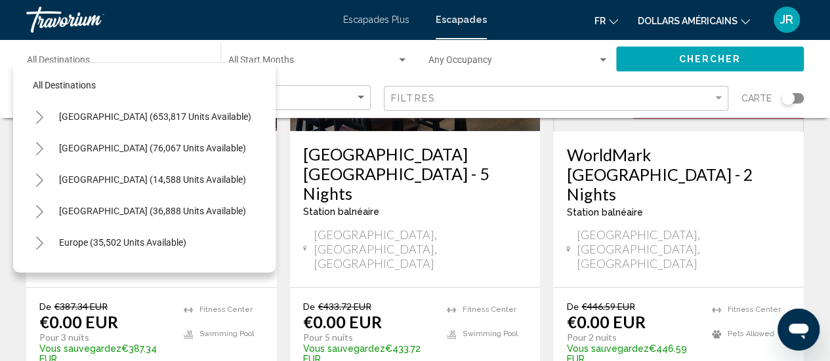
click at [140, 63] on div "All destinations [GEOGRAPHIC_DATA] (653,817 units available) [GEOGRAPHIC_DATA] …" at bounding box center [144, 164] width 236 height 203
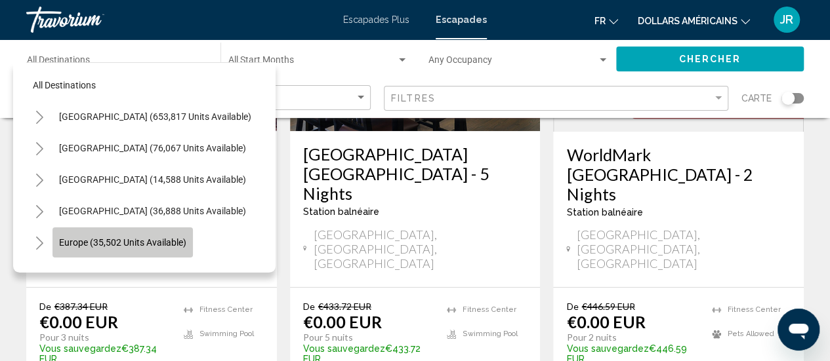
click at [75, 236] on button "Europe (35,502 units available)" at bounding box center [122, 243] width 140 height 30
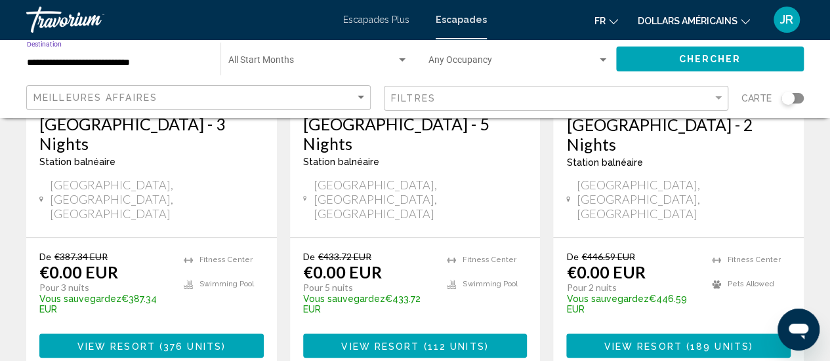
scroll to position [309, 0]
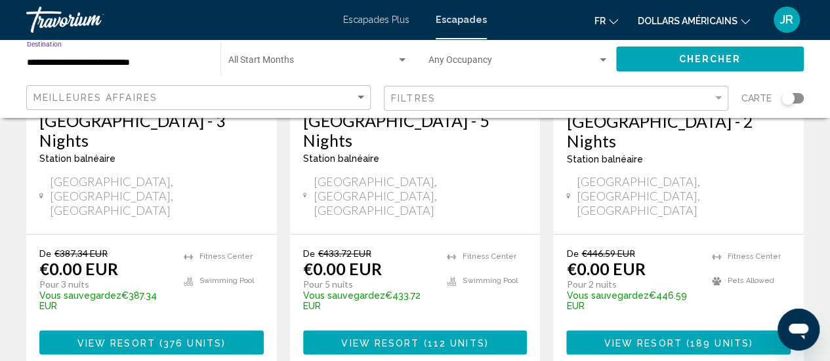
click at [73, 72] on div "**********" at bounding box center [117, 59] width 180 height 36
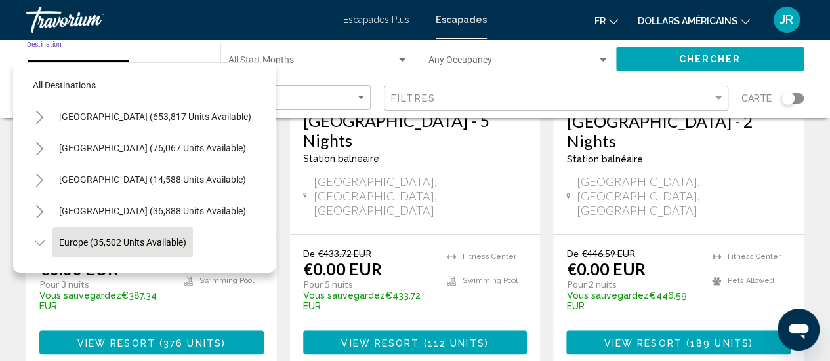
scroll to position [83, 0]
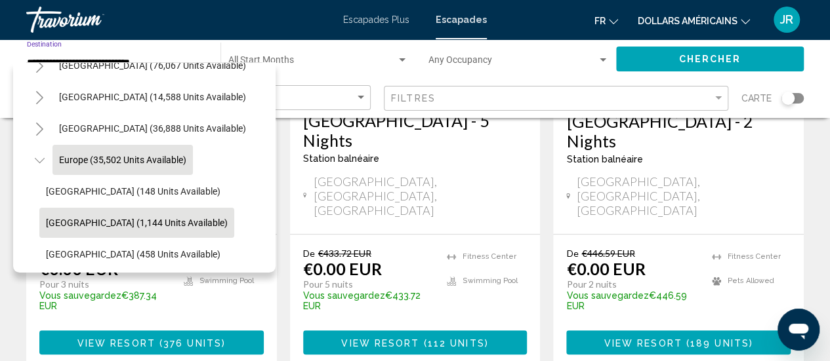
click at [64, 218] on span "[GEOGRAPHIC_DATA] (1,144 units available)" at bounding box center [137, 223] width 182 height 10
type input "**********"
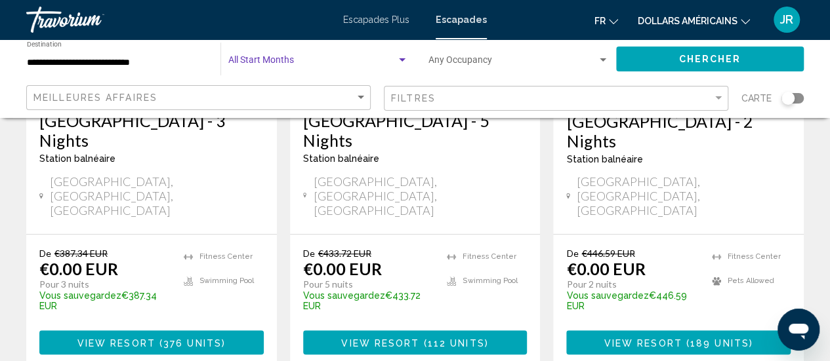
click at [291, 60] on span "Search widget" at bounding box center [312, 63] width 168 height 10
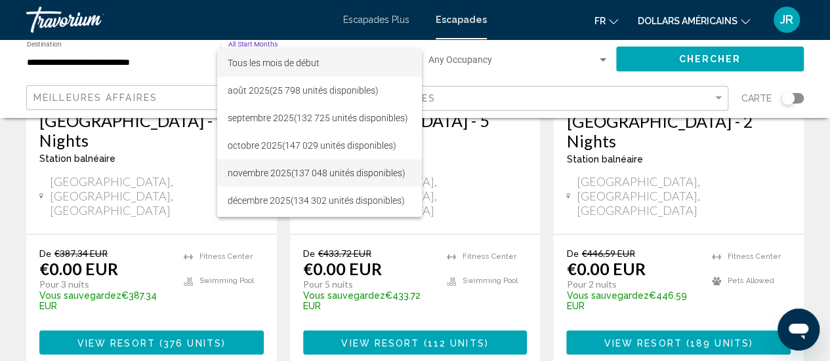
click at [286, 173] on font "novembre 2025" at bounding box center [260, 173] width 64 height 10
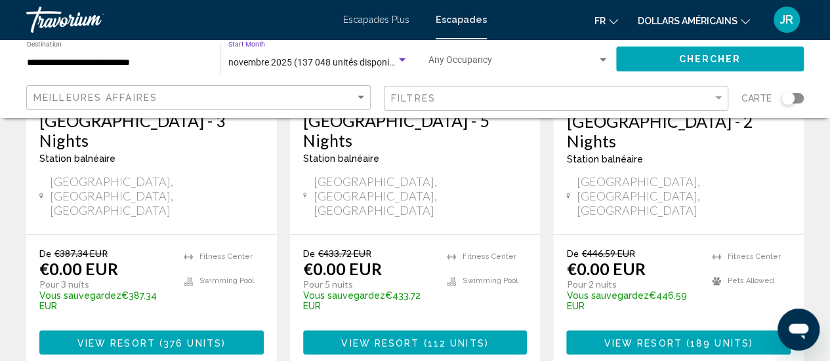
click at [478, 49] on div "Occupancy Any Occupancy" at bounding box center [518, 59] width 180 height 36
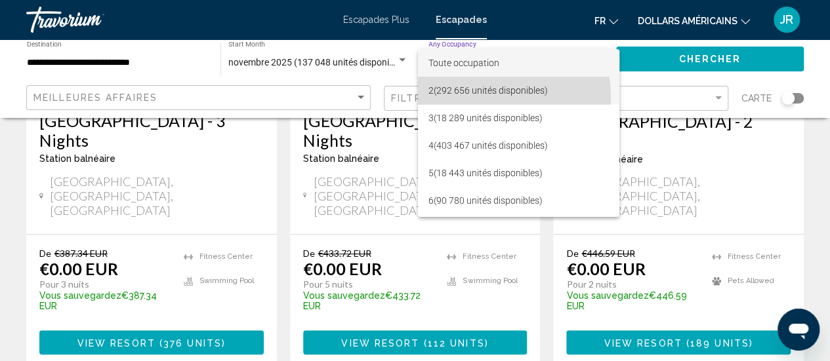
click at [476, 98] on span "2 (292 656 unités disponibles)" at bounding box center [518, 91] width 180 height 28
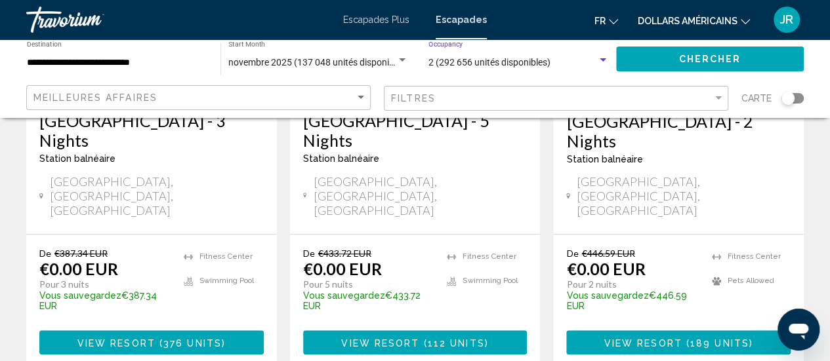
click at [664, 51] on button "Chercher" at bounding box center [710, 59] width 188 height 24
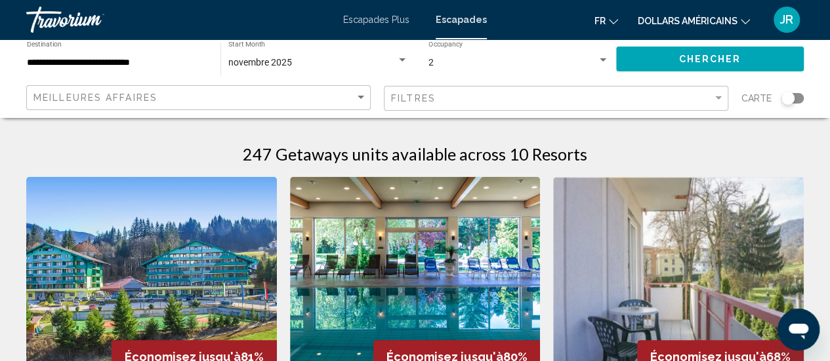
click at [230, 86] on div "Meilleures affaires" at bounding box center [199, 98] width 333 height 24
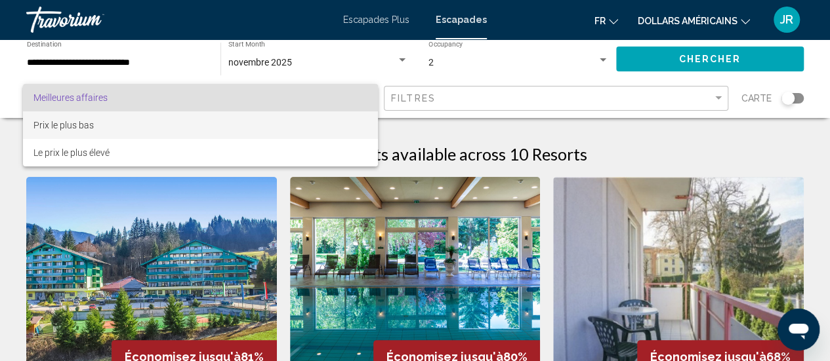
click at [151, 129] on span "Prix le plus bas" at bounding box center [200, 126] width 334 height 28
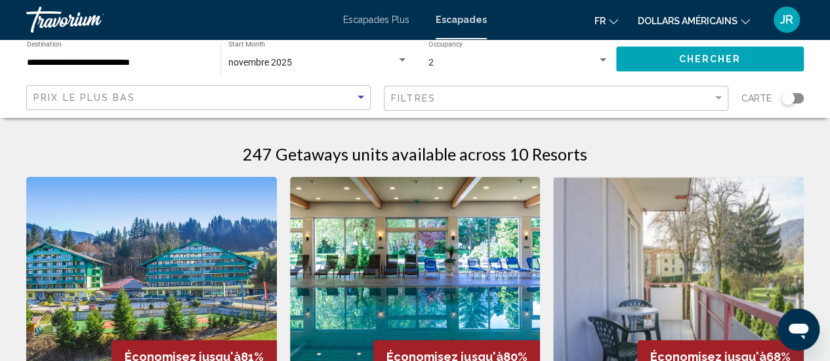
click at [180, 245] on img "Contenu principal" at bounding box center [151, 282] width 251 height 210
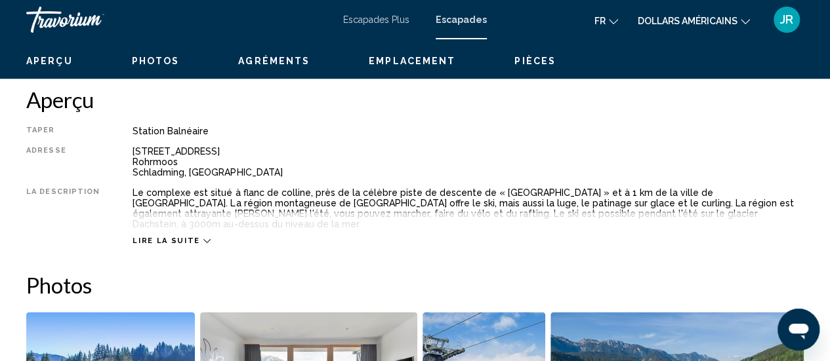
scroll to position [583, 0]
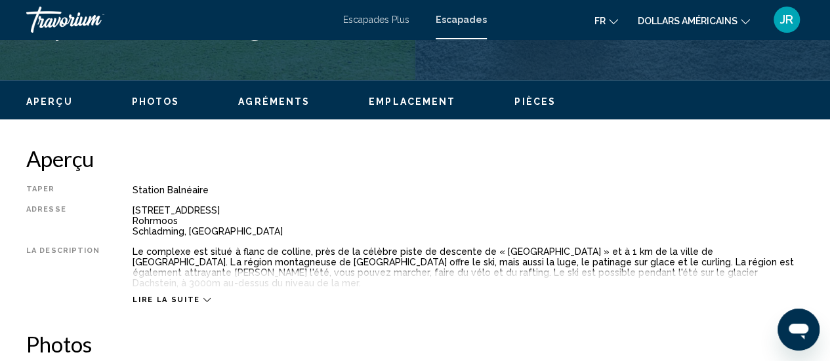
click at [154, 110] on div "Aperçu Photos Agréments Emplacement Pièces Rechercher" at bounding box center [415, 100] width 830 height 41
click at [148, 93] on ul "Aperçu Photos Agréments Emplacement Pièces Rechercher" at bounding box center [414, 100] width 777 height 14
click at [155, 120] on div "Aperçu Photos Agréments Emplacement Pièces Rechercher" at bounding box center [415, 100] width 830 height 41
click at [152, 110] on div "Aperçu Photos Agréments Emplacement Pièces Rechercher" at bounding box center [415, 100] width 830 height 41
click at [145, 100] on span "Photos" at bounding box center [156, 101] width 48 height 10
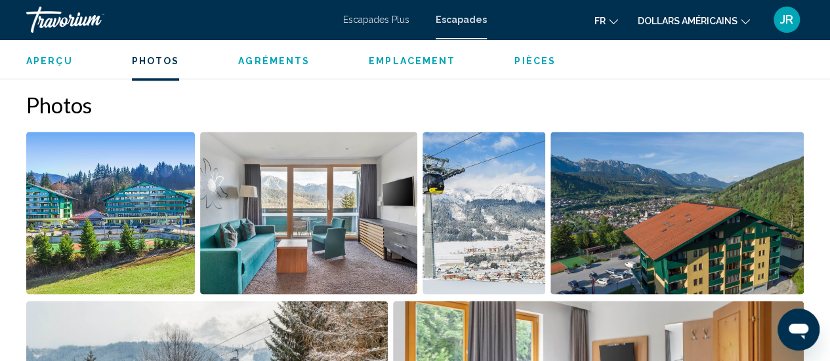
scroll to position [825, 0]
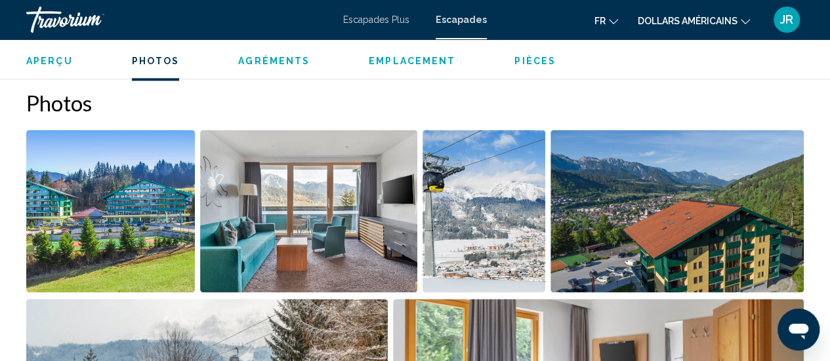
click at [134, 153] on img "Open full-screen image slider" at bounding box center [110, 211] width 169 height 163
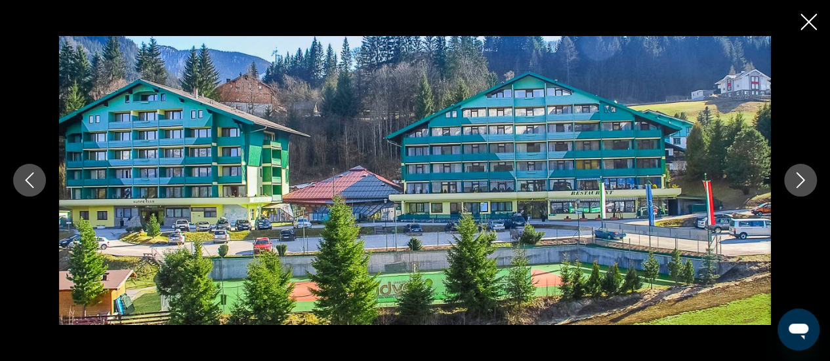
click at [829, 140] on div "Contenu principal" at bounding box center [415, 180] width 830 height 289
click at [804, 164] on div "Contenu principal" at bounding box center [415, 180] width 830 height 289
click at [805, 174] on icon "Next image" at bounding box center [800, 181] width 16 height 16
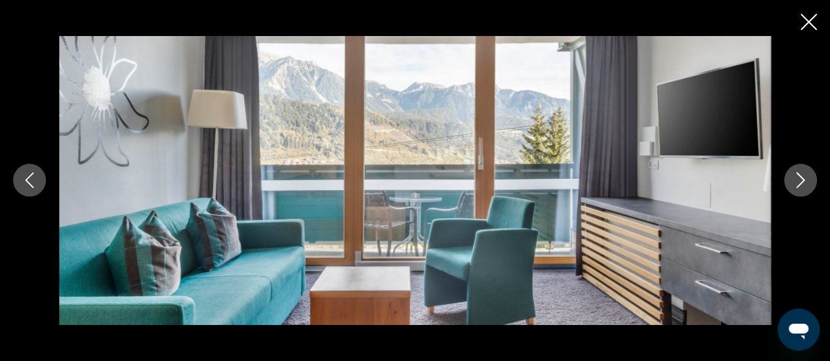
click at [805, 174] on icon "Next image" at bounding box center [800, 181] width 16 height 16
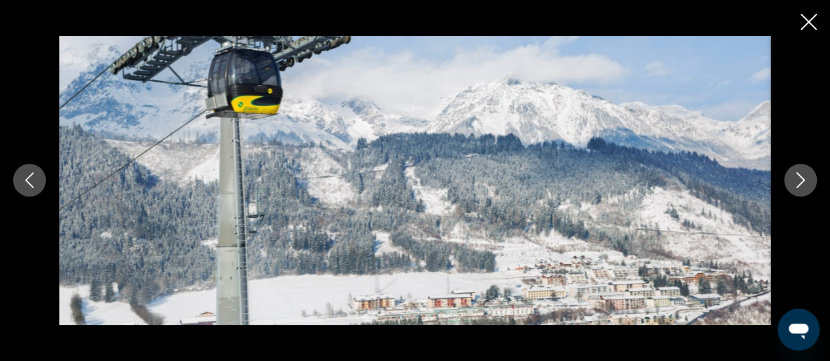
click at [805, 174] on icon "Next image" at bounding box center [800, 181] width 16 height 16
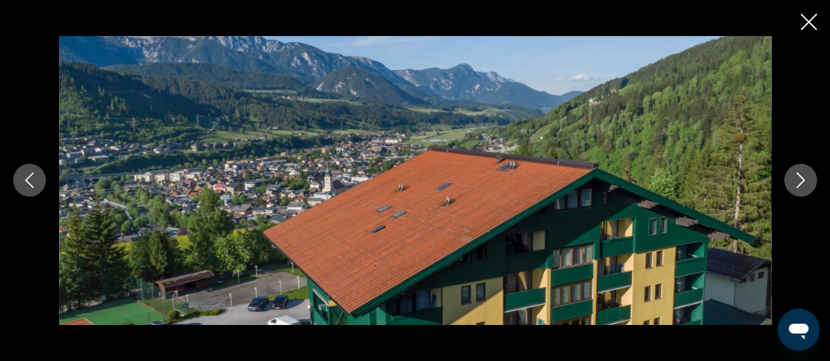
click at [30, 188] on icon "Previous image" at bounding box center [30, 181] width 16 height 16
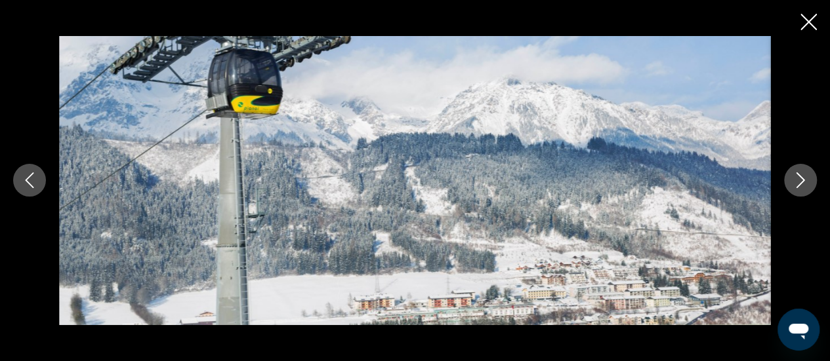
click at [802, 192] on button "Next image" at bounding box center [800, 180] width 33 height 33
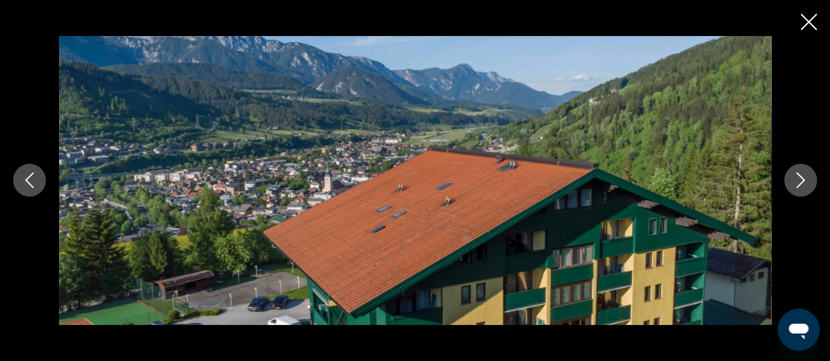
click at [802, 192] on button "Next image" at bounding box center [800, 180] width 33 height 33
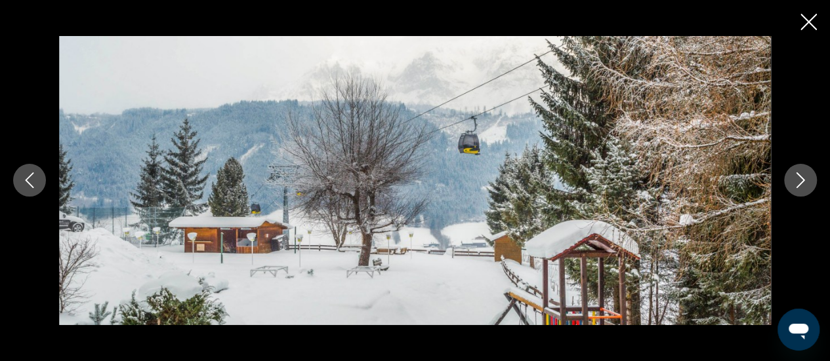
click at [802, 192] on button "Next image" at bounding box center [800, 180] width 33 height 33
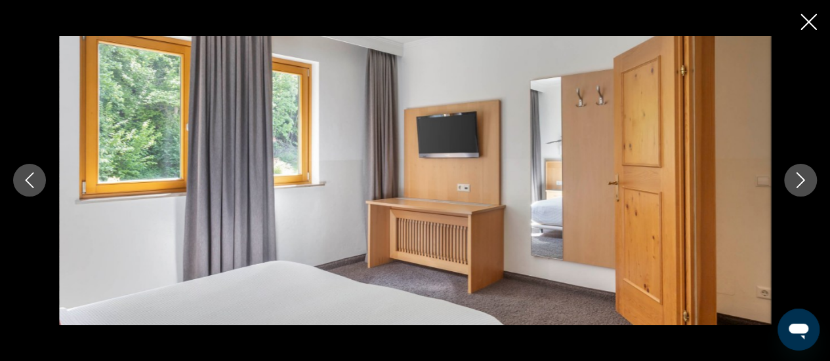
click at [802, 192] on button "Next image" at bounding box center [800, 180] width 33 height 33
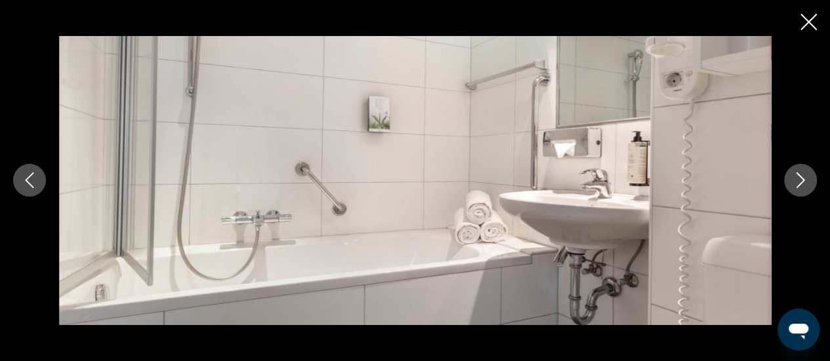
click at [802, 192] on button "Next image" at bounding box center [800, 180] width 33 height 33
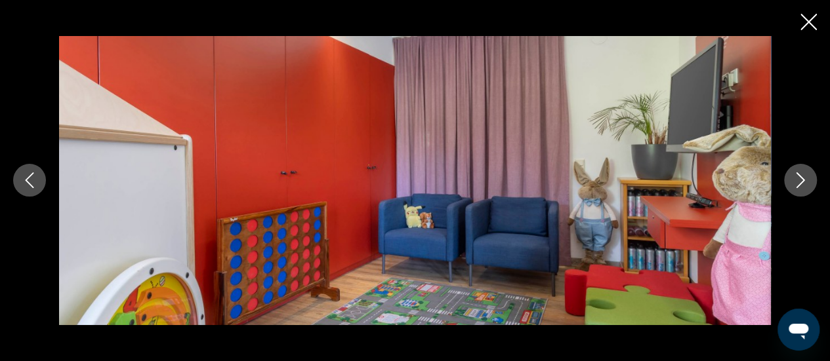
click at [802, 192] on button "Next image" at bounding box center [800, 180] width 33 height 33
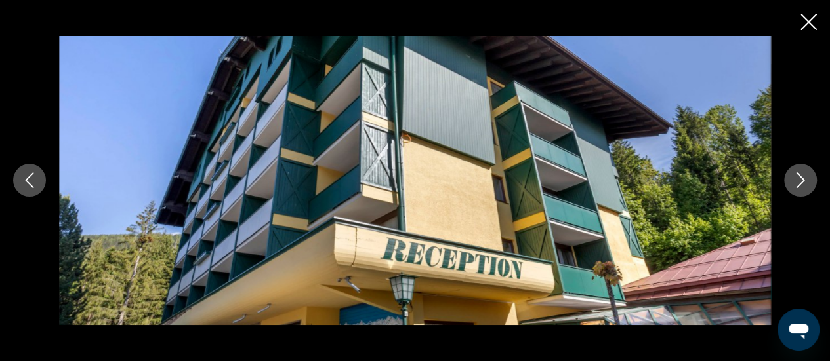
click at [802, 192] on button "Next image" at bounding box center [800, 180] width 33 height 33
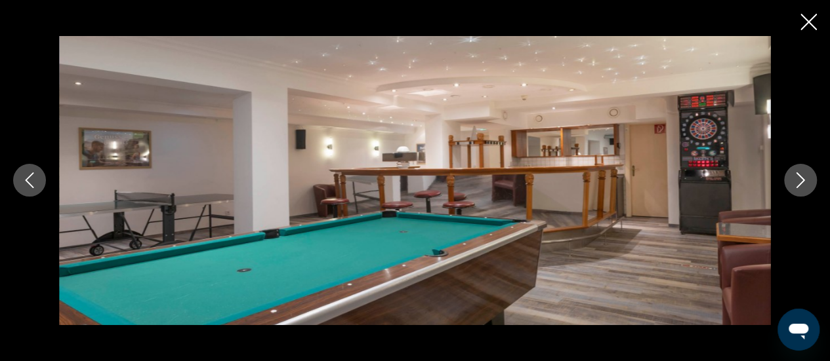
click at [802, 192] on button "Next image" at bounding box center [800, 180] width 33 height 33
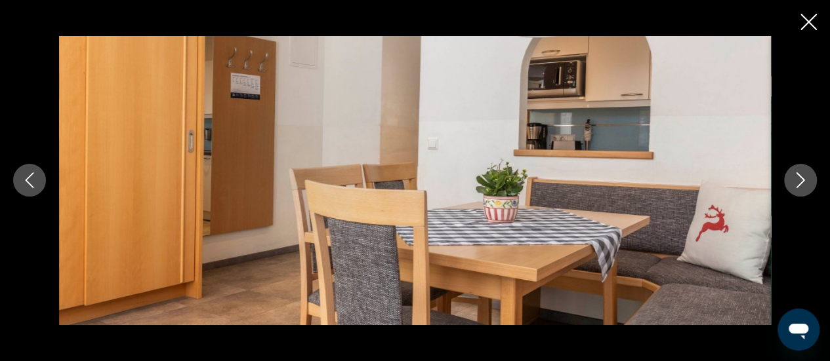
click at [802, 192] on button "Next image" at bounding box center [800, 180] width 33 height 33
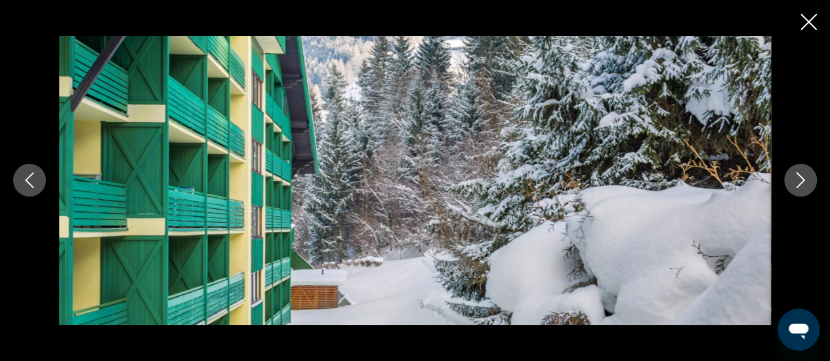
click at [37, 175] on icon "Previous image" at bounding box center [30, 181] width 16 height 16
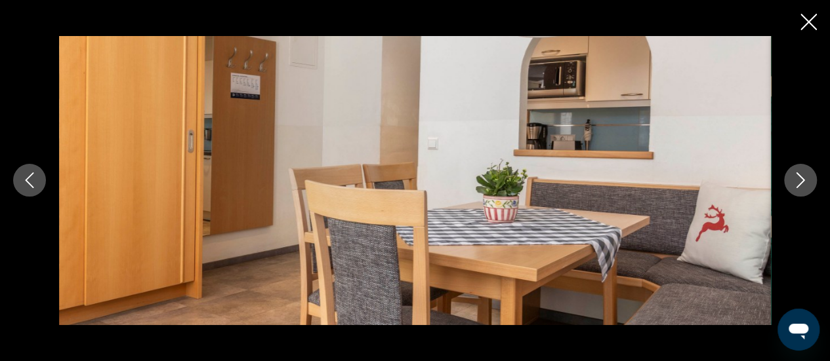
click at [795, 185] on icon "Next image" at bounding box center [800, 181] width 16 height 16
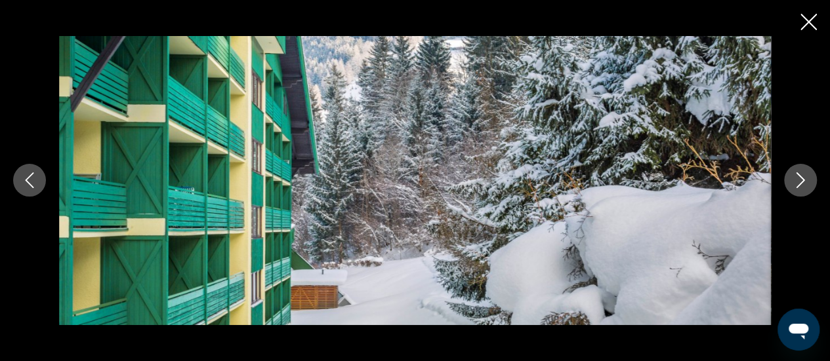
click at [796, 186] on icon "Next image" at bounding box center [800, 181] width 16 height 16
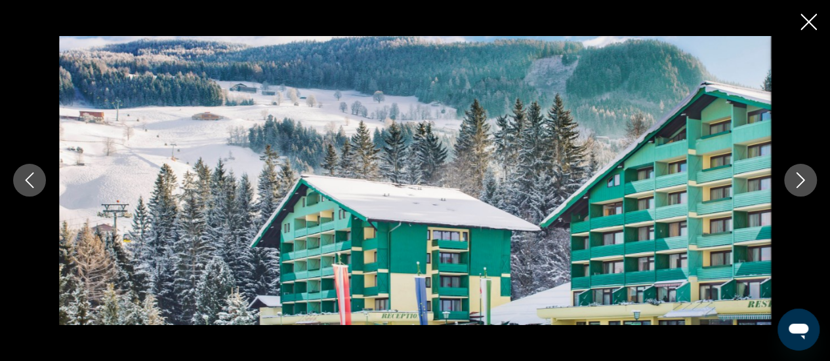
click at [794, 185] on icon "Next image" at bounding box center [800, 181] width 16 height 16
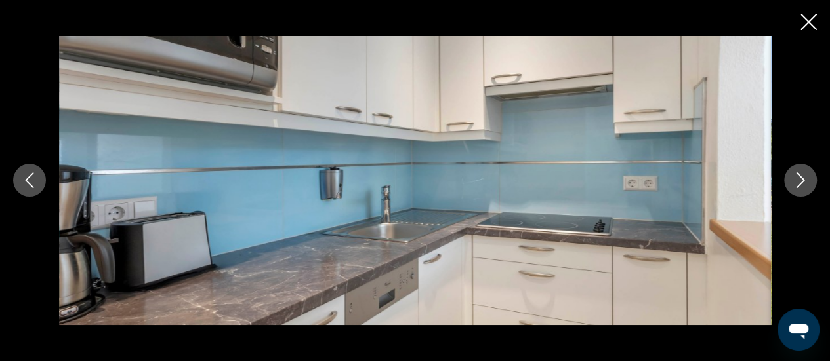
click at [794, 185] on icon "Next image" at bounding box center [800, 181] width 16 height 16
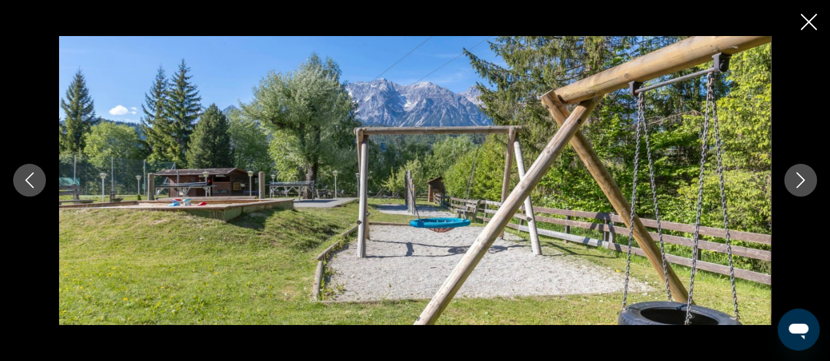
click at [794, 185] on icon "Next image" at bounding box center [800, 181] width 16 height 16
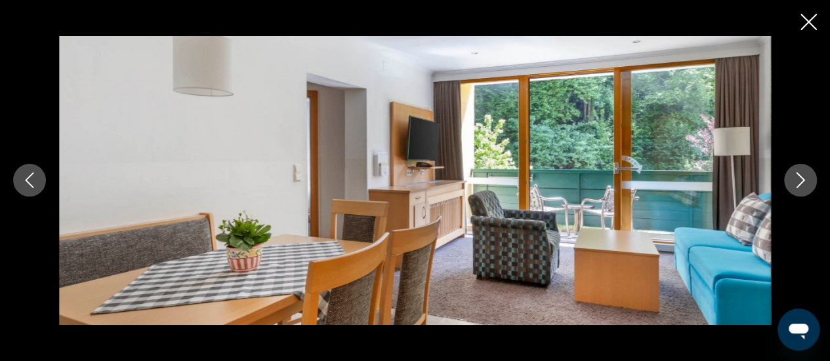
click at [794, 185] on icon "Next image" at bounding box center [800, 181] width 16 height 16
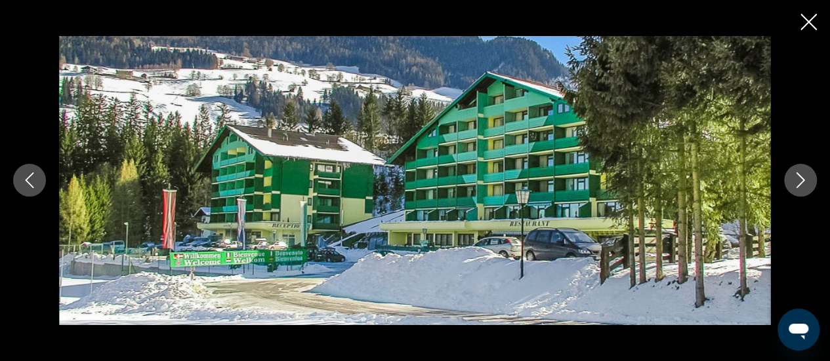
click at [794, 185] on icon "Next image" at bounding box center [800, 181] width 16 height 16
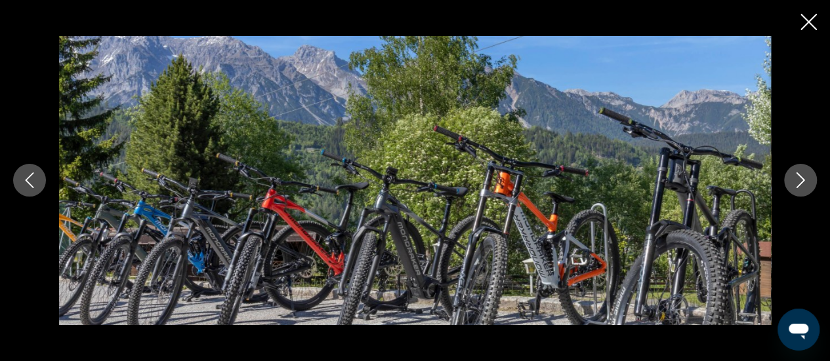
click at [794, 185] on icon "Next image" at bounding box center [800, 181] width 16 height 16
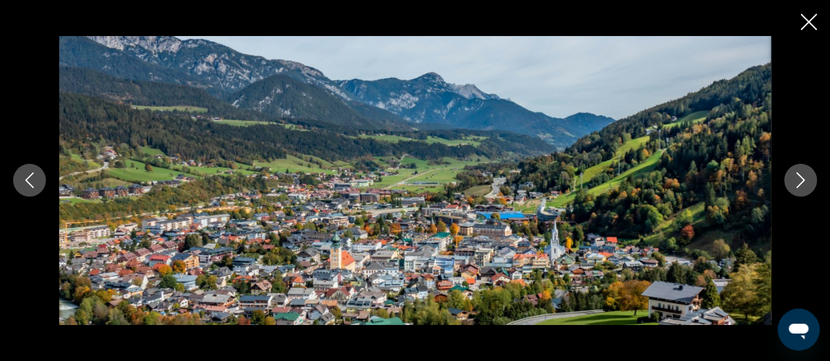
click at [794, 185] on icon "Next image" at bounding box center [800, 181] width 16 height 16
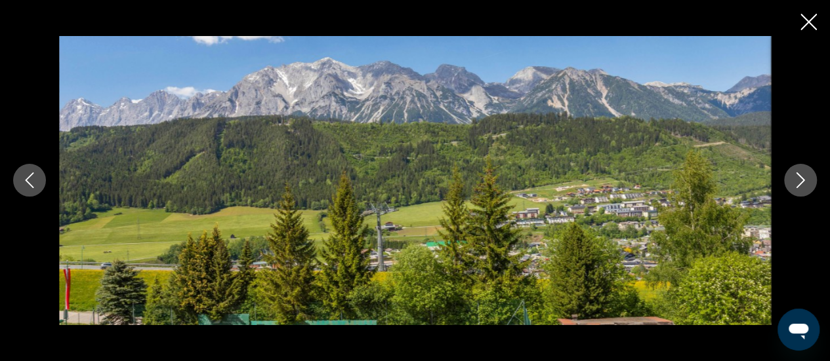
click at [794, 185] on icon "Next image" at bounding box center [800, 181] width 16 height 16
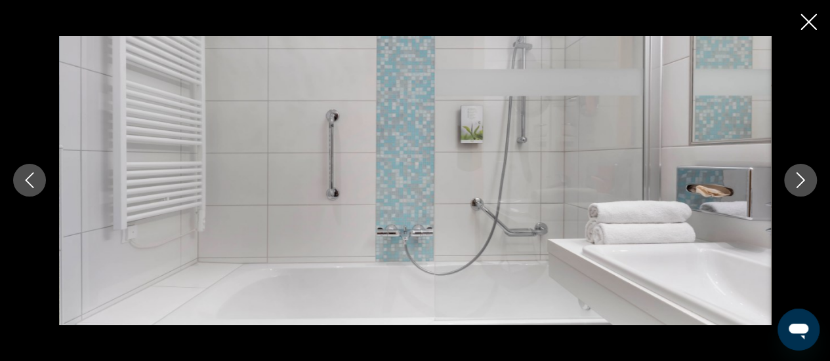
click at [794, 185] on icon "Next image" at bounding box center [800, 181] width 16 height 16
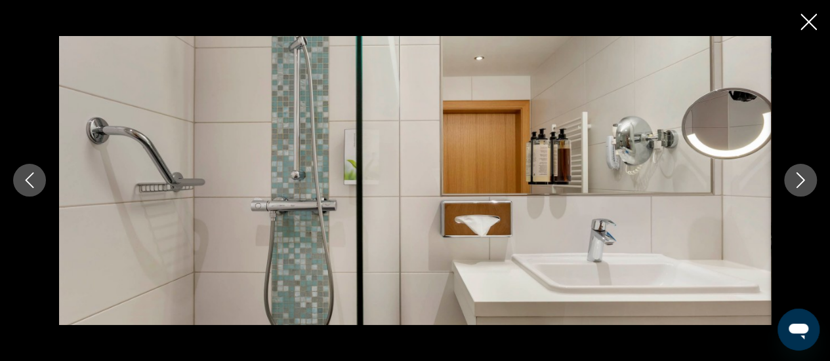
click at [794, 185] on icon "Next image" at bounding box center [800, 181] width 16 height 16
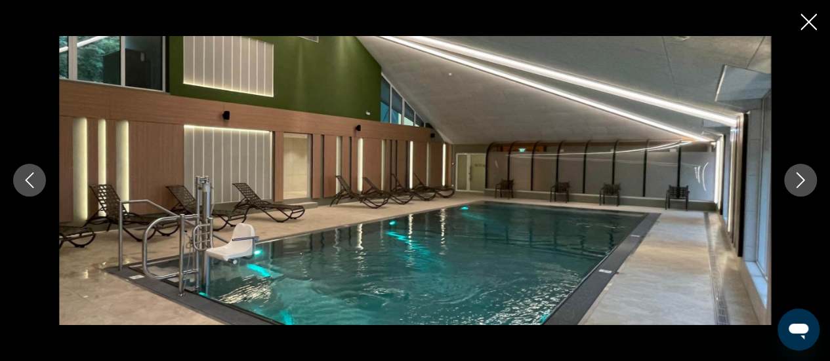
click at [794, 185] on icon "Next image" at bounding box center [800, 181] width 16 height 16
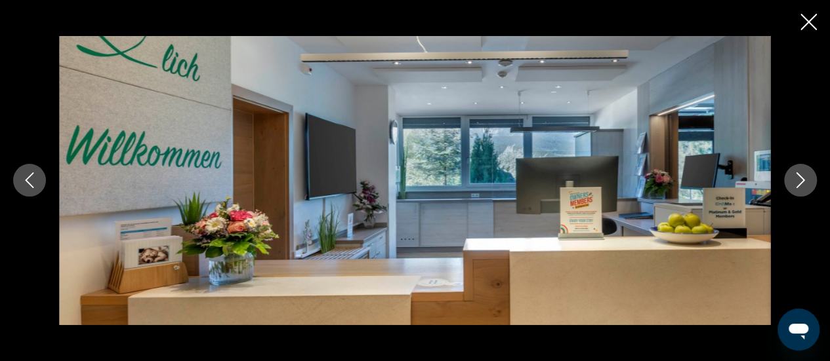
click at [794, 185] on icon "Next image" at bounding box center [800, 181] width 16 height 16
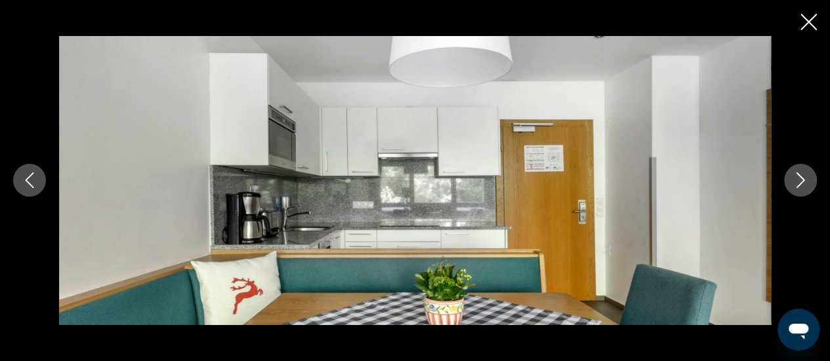
click at [794, 185] on icon "Next image" at bounding box center [800, 181] width 16 height 16
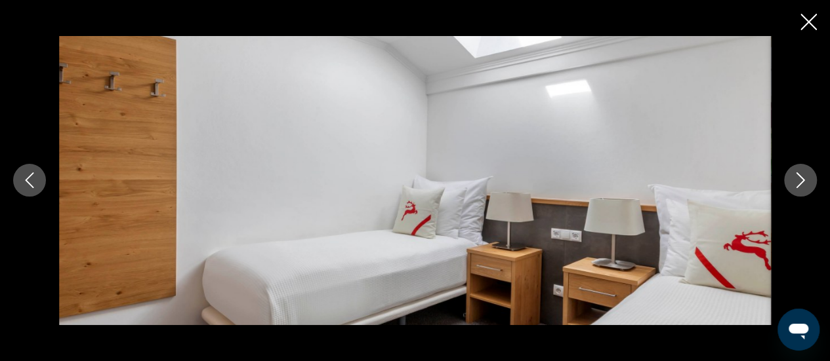
click at [794, 185] on icon "Next image" at bounding box center [800, 181] width 16 height 16
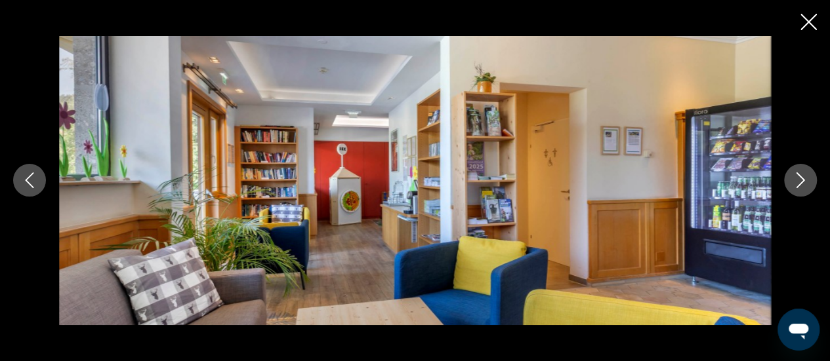
click at [794, 185] on icon "Next image" at bounding box center [800, 181] width 16 height 16
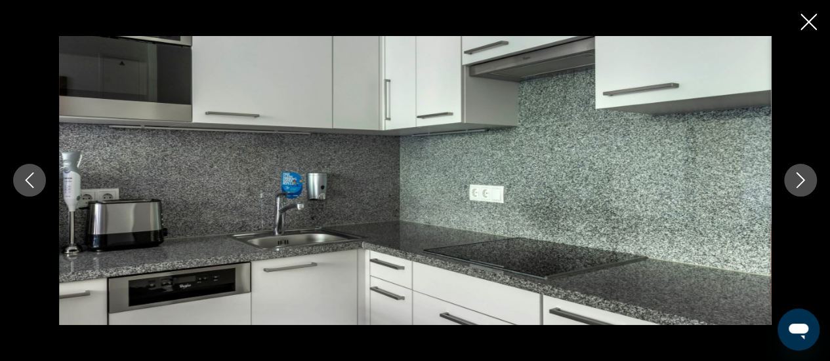
click at [794, 185] on icon "Next image" at bounding box center [800, 181] width 16 height 16
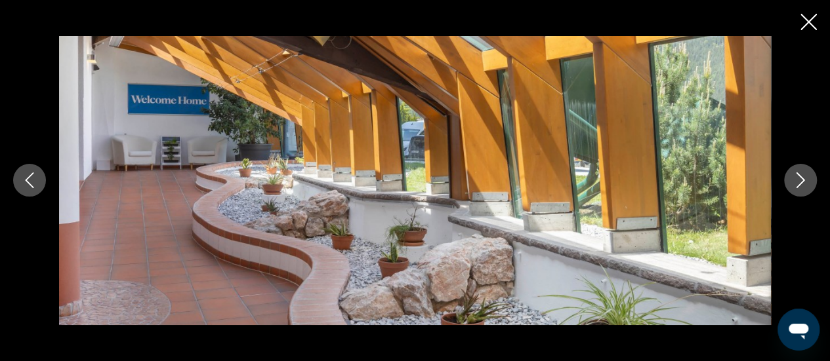
click at [794, 185] on icon "Next image" at bounding box center [800, 181] width 16 height 16
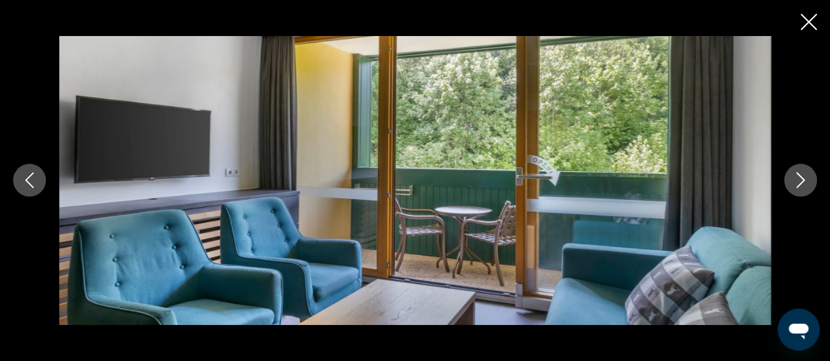
click at [794, 185] on icon "Next image" at bounding box center [800, 181] width 16 height 16
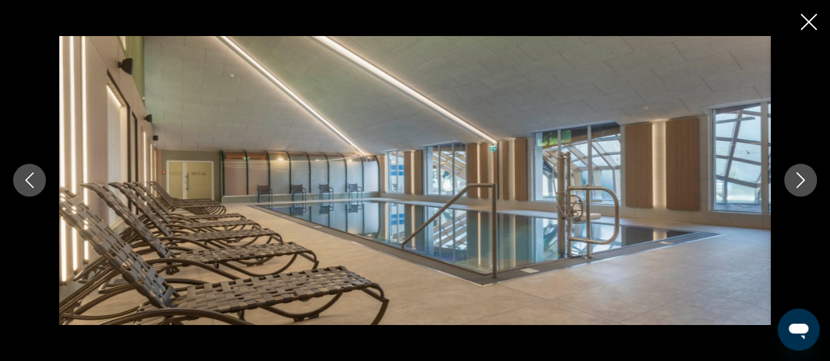
click at [794, 185] on icon "Next image" at bounding box center [800, 181] width 16 height 16
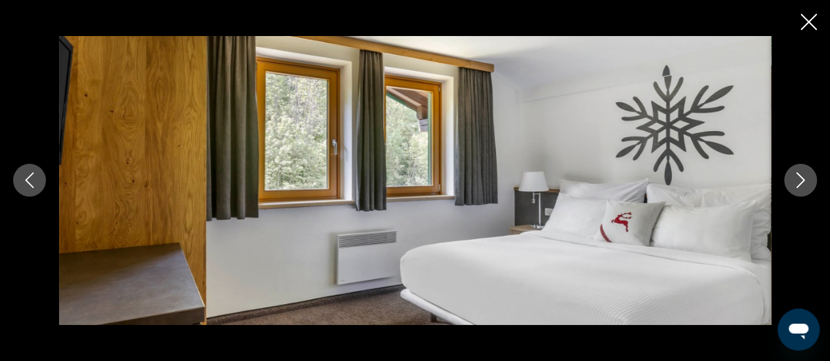
click at [794, 185] on icon "Next image" at bounding box center [800, 181] width 16 height 16
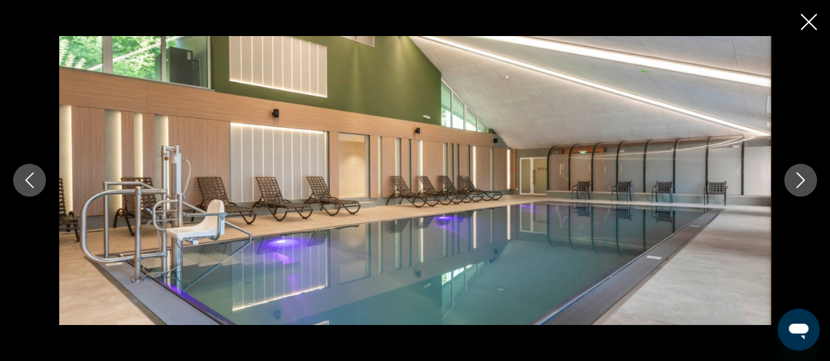
click at [794, 185] on icon "Next image" at bounding box center [800, 181] width 16 height 16
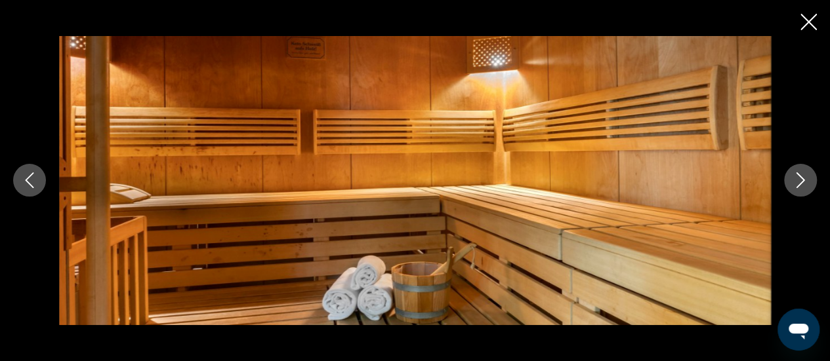
click at [794, 185] on icon "Next image" at bounding box center [800, 181] width 16 height 16
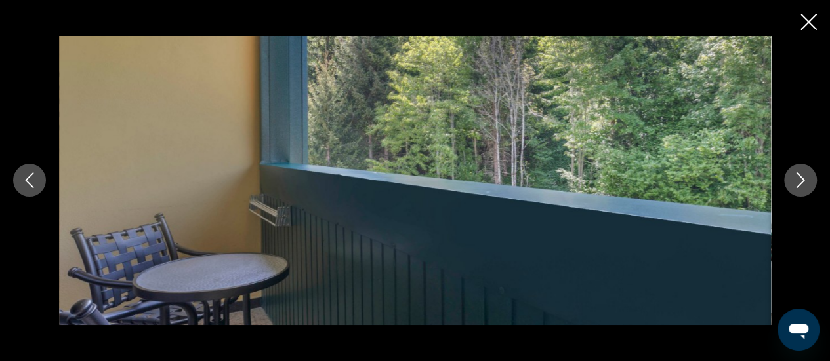
click at [794, 185] on icon "Next image" at bounding box center [800, 181] width 16 height 16
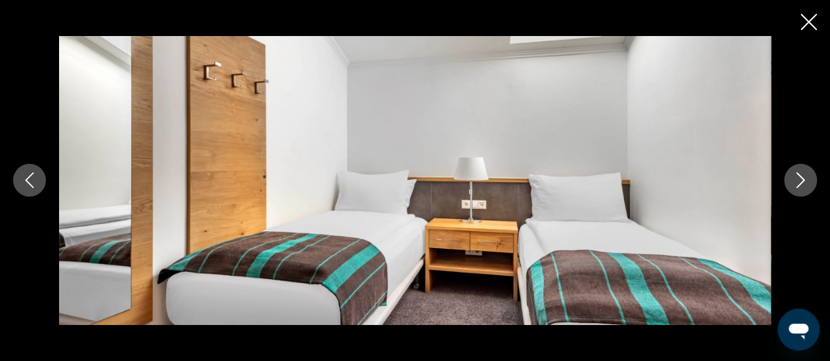
click at [794, 185] on icon "Next image" at bounding box center [800, 181] width 16 height 16
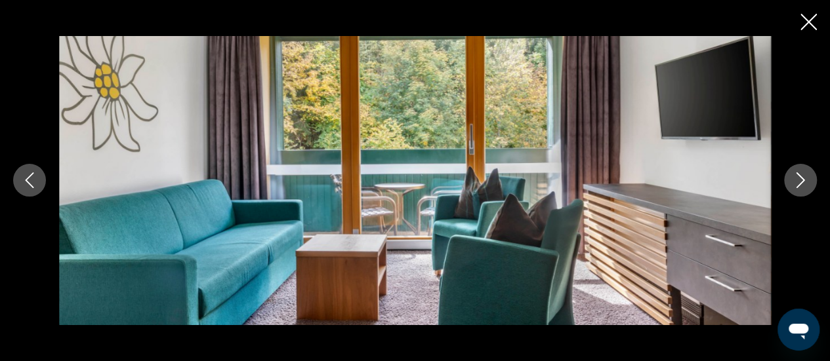
click at [794, 185] on icon "Next image" at bounding box center [800, 181] width 16 height 16
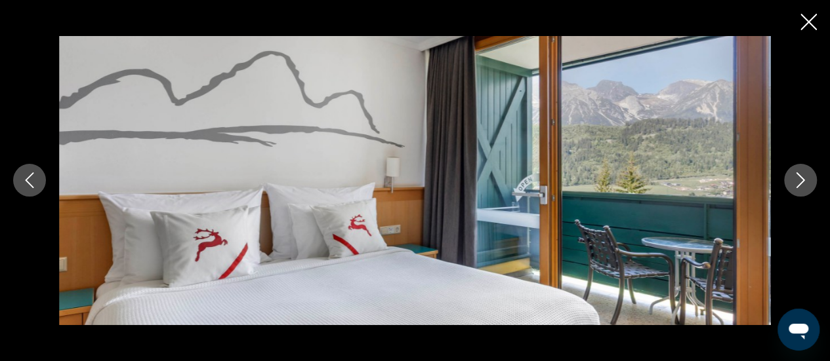
click at [794, 185] on icon "Next image" at bounding box center [800, 181] width 16 height 16
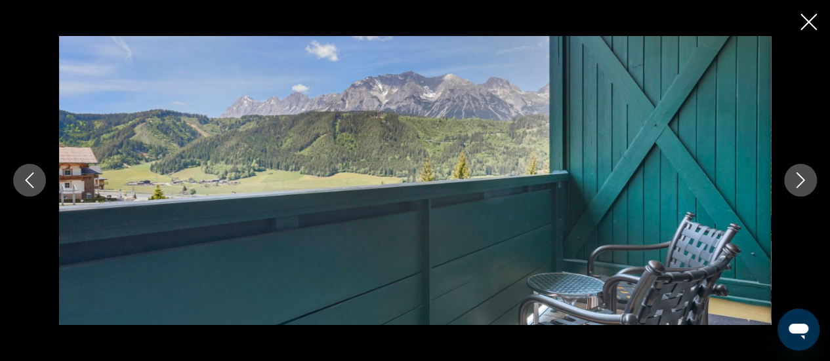
click at [794, 185] on icon "Next image" at bounding box center [800, 181] width 16 height 16
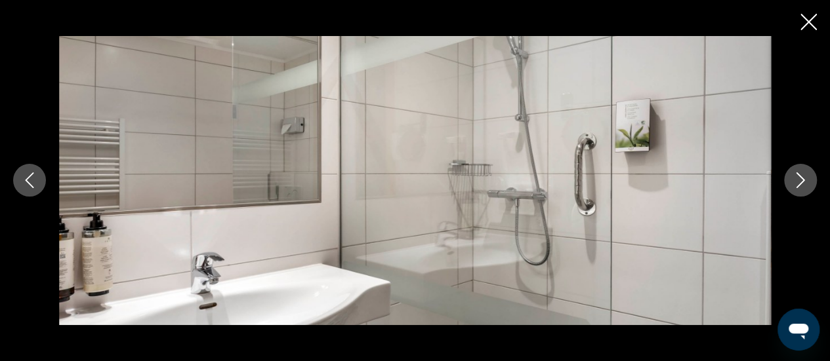
click at [794, 185] on icon "Next image" at bounding box center [800, 181] width 16 height 16
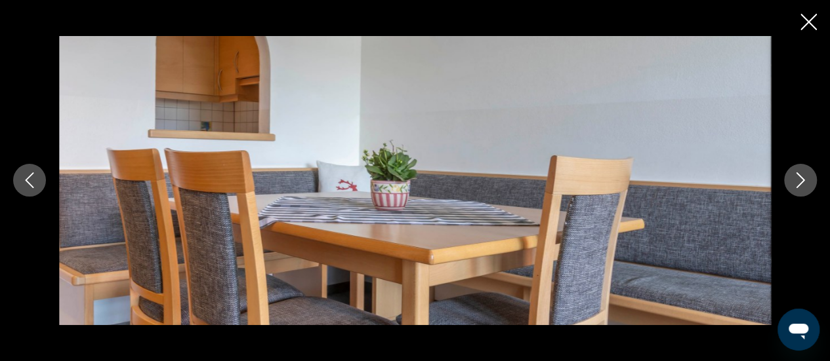
click at [794, 185] on icon "Next image" at bounding box center [800, 181] width 16 height 16
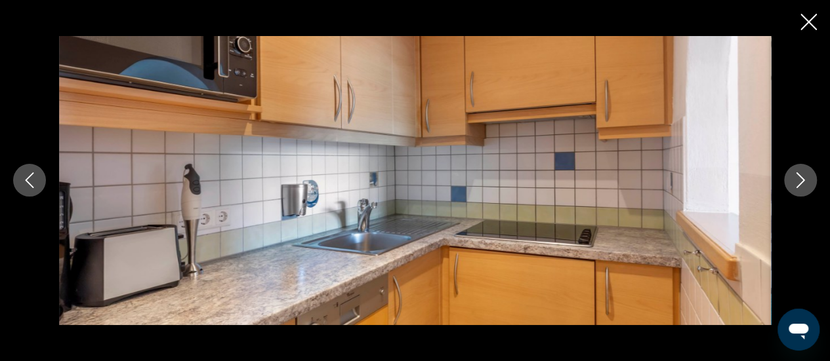
click at [794, 185] on icon "Next image" at bounding box center [800, 181] width 16 height 16
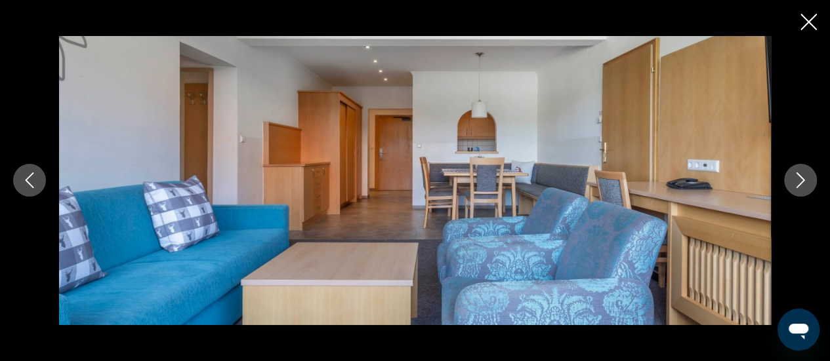
click at [794, 185] on icon "Next image" at bounding box center [800, 181] width 16 height 16
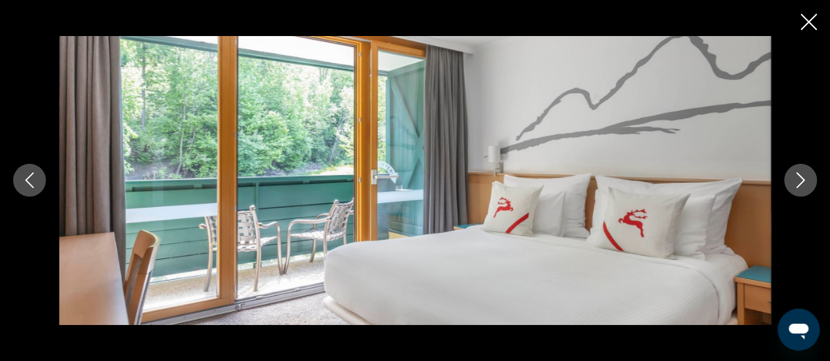
click at [794, 185] on icon "Next image" at bounding box center [800, 181] width 16 height 16
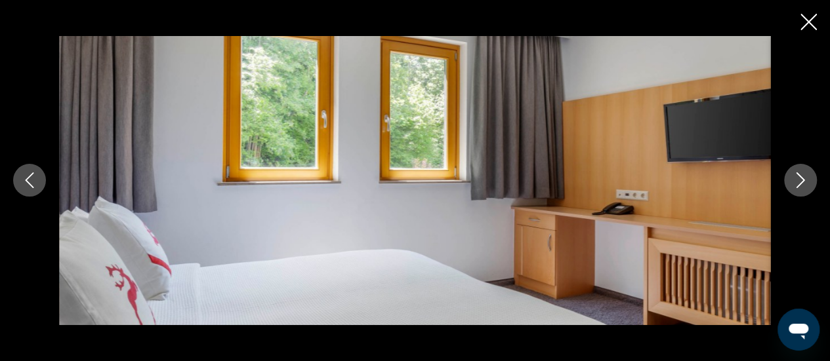
click at [812, 16] on icon "Close slideshow" at bounding box center [808, 22] width 16 height 16
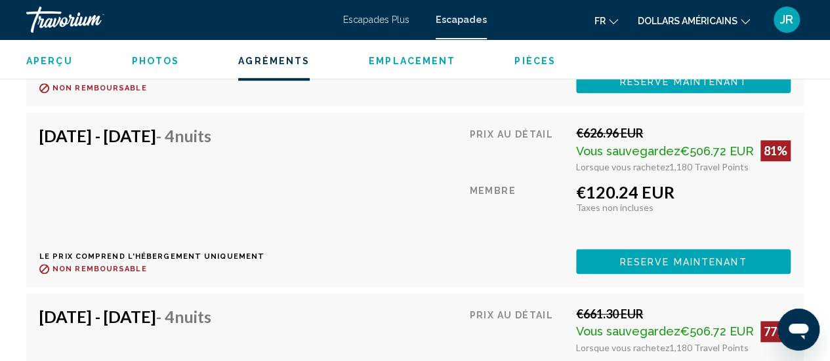
scroll to position [2959, 0]
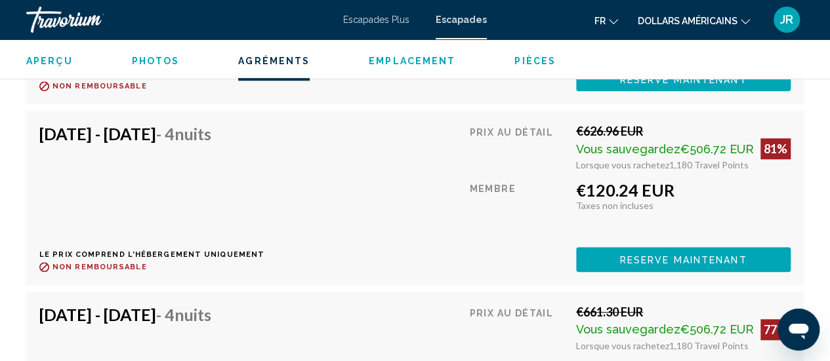
click at [588, 215] on div "Prix au détail €626.96 EUR Vous sauvegardez €506.72 EUR 81% Lorsque vous rachet…" at bounding box center [629, 198] width 321 height 148
click at [602, 91] on button "Reserve maintenant" at bounding box center [683, 79] width 215 height 24
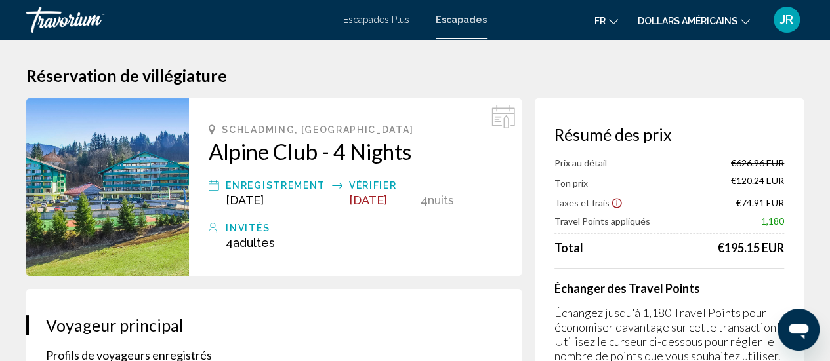
drag, startPoint x: 202, startPoint y: 157, endPoint x: 319, endPoint y: 158, distance: 117.4
click at [319, 158] on div "Schladming, Austria Alpine Club - 4 Nights Enregistrement [DATE] Vérifier [DATE…" at bounding box center [355, 187] width 333 height 178
click at [199, 121] on div "Schladming, Austria Alpine Club - 4 Nights Enregistrement [DATE] Vérifier [DATE…" at bounding box center [355, 187] width 333 height 178
drag, startPoint x: 197, startPoint y: 128, endPoint x: 319, endPoint y: 158, distance: 125.7
click at [319, 158] on div "Schladming, Austria Alpine Club - 4 Nights Enregistrement [DATE] Vérifier [DATE…" at bounding box center [355, 187] width 333 height 178
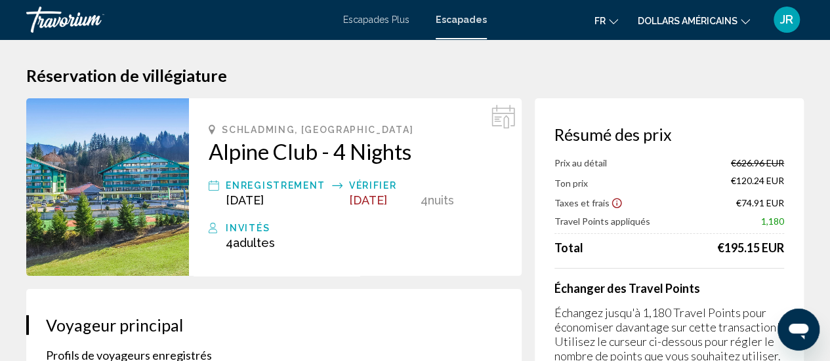
copy div "Schladming, Austria Alpine Club"
